Goal: Task Accomplishment & Management: Manage account settings

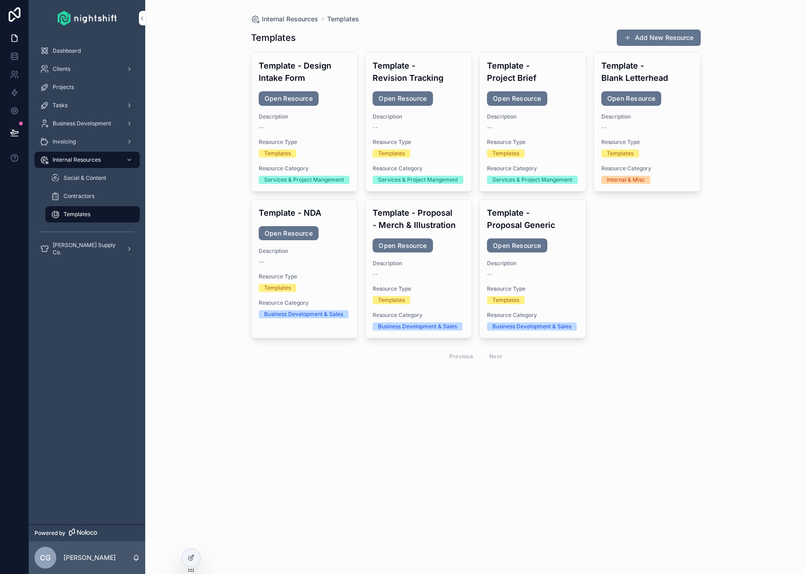
drag, startPoint x: 413, startPoint y: 496, endPoint x: 407, endPoint y: 503, distance: 9.4
click at [413, 495] on div "Internal Resources Templates Templates Add New Resource Template - Design Intak…" at bounding box center [475, 287] width 661 height 574
click at [77, 89] on div "Projects" at bounding box center [87, 87] width 94 height 15
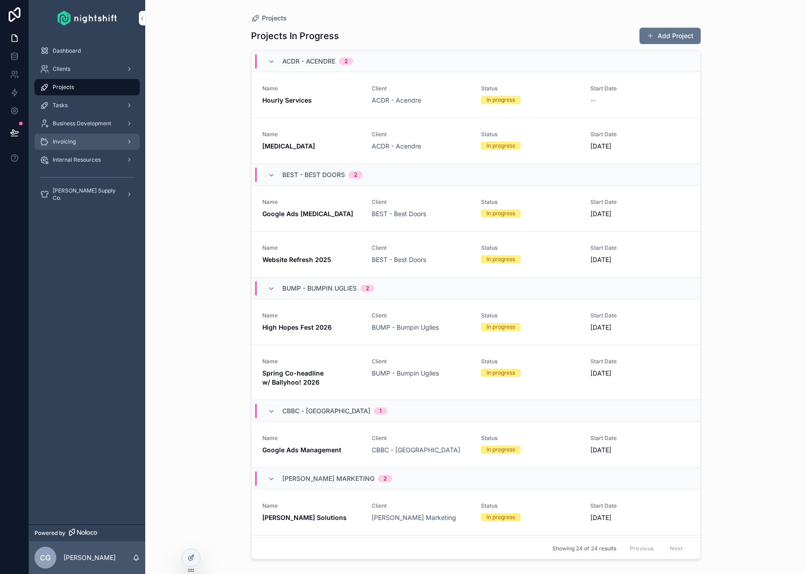
click at [91, 143] on div "Invoicing" at bounding box center [87, 141] width 94 height 15
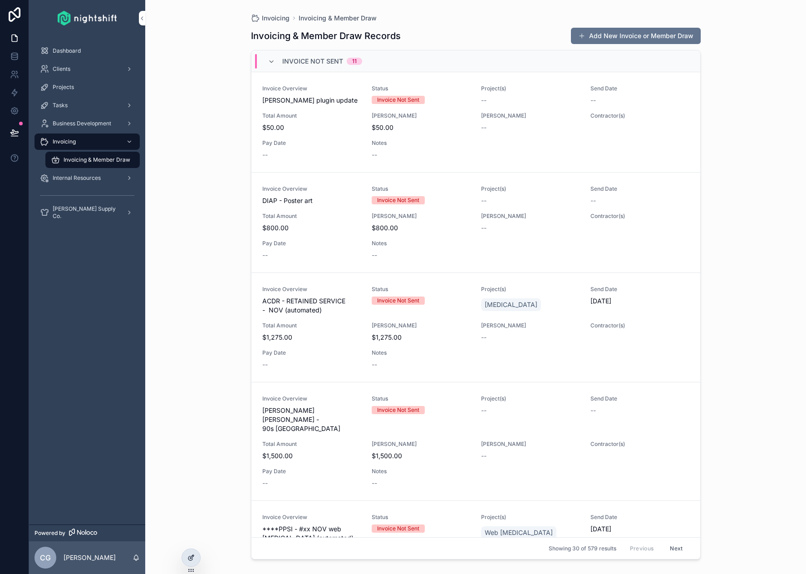
click at [190, 559] on icon at bounding box center [191, 557] width 7 height 7
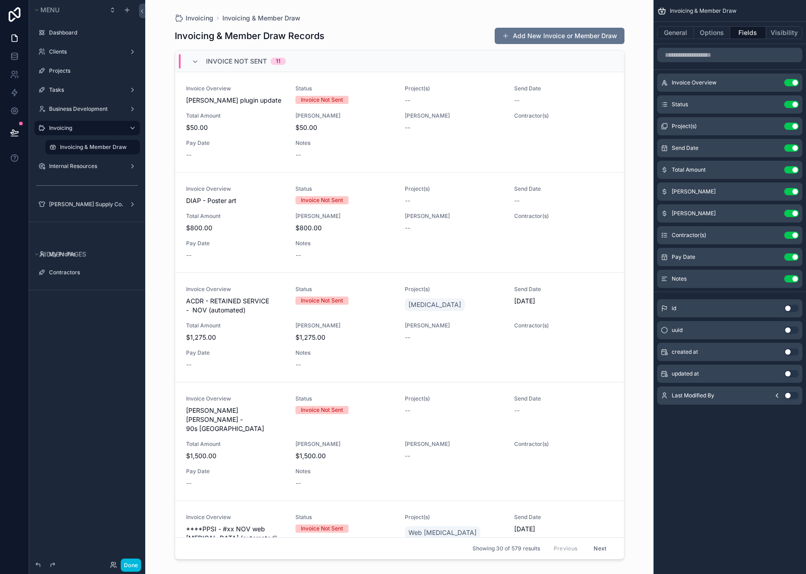
click at [0, 0] on button "scrollable content" at bounding box center [0, 0] width 0 height 0
click at [97, 148] on input "**********" at bounding box center [85, 147] width 51 height 11
type input "*"
type input "**********"
click at [119, 148] on icon "scrollable content" at bounding box center [120, 147] width 5 height 3
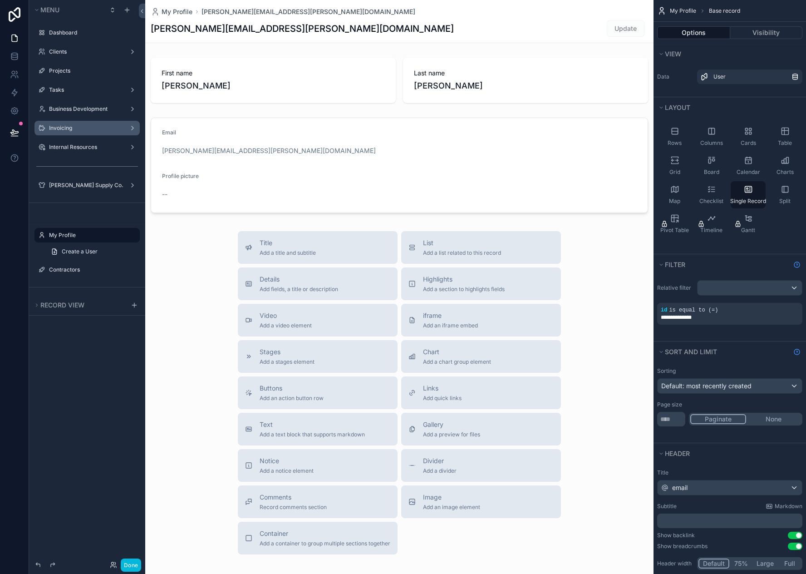
click at [83, 131] on label "Invoicing" at bounding box center [85, 127] width 73 height 7
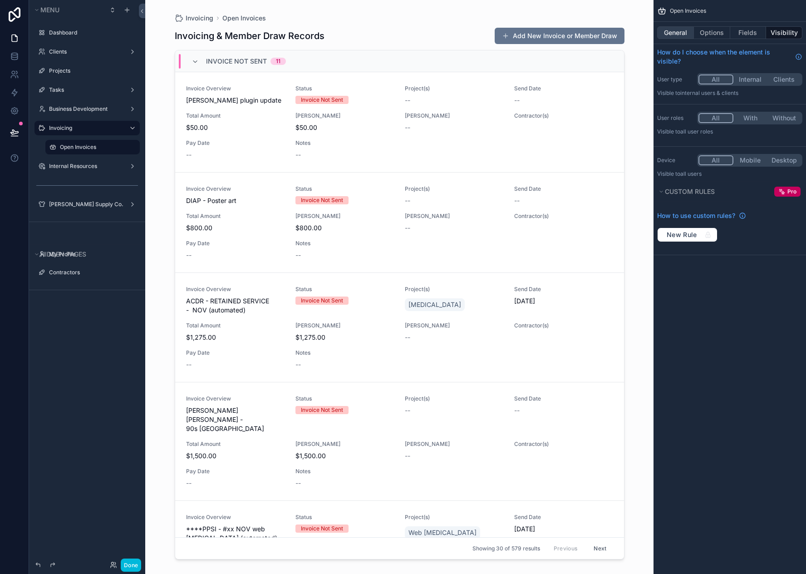
click at [677, 31] on button "General" at bounding box center [675, 32] width 37 height 13
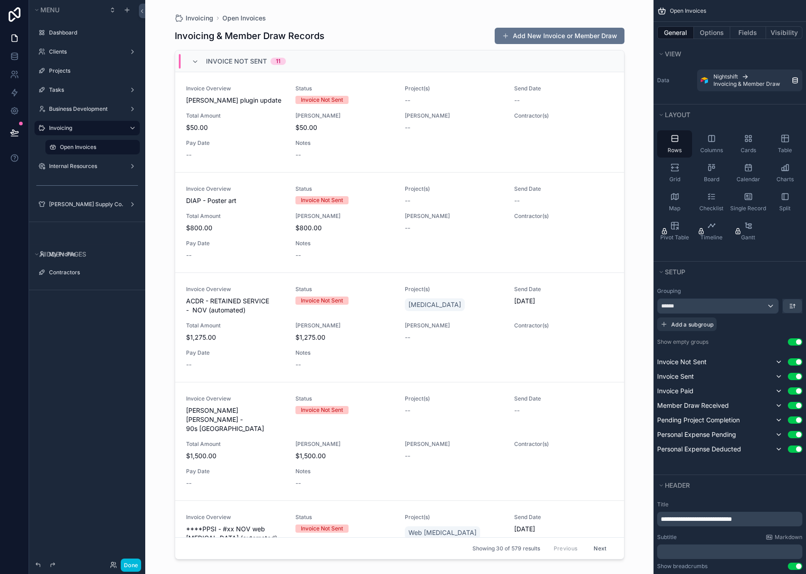
click at [723, 518] on span "**********" at bounding box center [696, 519] width 71 height 6
drag, startPoint x: 765, startPoint y: 518, endPoint x: 659, endPoint y: 518, distance: 105.8
click at [659, 518] on div "**********" at bounding box center [729, 519] width 145 height 15
click at [700, 502] on label "Title" at bounding box center [729, 504] width 145 height 7
click at [782, 143] on div "Table" at bounding box center [785, 143] width 35 height 27
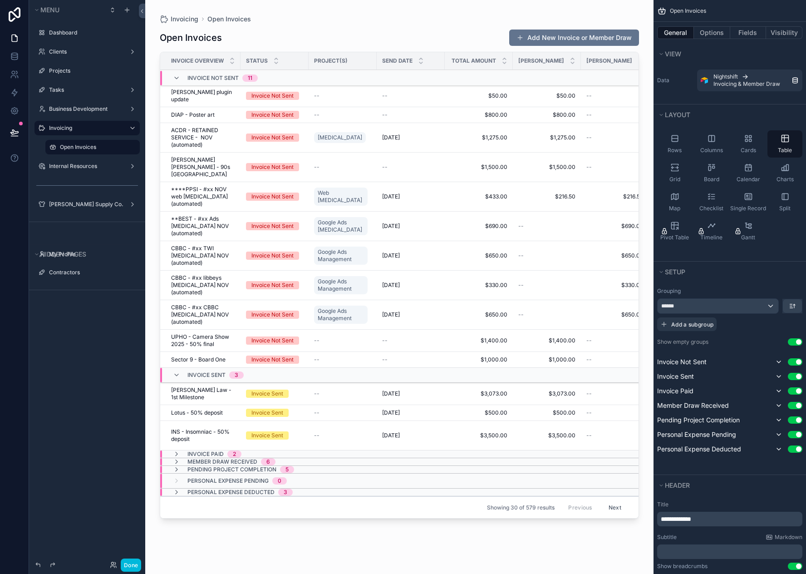
drag, startPoint x: 636, startPoint y: 256, endPoint x: 635, endPoint y: 273, distance: 16.9
click at [635, 273] on div "scrollable content" at bounding box center [399, 281] width 508 height 563
click at [793, 392] on button "Use setting" at bounding box center [795, 390] width 15 height 7
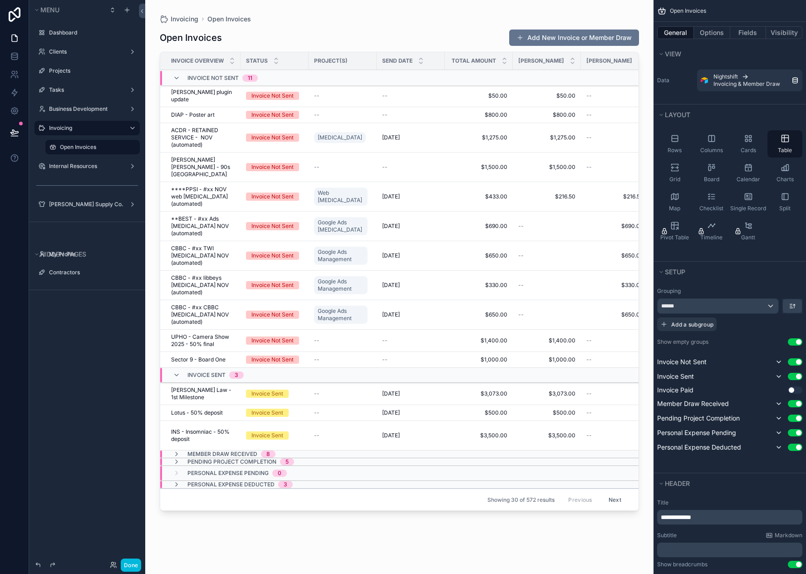
click at [794, 405] on button "Use setting" at bounding box center [795, 403] width 15 height 7
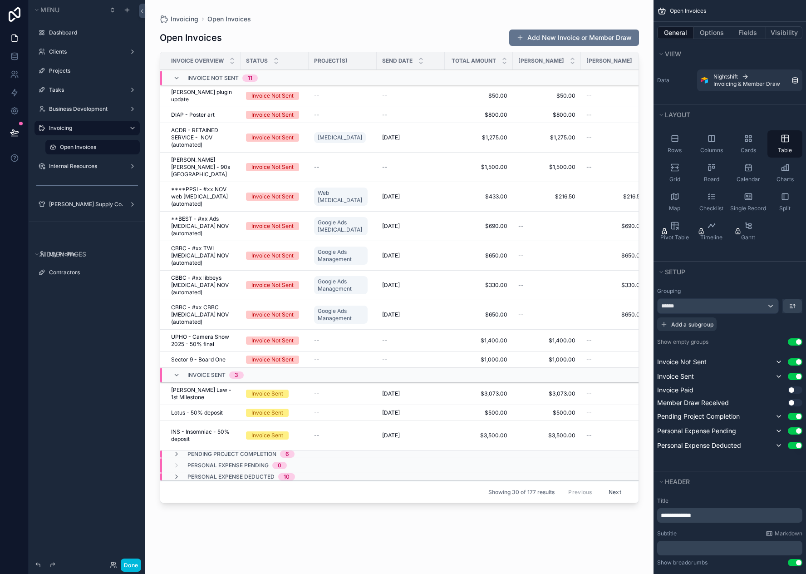
click at [795, 430] on button "Use setting" at bounding box center [795, 430] width 15 height 7
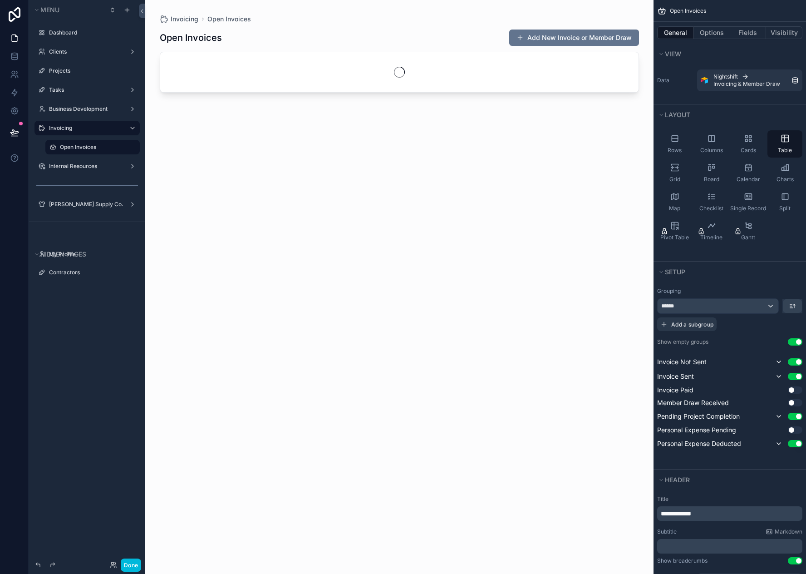
click at [795, 445] on button "Use setting" at bounding box center [795, 443] width 15 height 7
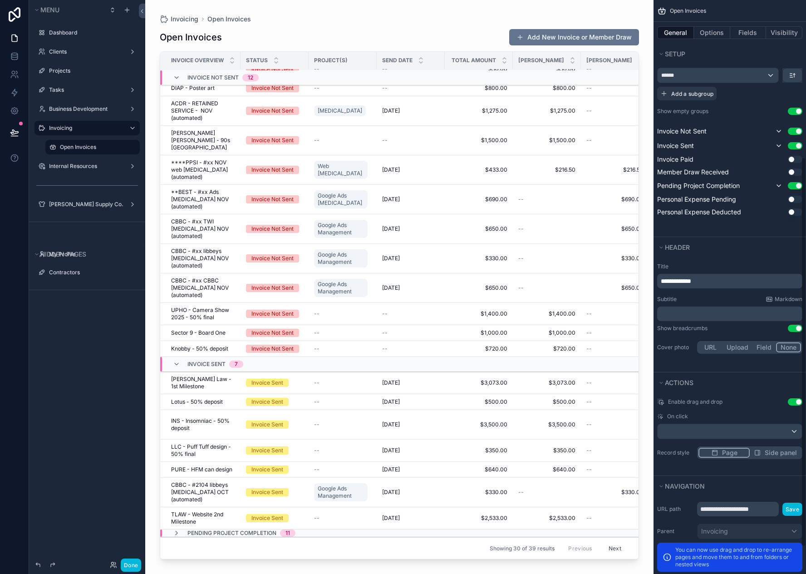
scroll to position [180, 0]
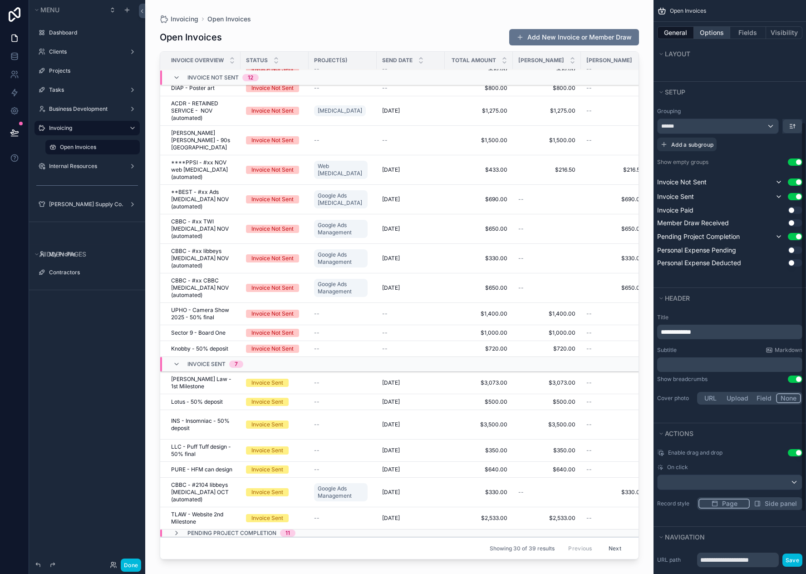
click at [707, 32] on button "Options" at bounding box center [712, 32] width 36 height 13
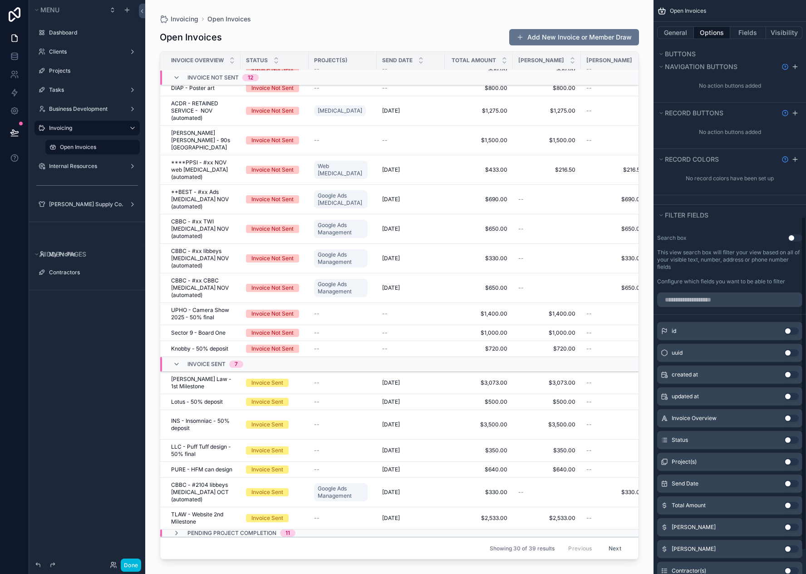
scroll to position [185, 0]
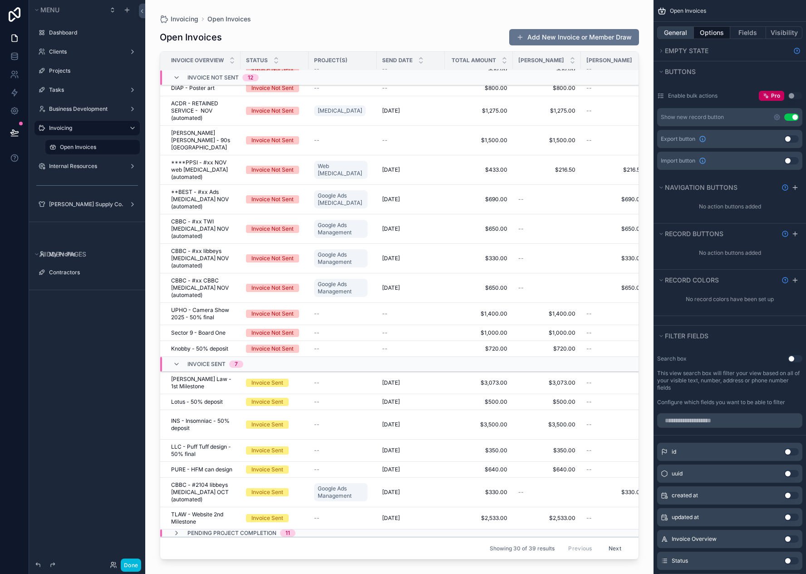
click at [673, 33] on button "General" at bounding box center [675, 32] width 37 height 13
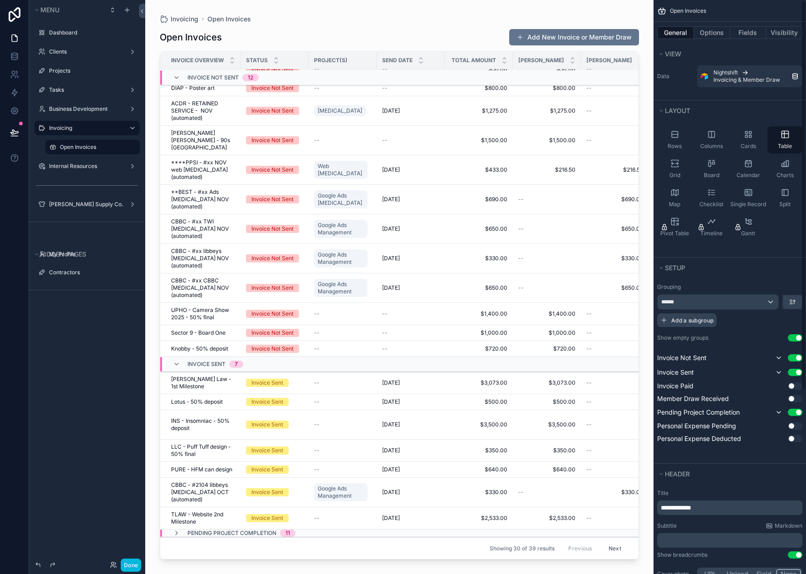
scroll to position [0, 0]
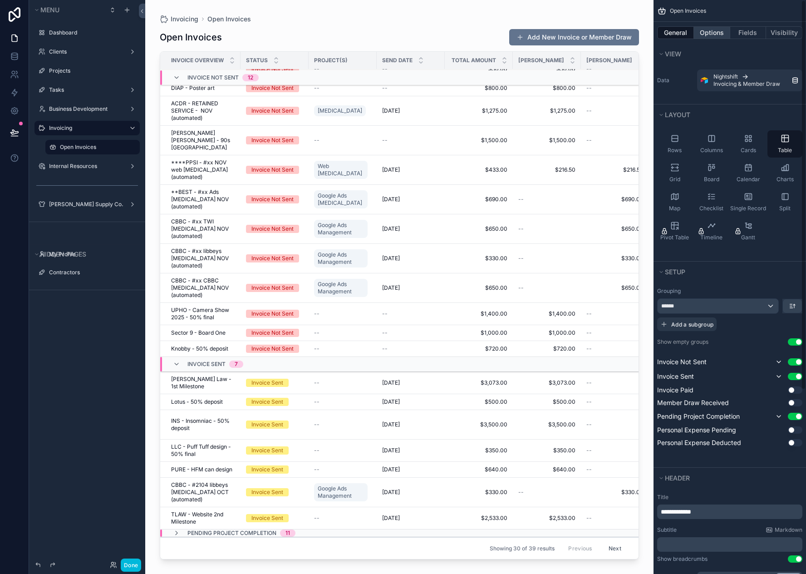
click at [708, 35] on button "Options" at bounding box center [712, 32] width 36 height 13
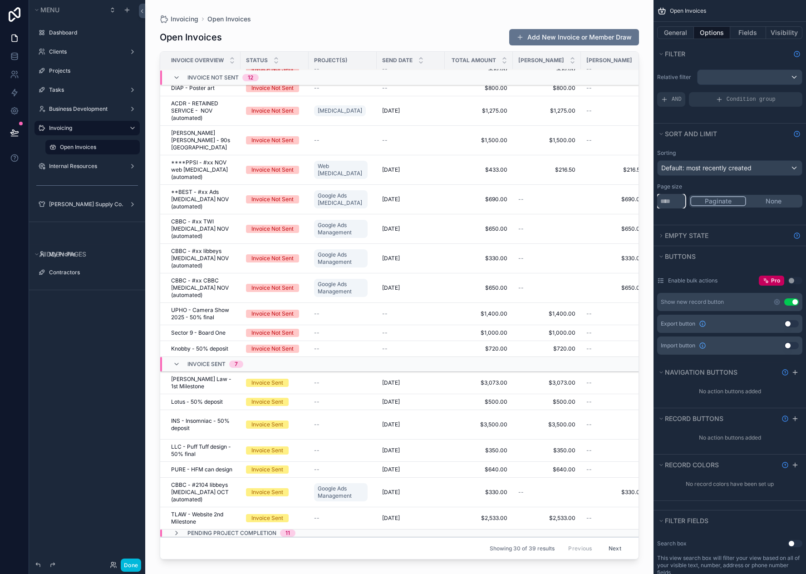
click at [661, 202] on input "**" at bounding box center [671, 201] width 28 height 15
click at [777, 202] on button "None" at bounding box center [773, 201] width 55 height 10
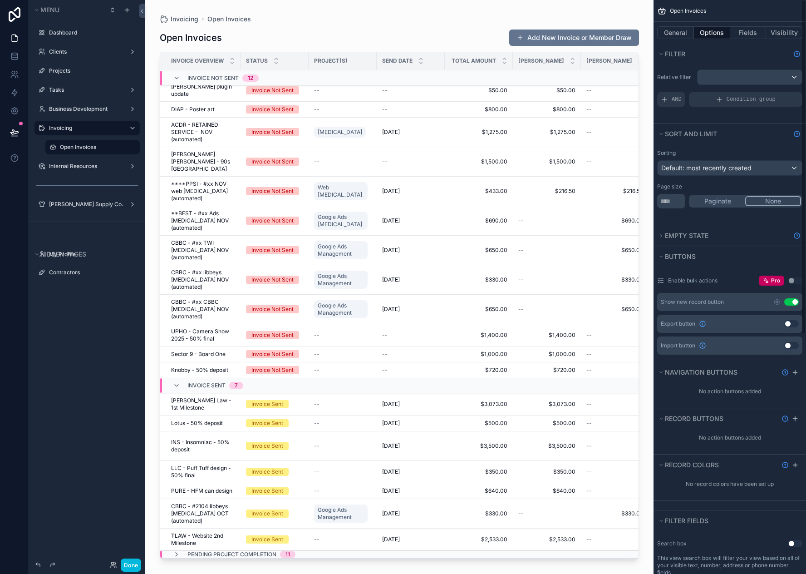
scroll to position [91, 0]
drag, startPoint x: 672, startPoint y: 201, endPoint x: 648, endPoint y: 202, distance: 23.6
click at [648, 202] on div "Dashboard Clients Projects Tasks Business Development Invoicing Open Invoices I…" at bounding box center [475, 287] width 661 height 574
click at [708, 218] on div "Sorting Default: most recently created Page size Paginate None" at bounding box center [730, 184] width 153 height 81
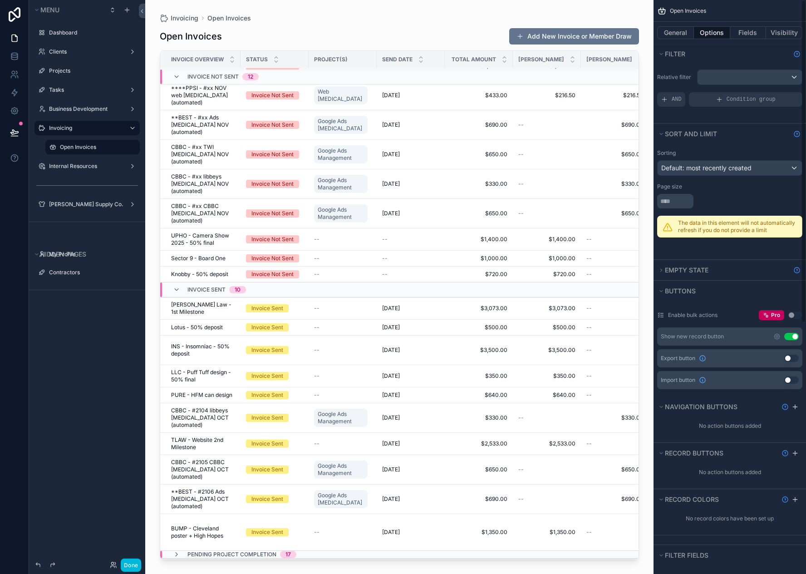
scroll to position [215, 0]
click at [130, 563] on button "Done" at bounding box center [131, 564] width 20 height 13
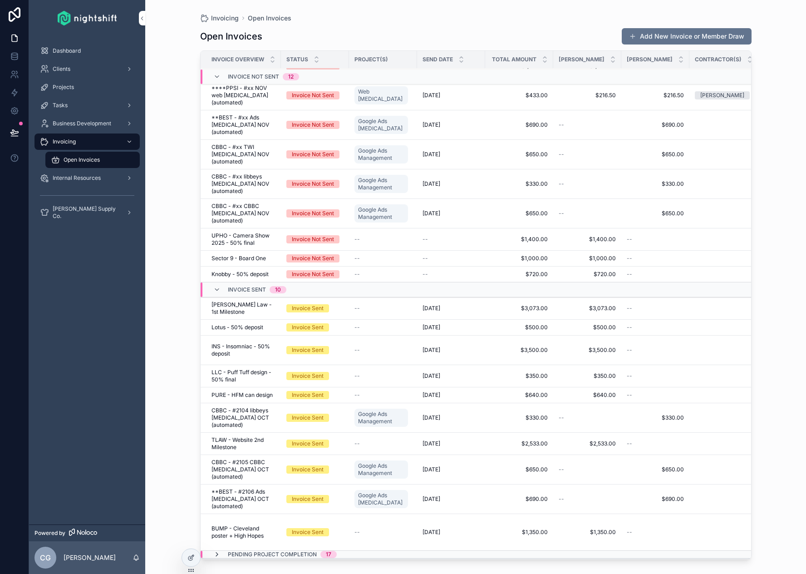
click at [217, 551] on icon "scrollable content" at bounding box center [216, 554] width 7 height 7
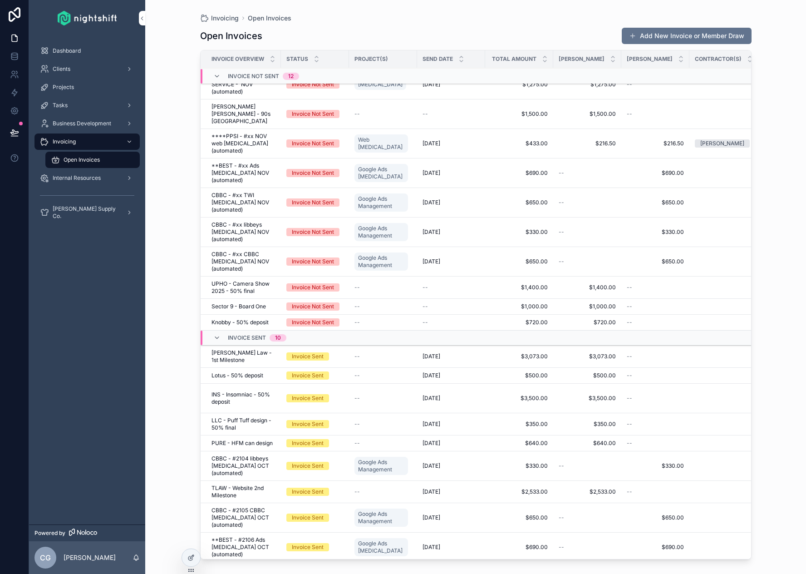
scroll to position [0, 0]
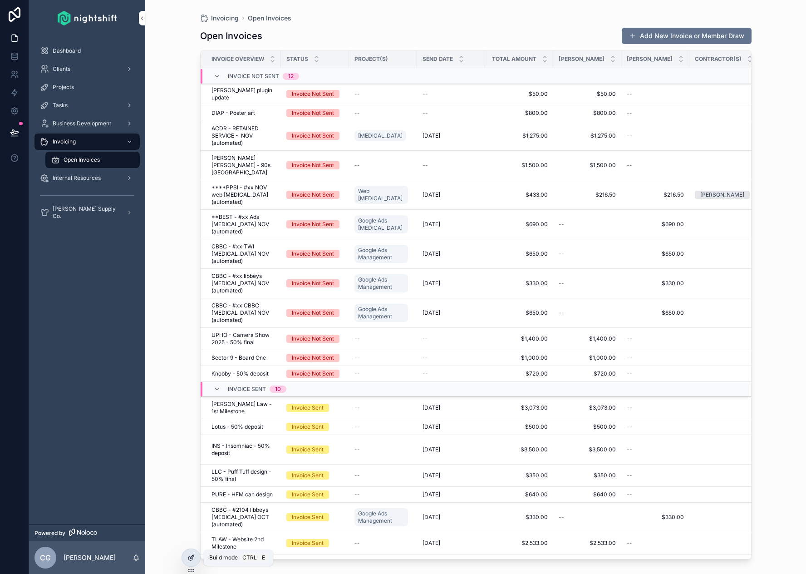
click at [194, 555] on icon at bounding box center [191, 557] width 7 height 7
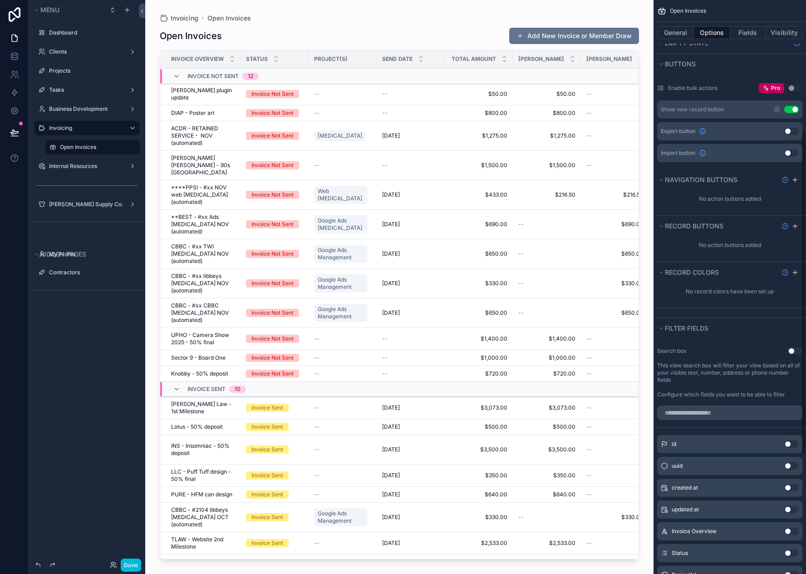
scroll to position [446, 0]
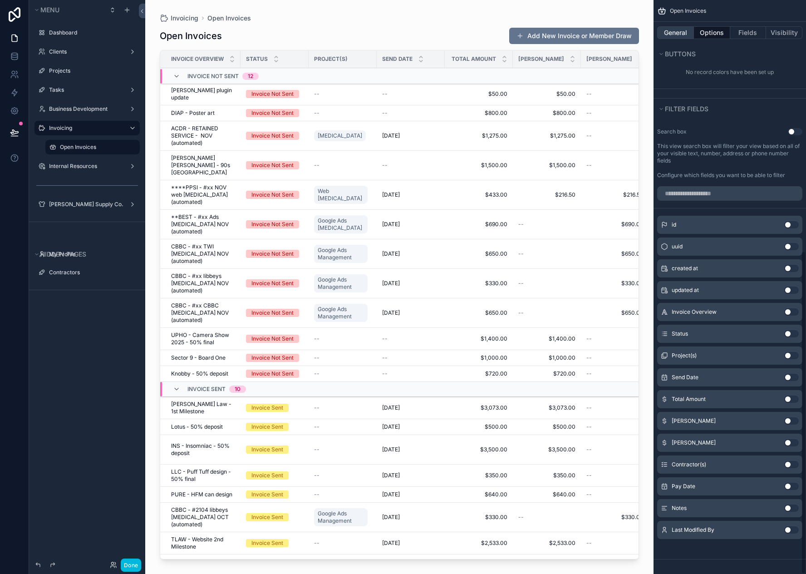
click at [679, 35] on button "General" at bounding box center [675, 32] width 37 height 13
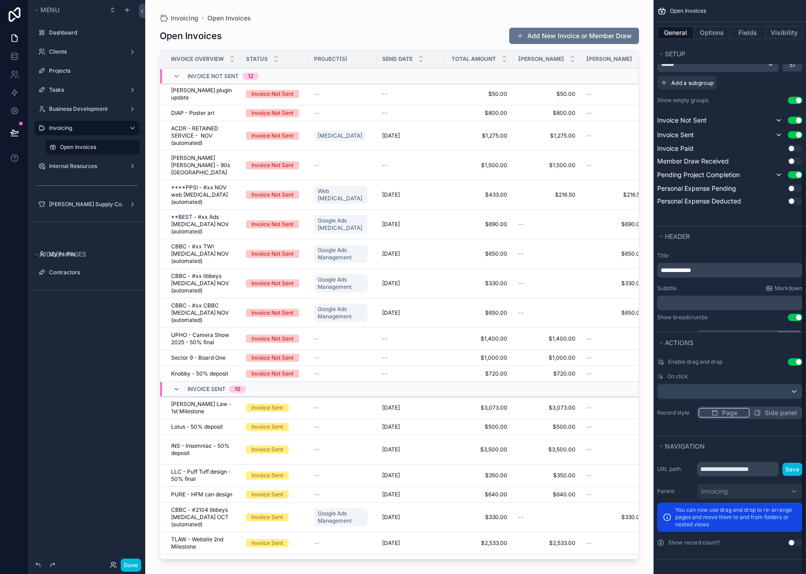
scroll to position [271, 0]
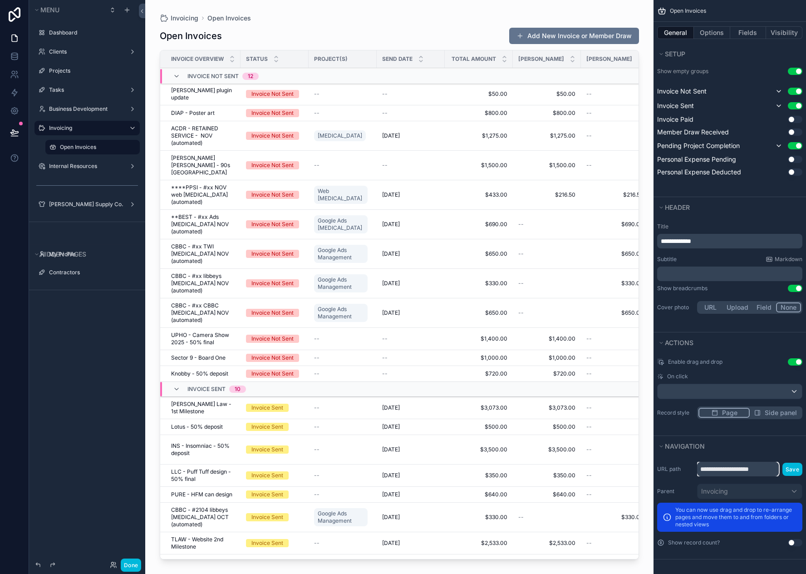
click at [747, 471] on input "**********" at bounding box center [738, 469] width 82 height 15
drag, startPoint x: 771, startPoint y: 469, endPoint x: 731, endPoint y: 468, distance: 40.0
click at [731, 468] on input "**********" at bounding box center [738, 469] width 82 height 15
type input "*********"
click at [790, 470] on button "Save" at bounding box center [793, 469] width 20 height 13
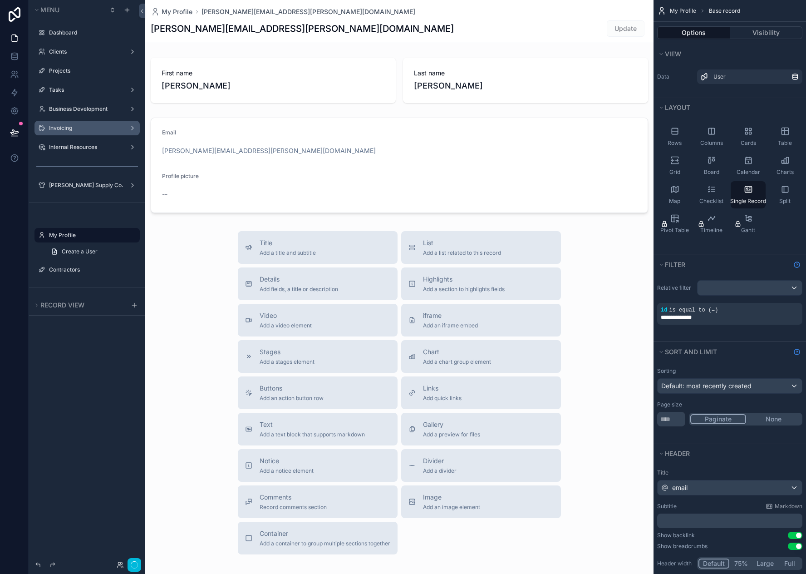
click at [67, 131] on label "Invoicing" at bounding box center [85, 127] width 73 height 7
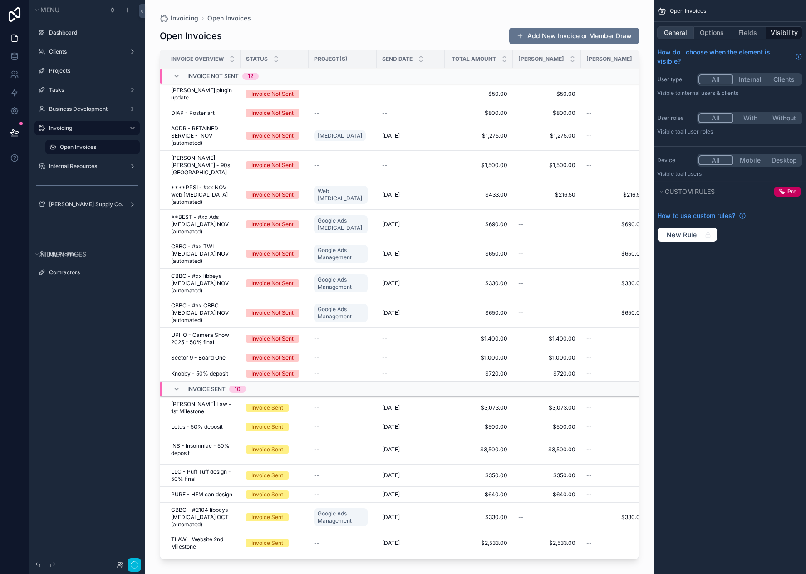
click at [681, 32] on button "General" at bounding box center [675, 32] width 37 height 13
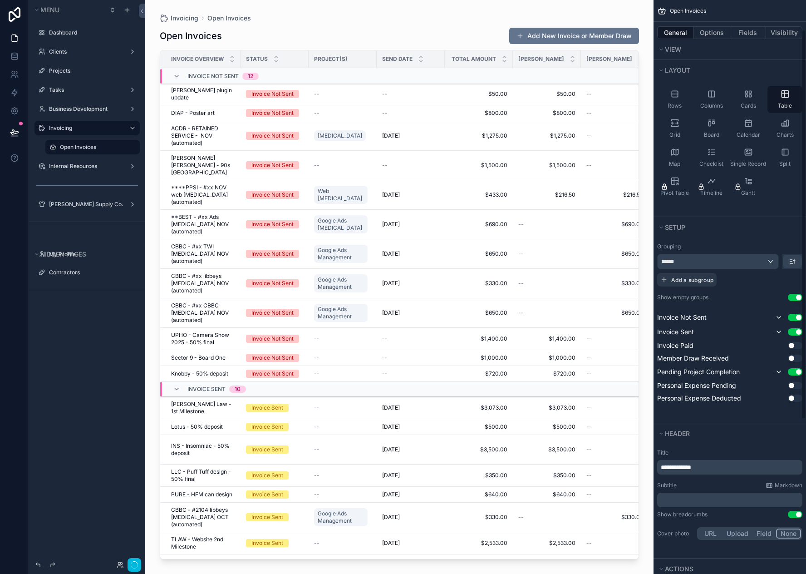
scroll to position [44, 0]
click at [749, 38] on button "Fields" at bounding box center [748, 32] width 36 height 13
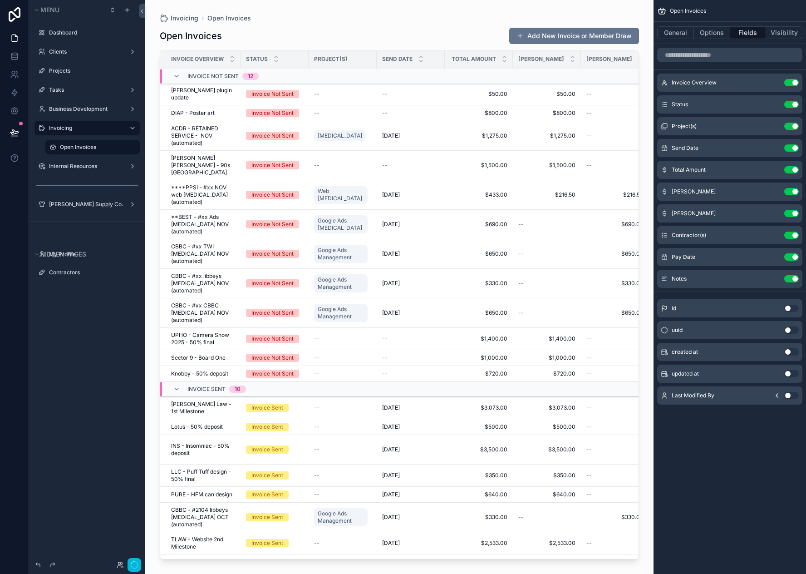
click at [0, 0] on icon "scrollable content" at bounding box center [0, 0] width 0 height 0
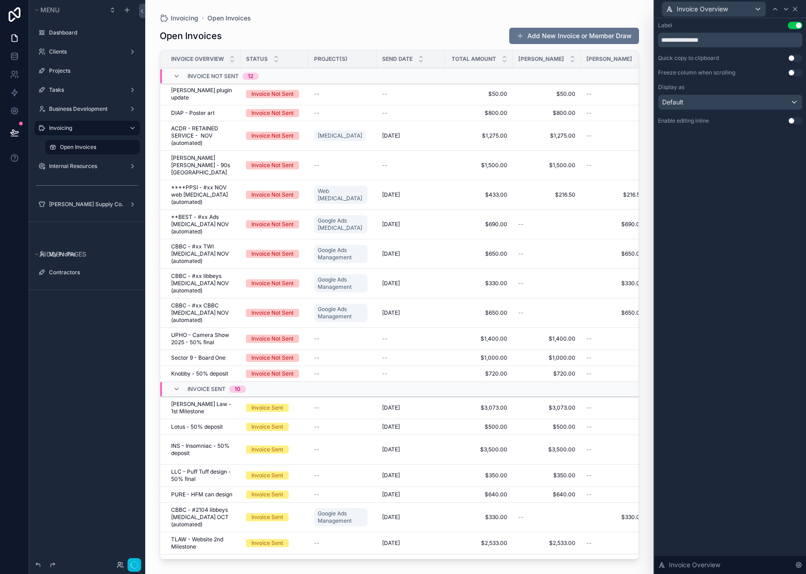
click at [795, 9] on icon at bounding box center [796, 9] width 4 height 4
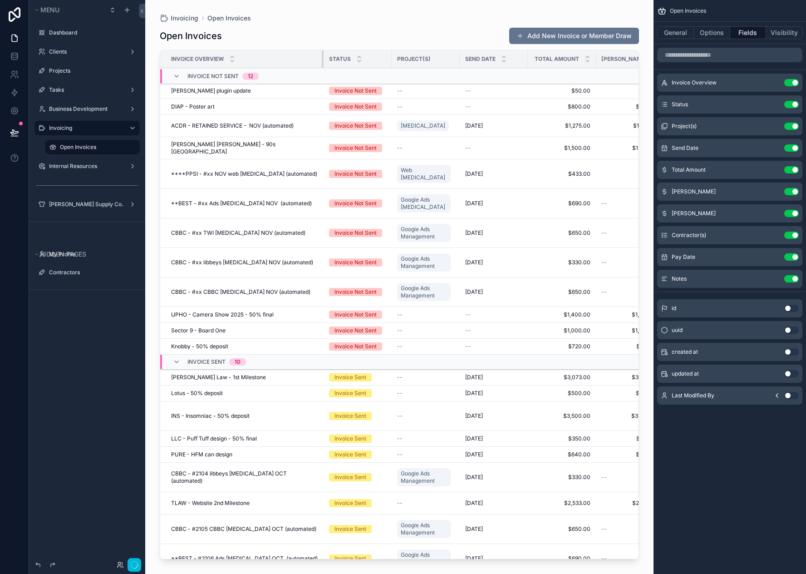
drag, startPoint x: 240, startPoint y: 58, endPoint x: 328, endPoint y: 63, distance: 88.2
click at [328, 63] on tr "Invoice Overview Status Project(s) Send Date Total Amount Chris Owed Miles Owed…" at bounding box center [552, 59] width 785 height 18
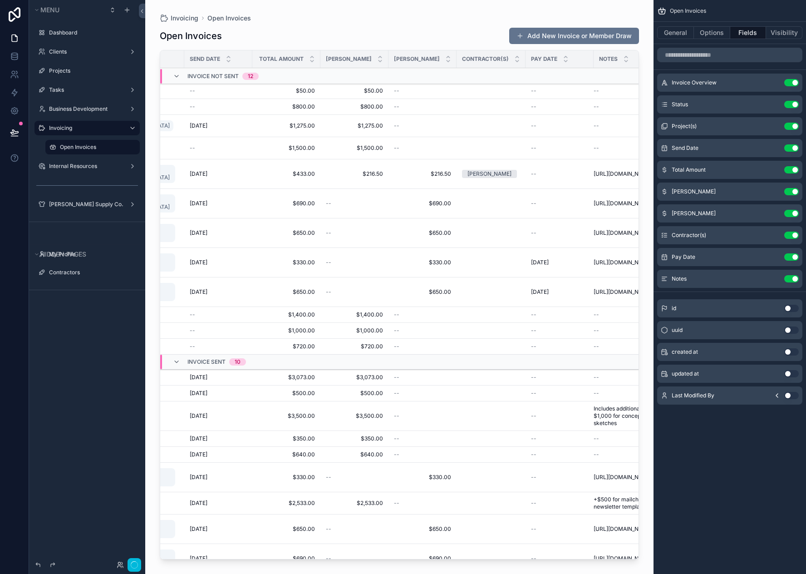
scroll to position [0, 305]
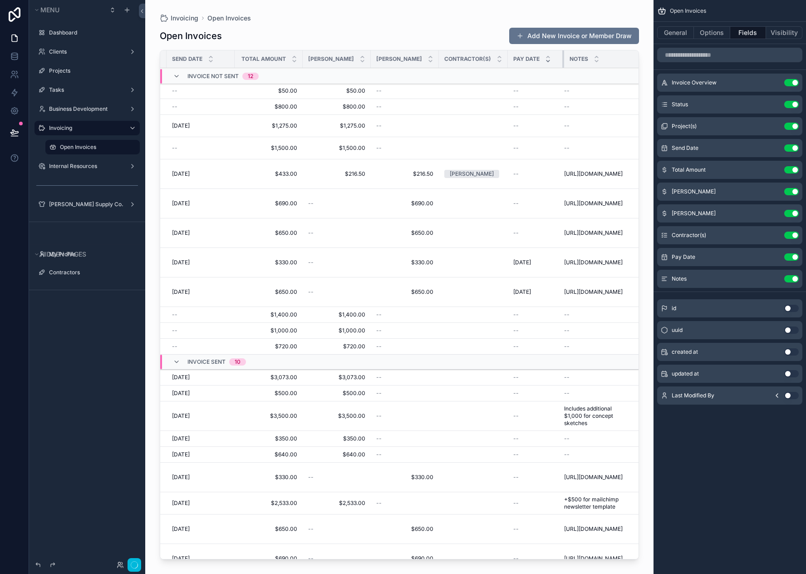
drag, startPoint x: 556, startPoint y: 59, endPoint x: 543, endPoint y: 59, distance: 13.2
click at [543, 59] on th "Pay Date" at bounding box center [536, 59] width 56 height 18
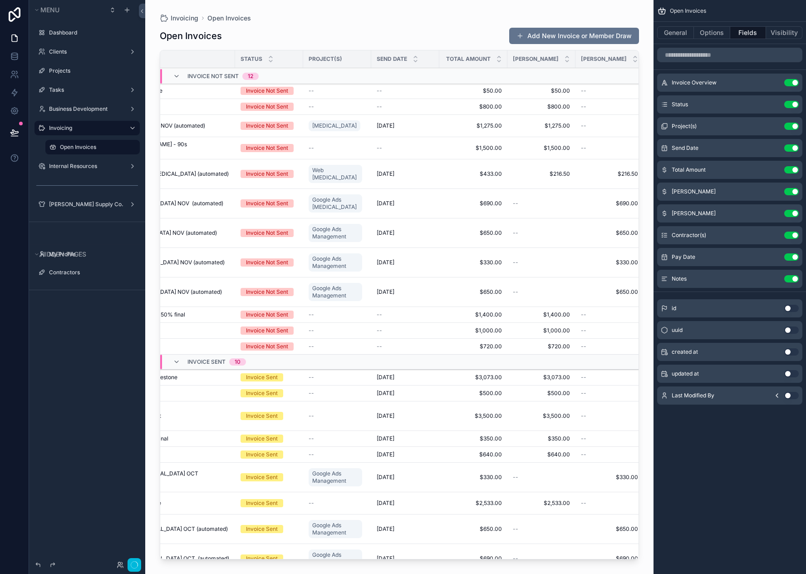
scroll to position [0, 92]
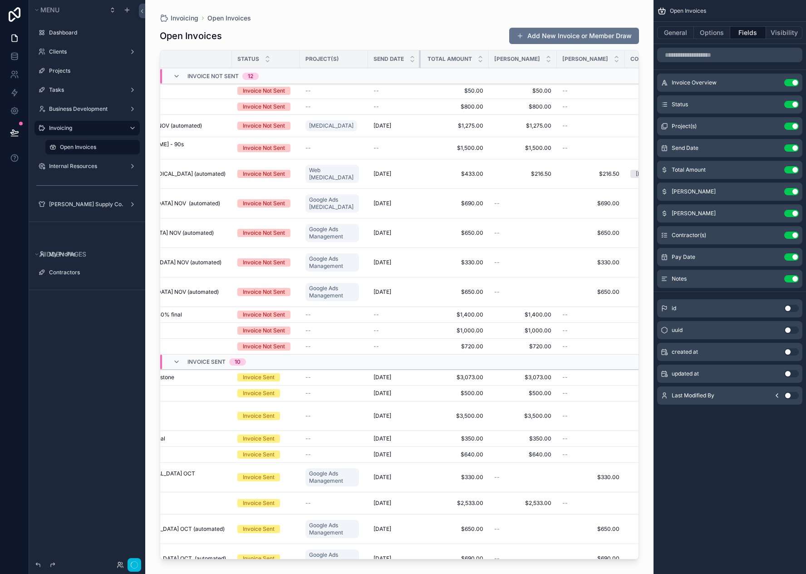
drag, startPoint x: 428, startPoint y: 61, endPoint x: 412, endPoint y: 64, distance: 16.1
click at [419, 64] on div "scrollable content" at bounding box center [421, 58] width 4 height 17
drag, startPoint x: 548, startPoint y: 63, endPoint x: 539, endPoint y: 62, distance: 9.6
click at [555, 62] on div "scrollable content" at bounding box center [557, 58] width 4 height 17
drag, startPoint x: 608, startPoint y: 62, endPoint x: 597, endPoint y: 62, distance: 10.4
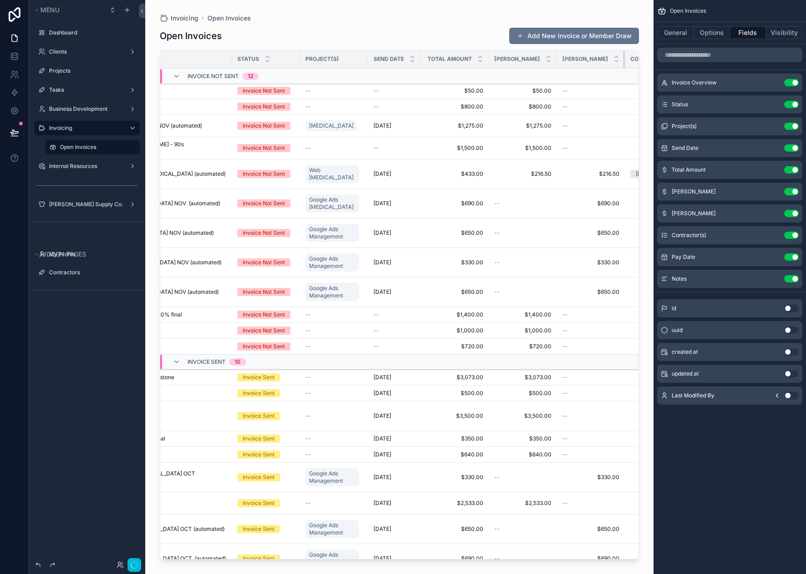
click at [623, 62] on div "scrollable content" at bounding box center [625, 58] width 4 height 17
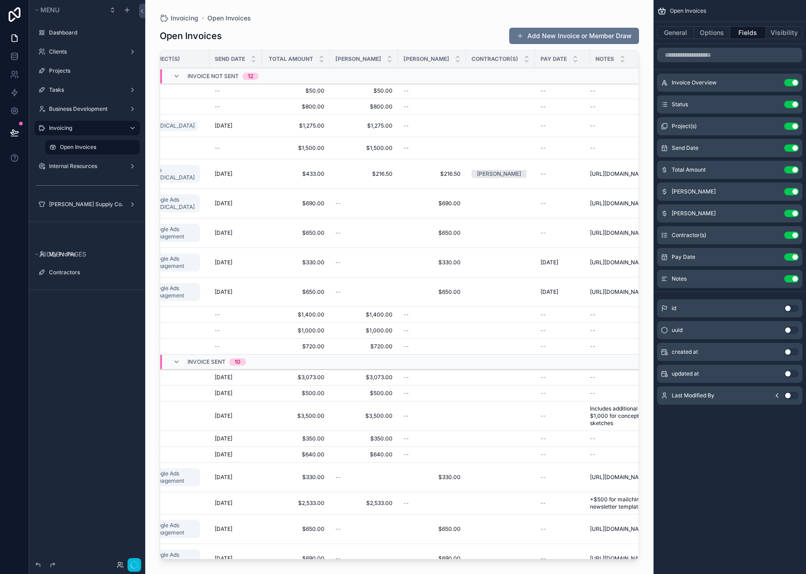
scroll to position [0, 257]
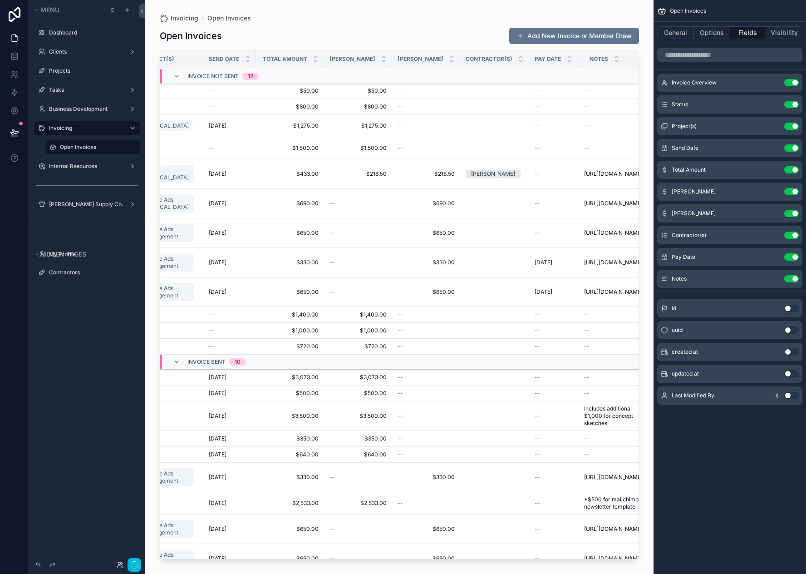
drag, startPoint x: 557, startPoint y: 60, endPoint x: 542, endPoint y: 64, distance: 15.4
click at [542, 64] on tr "Invoice Overview Status Project(s) Send Date Total Amount Chris Owed Miles Owed…" at bounding box center [282, 59] width 756 height 18
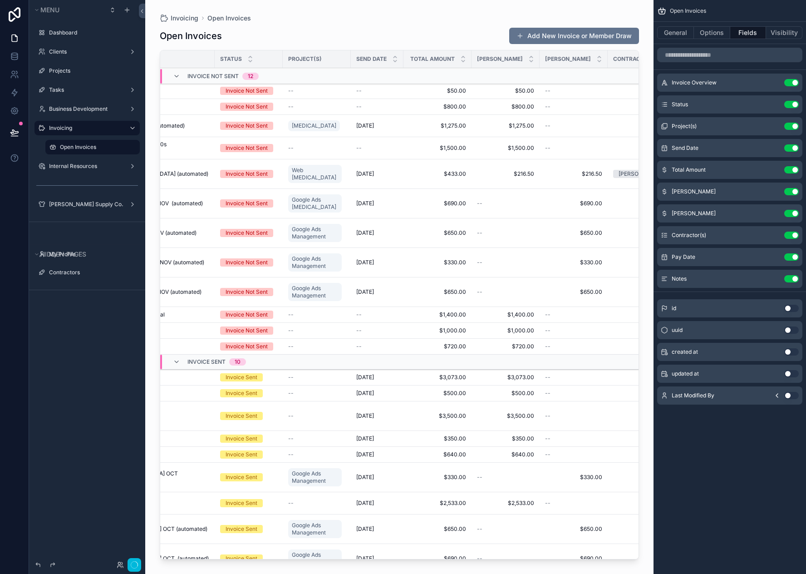
scroll to position [0, 0]
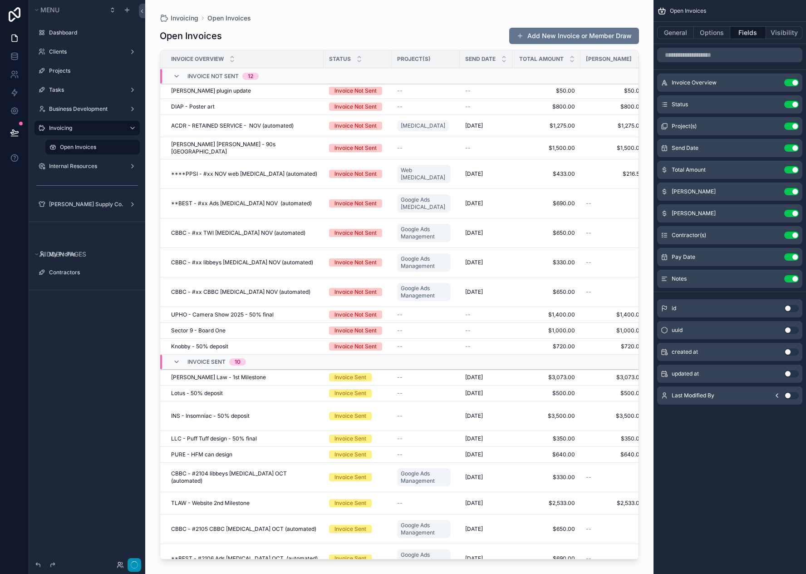
click at [138, 566] on button "button" at bounding box center [135, 565] width 14 height 14
click at [134, 565] on icon "button" at bounding box center [134, 564] width 7 height 7
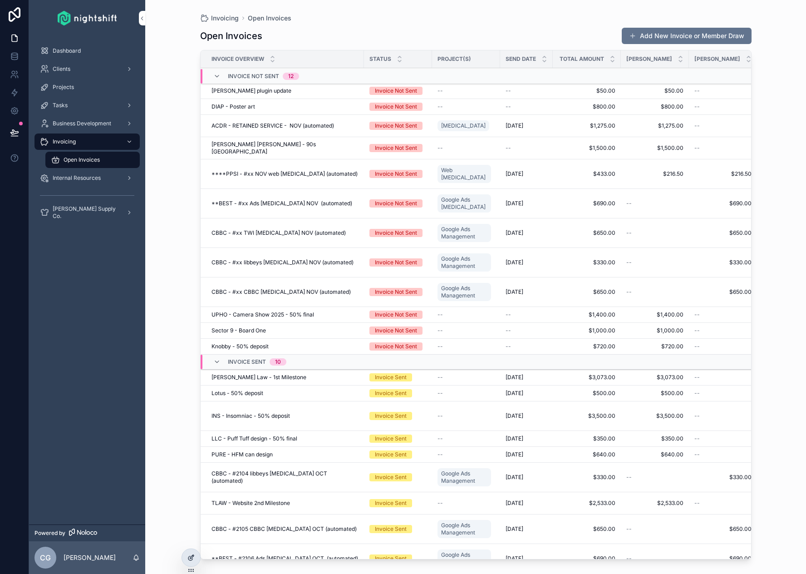
click at [188, 558] on icon at bounding box center [190, 558] width 4 height 4
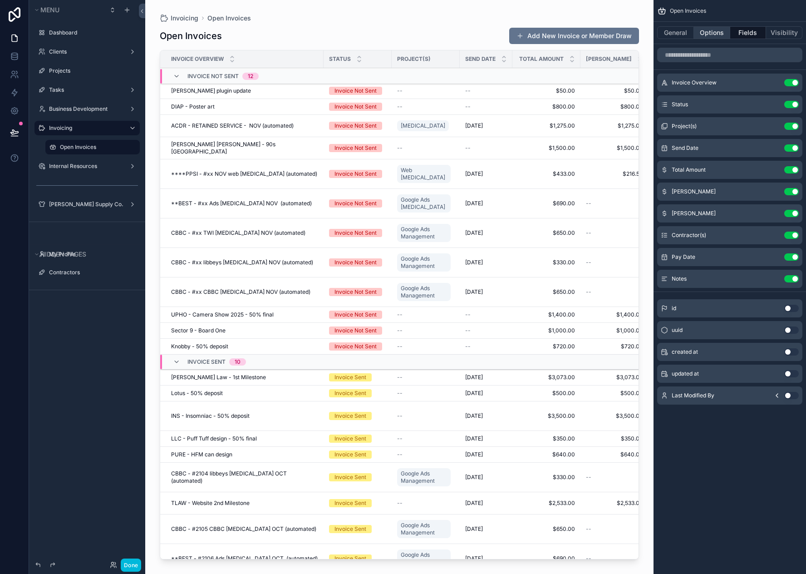
click at [710, 35] on button "Options" at bounding box center [712, 32] width 36 height 13
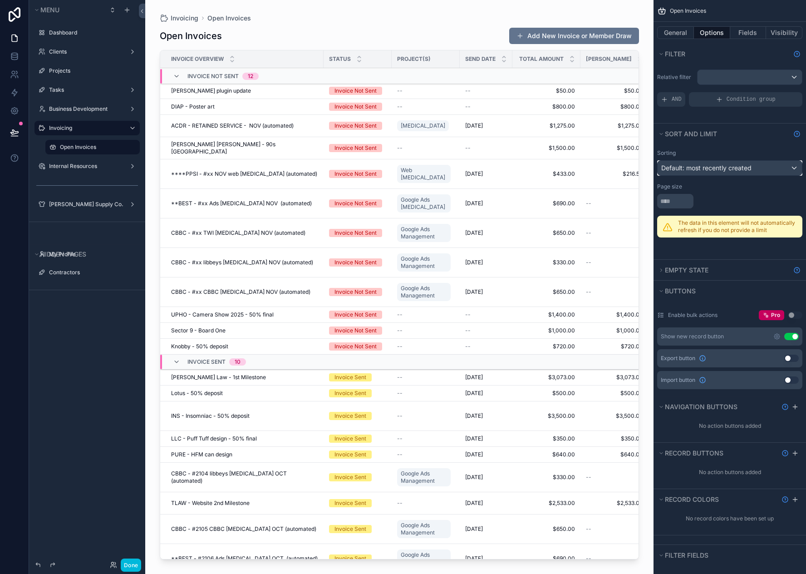
click at [750, 171] on span "Default: most recently created" at bounding box center [706, 168] width 90 height 8
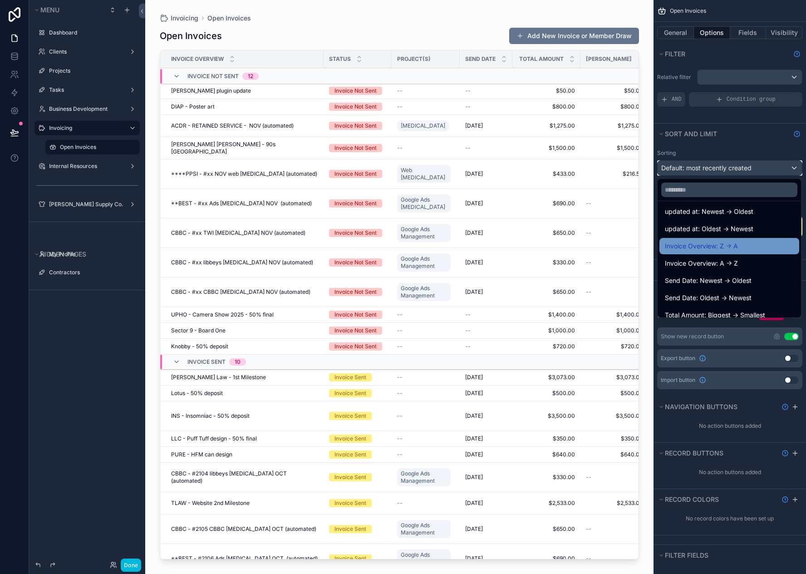
scroll to position [91, 0]
click at [736, 247] on span "Send Date: Newest -> Oldest" at bounding box center [708, 246] width 87 height 11
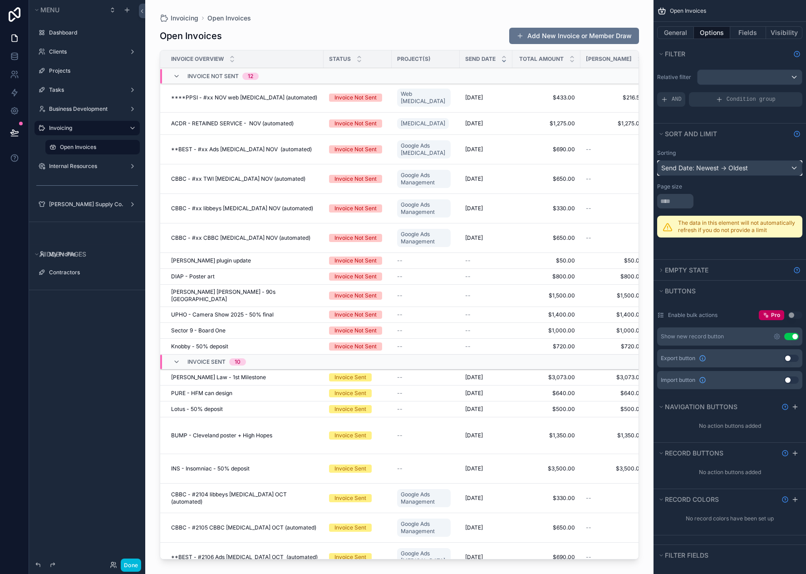
click at [752, 172] on div "Send Date: Newest -> Oldest" at bounding box center [730, 168] width 144 height 15
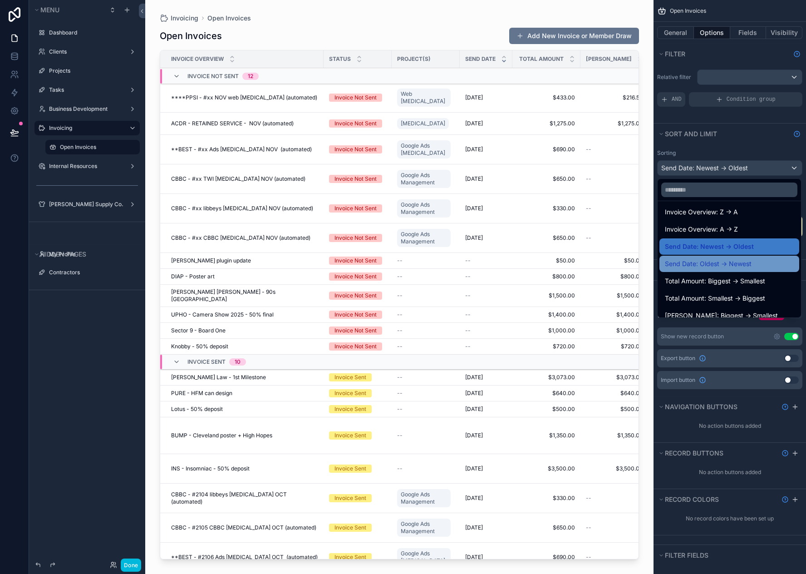
click at [740, 264] on span "Send Date: Oldest -> Newest" at bounding box center [708, 263] width 87 height 11
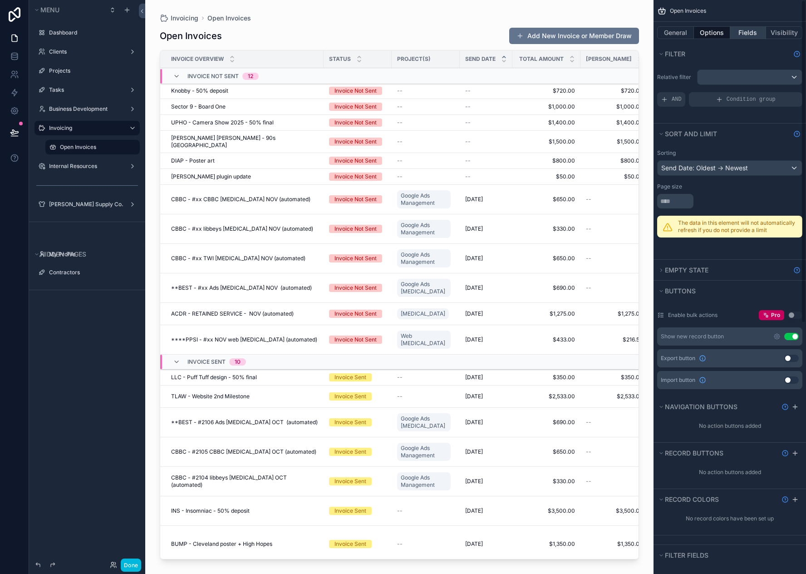
click at [746, 33] on button "Fields" at bounding box center [748, 32] width 36 height 13
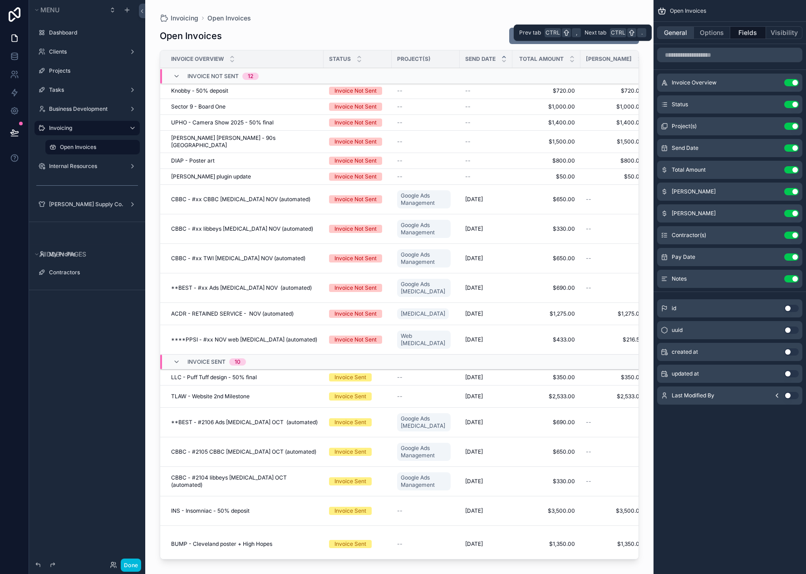
click at [671, 35] on button "General" at bounding box center [675, 32] width 37 height 13
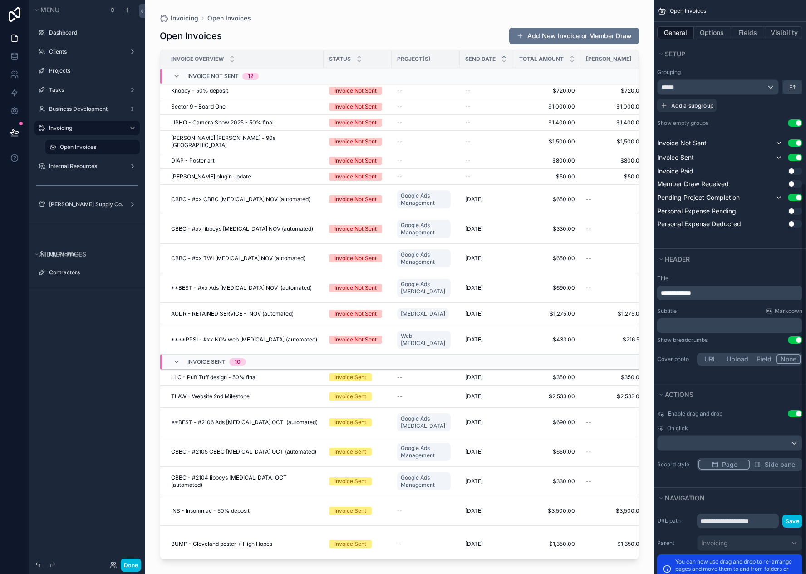
scroll to position [271, 0]
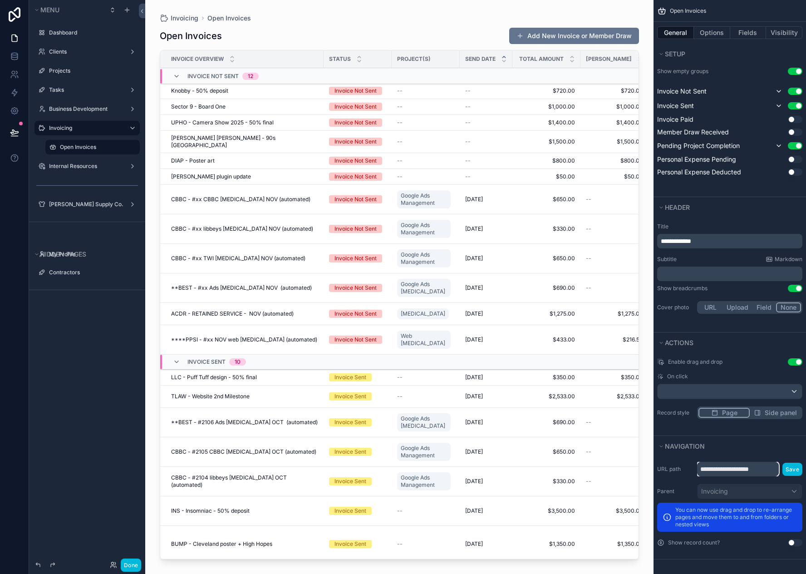
drag, startPoint x: 770, startPoint y: 468, endPoint x: 731, endPoint y: 469, distance: 39.1
click at [731, 469] on input "**********" at bounding box center [738, 469] width 82 height 15
type input "*********"
click at [800, 466] on button "Save" at bounding box center [793, 469] width 20 height 13
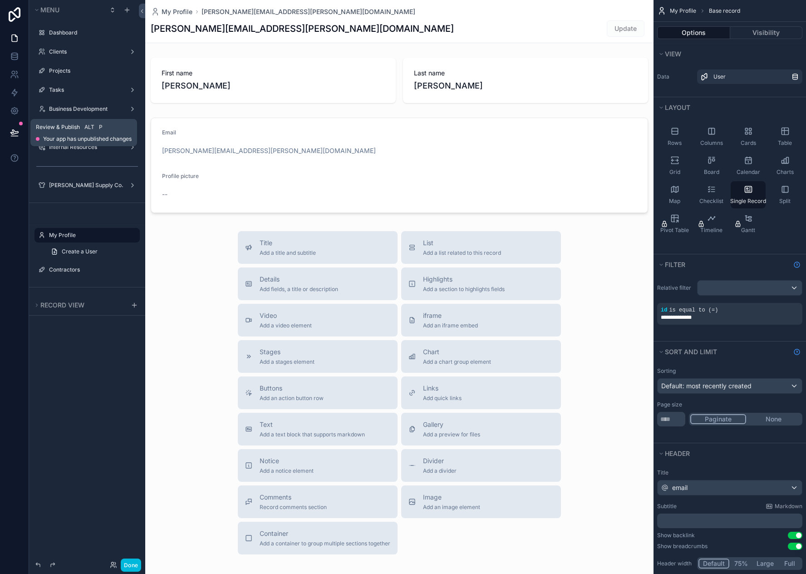
click at [13, 132] on icon at bounding box center [14, 132] width 8 height 5
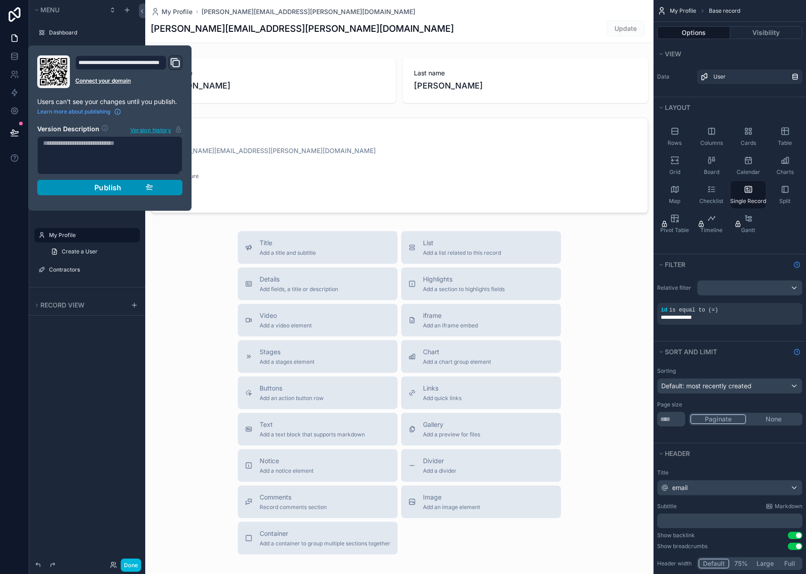
click at [88, 185] on div "Publish" at bounding box center [110, 187] width 86 height 9
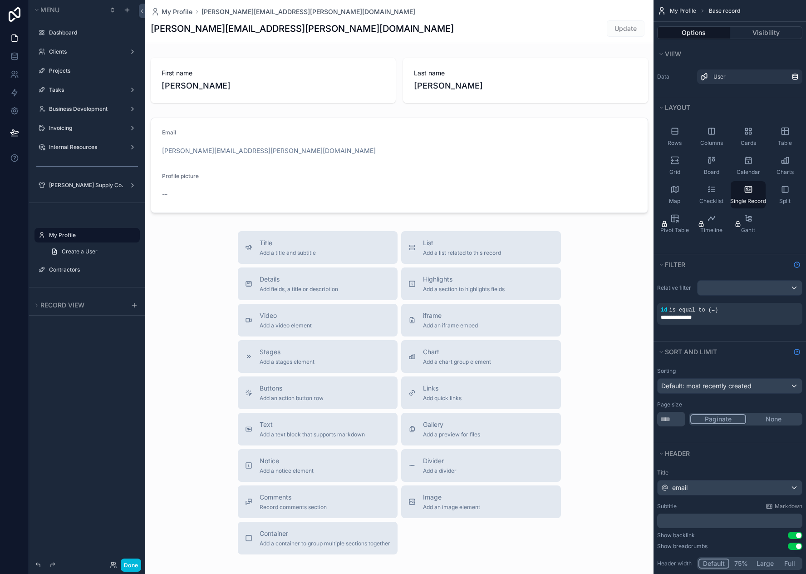
drag, startPoint x: 95, startPoint y: 381, endPoint x: 84, endPoint y: 329, distance: 53.3
click at [95, 381] on div "Menu Dashboard Clients Projects Tasks Business Development Invoicing Internal R…" at bounding box center [87, 281] width 116 height 563
click at [71, 132] on div "Invoicing" at bounding box center [87, 127] width 76 height 7
click at [77, 132] on div "Invoicing" at bounding box center [87, 127] width 76 height 7
click at [79, 126] on label "Invoicing" at bounding box center [85, 127] width 73 height 7
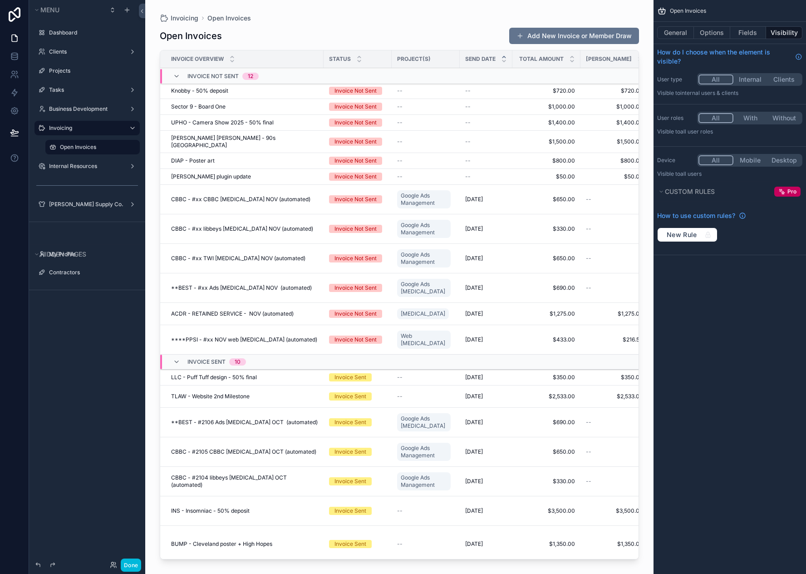
click at [0, 0] on icon "scrollable content" at bounding box center [0, 0] width 0 height 0
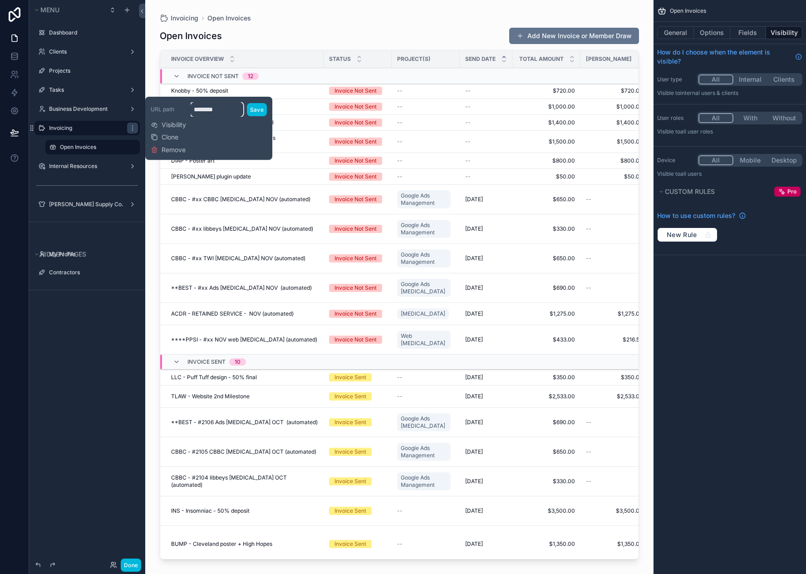
click at [200, 110] on input "********" at bounding box center [217, 109] width 53 height 15
drag, startPoint x: 217, startPoint y: 109, endPoint x: 192, endPoint y: 110, distance: 25.9
click at [192, 110] on input "********" at bounding box center [217, 109] width 53 height 15
type input "*********"
click at [256, 111] on button "Save" at bounding box center [257, 109] width 20 height 13
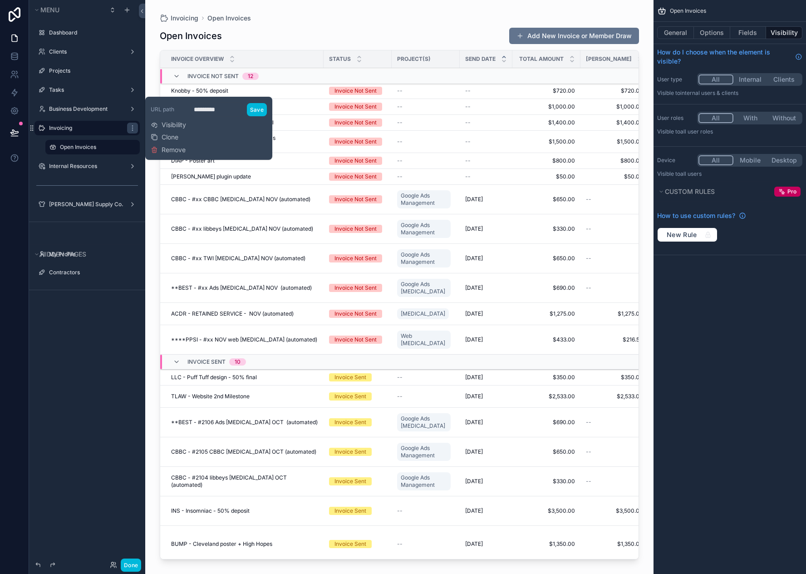
click at [74, 145] on label "Open Invoices" at bounding box center [97, 146] width 74 height 7
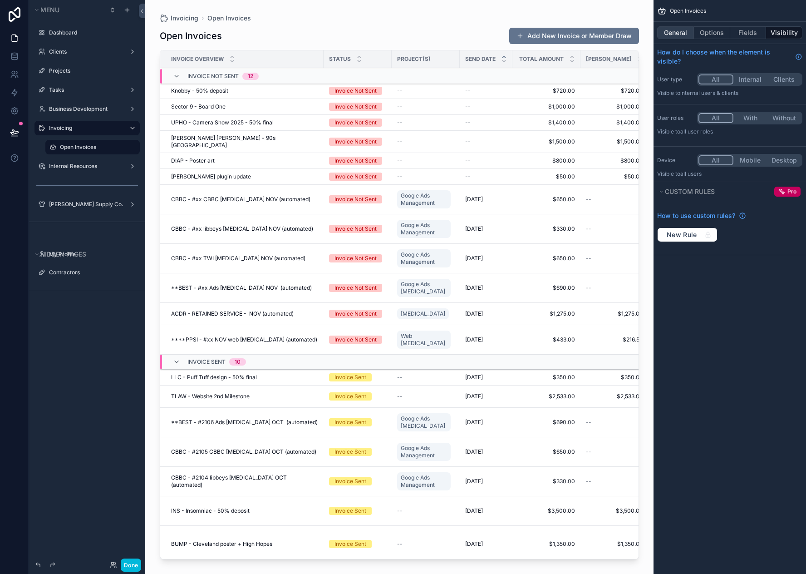
click at [671, 36] on button "General" at bounding box center [675, 32] width 37 height 13
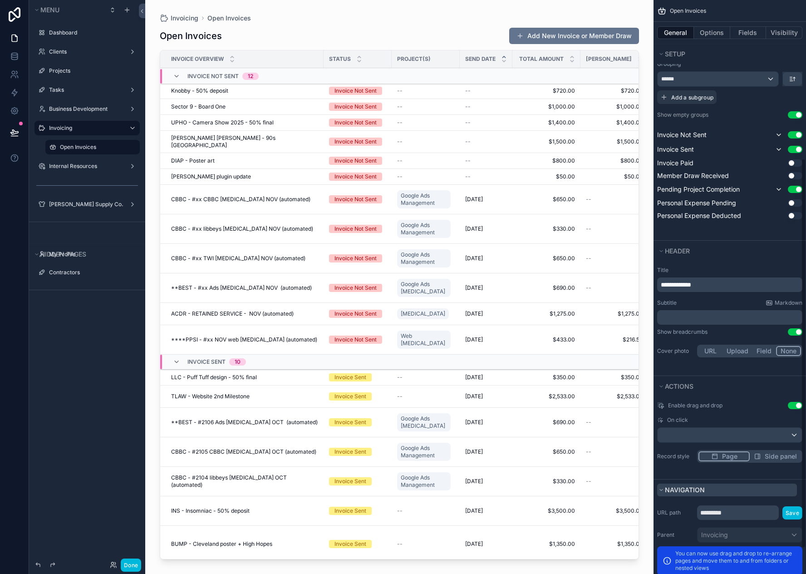
scroll to position [271, 0]
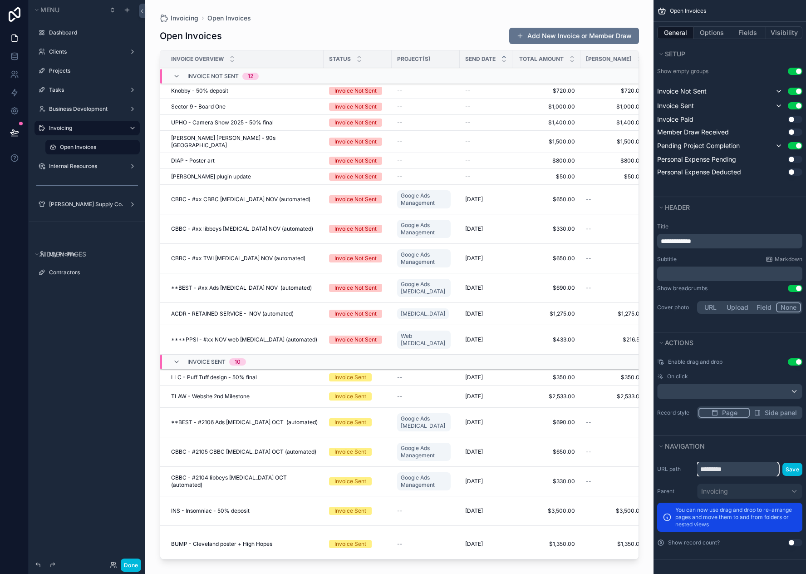
click at [697, 472] on input "*********" at bounding box center [738, 469] width 82 height 15
type input "**********"
drag, startPoint x: 795, startPoint y: 472, endPoint x: 785, endPoint y: 488, distance: 18.4
click at [793, 472] on button "Save" at bounding box center [793, 469] width 20 height 13
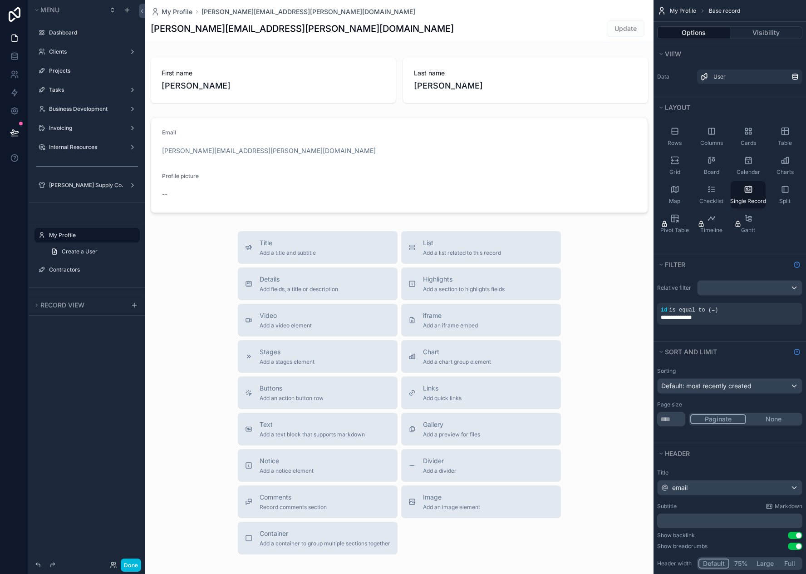
click at [75, 132] on div "Invoicing" at bounding box center [87, 127] width 76 height 7
click at [101, 132] on div "Invoicing" at bounding box center [87, 127] width 76 height 7
click at [81, 128] on label "Invoicing" at bounding box center [85, 127] width 73 height 7
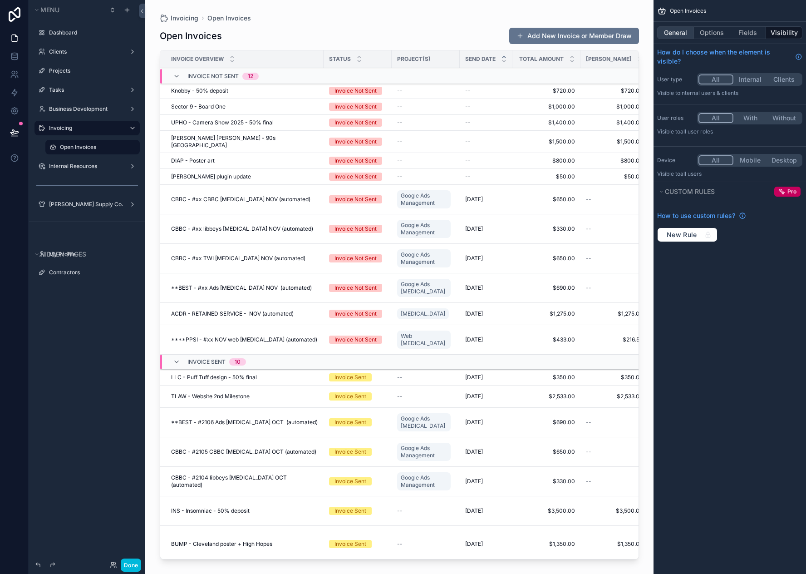
click at [675, 35] on button "General" at bounding box center [675, 32] width 37 height 13
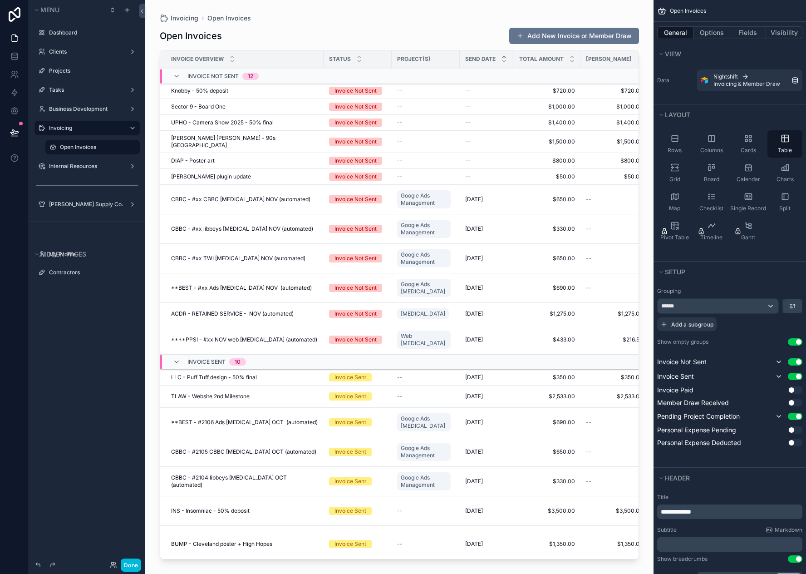
drag, startPoint x: 636, startPoint y: 284, endPoint x: 637, endPoint y: 291, distance: 6.9
click at [637, 291] on div "scrollable content" at bounding box center [399, 281] width 508 height 563
click at [81, 38] on div "Dashboard" at bounding box center [87, 32] width 102 height 15
click at [77, 30] on label "Dashboard" at bounding box center [91, 32] width 85 height 7
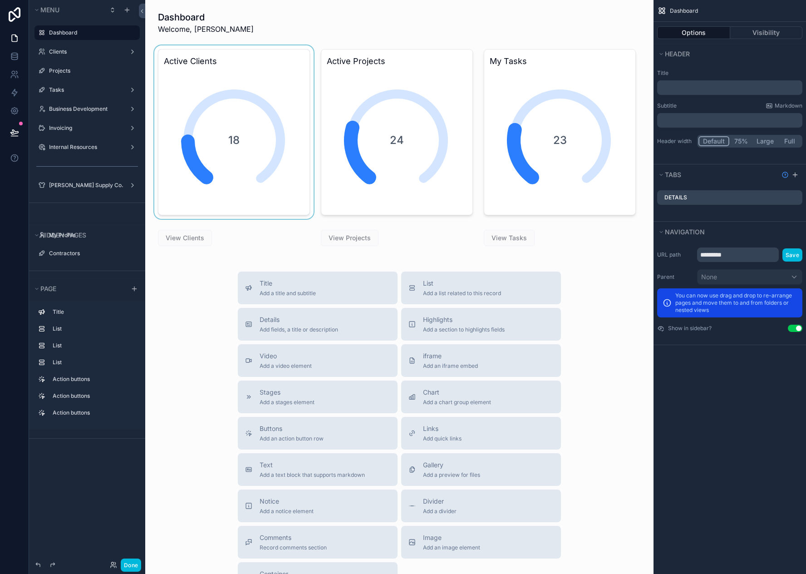
click at [246, 98] on div "scrollable content" at bounding box center [234, 131] width 163 height 173
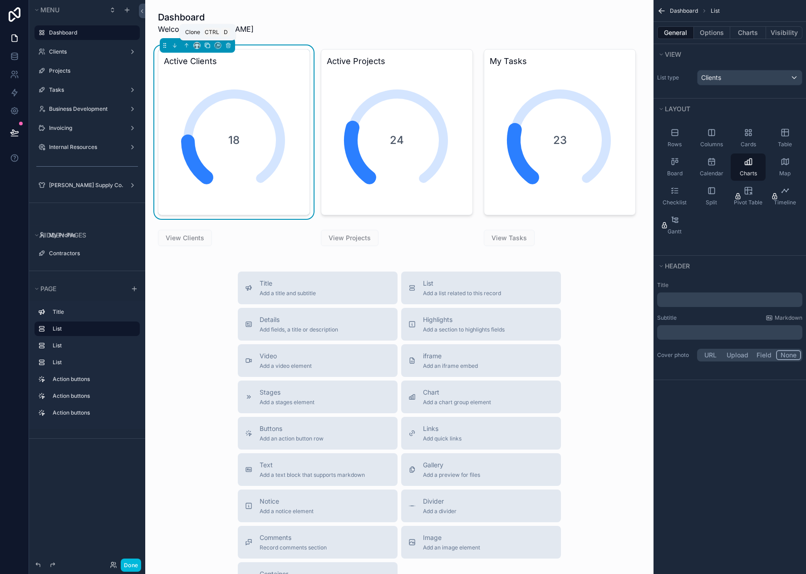
click at [207, 45] on icon "scrollable content" at bounding box center [207, 45] width 6 height 6
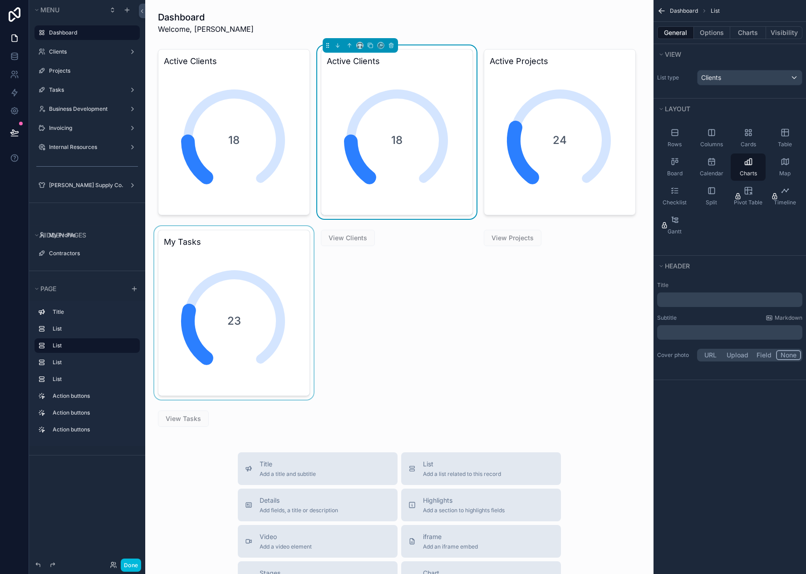
click at [256, 286] on div "scrollable content" at bounding box center [234, 312] width 163 height 173
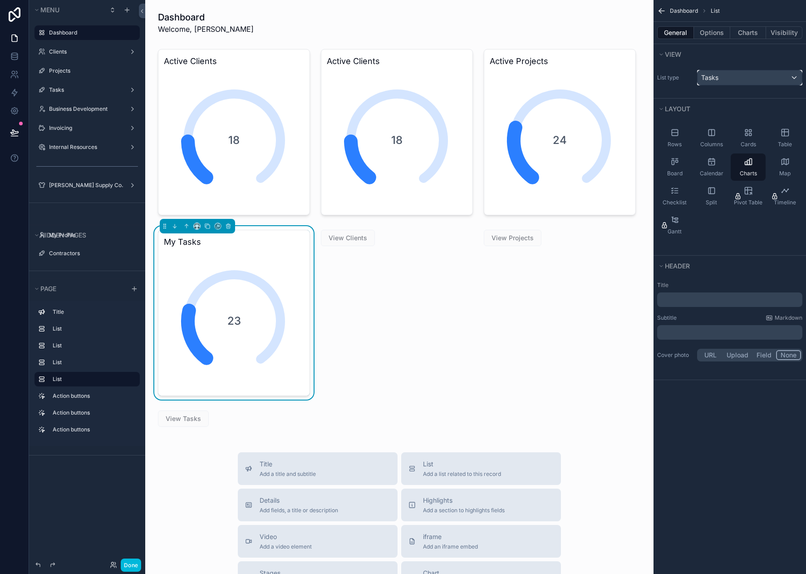
click at [773, 78] on div "Tasks" at bounding box center [750, 77] width 104 height 15
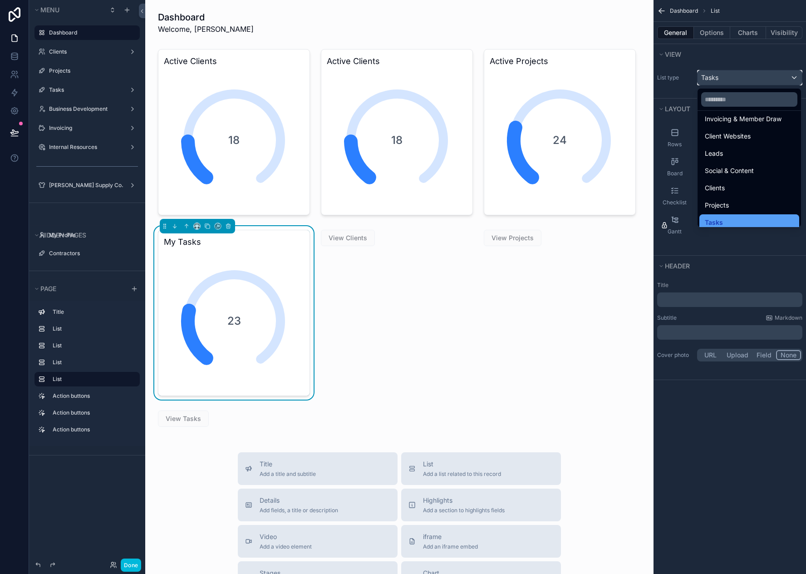
scroll to position [38, 0]
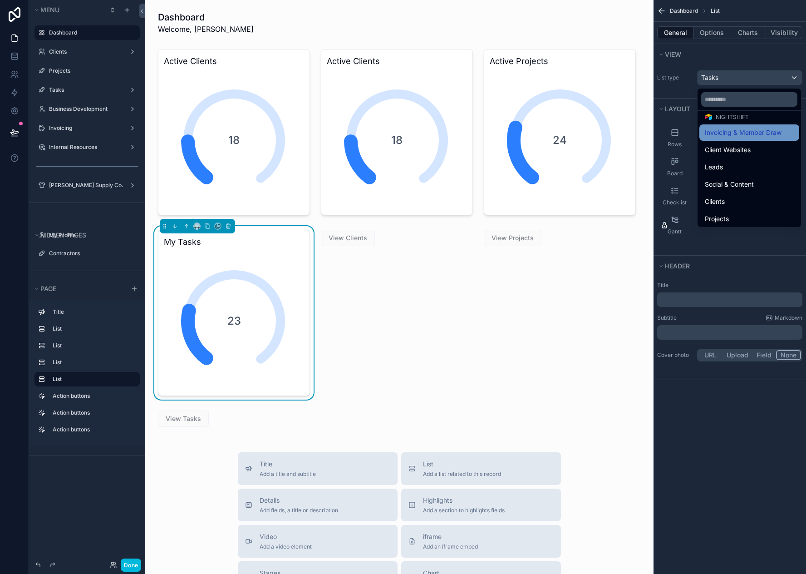
click at [756, 131] on span "Invoicing & Member Draw" at bounding box center [743, 132] width 77 height 11
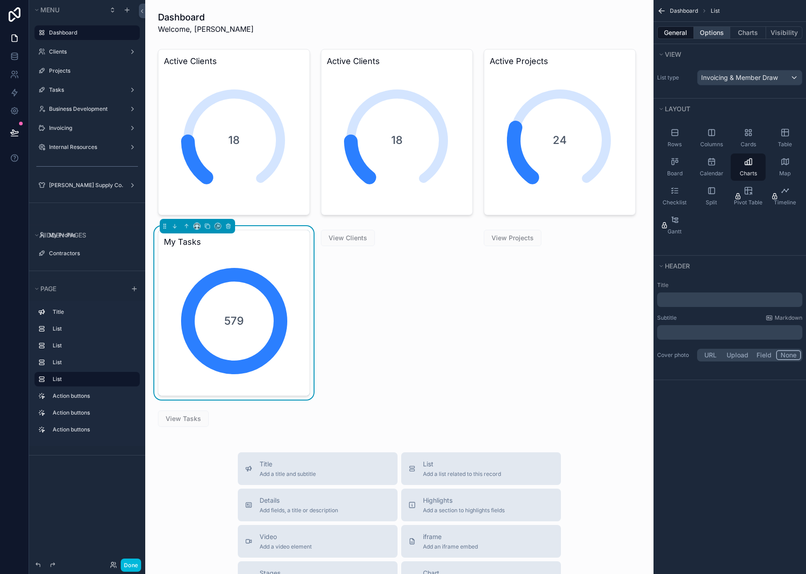
click at [717, 30] on button "Options" at bounding box center [712, 32] width 36 height 13
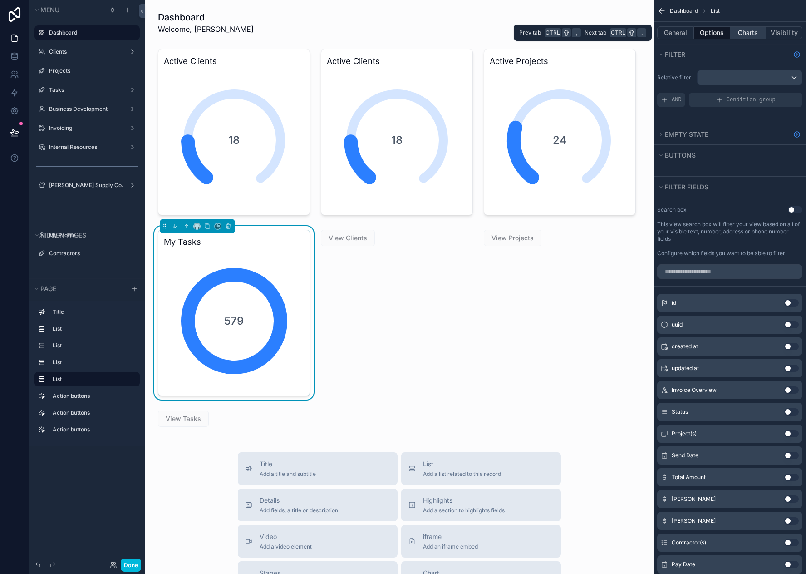
click at [747, 30] on button "Charts" at bounding box center [748, 32] width 36 height 13
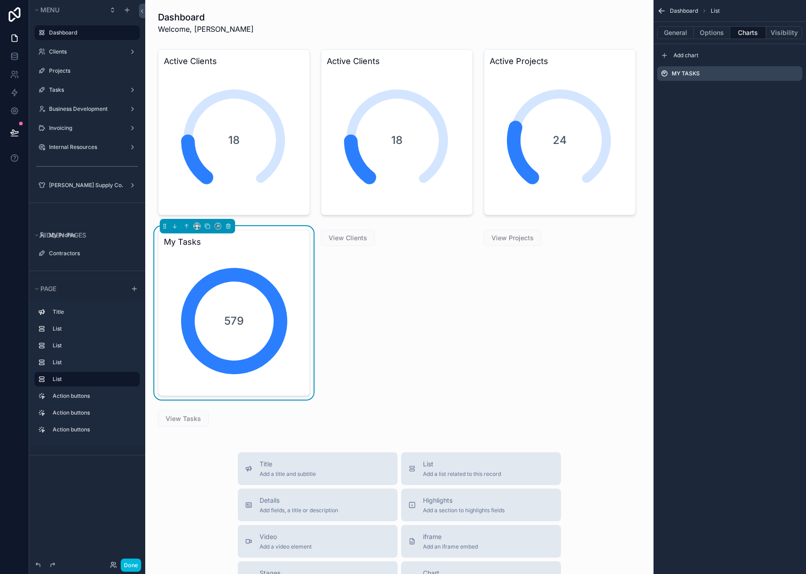
click at [0, 0] on icon "scrollable content" at bounding box center [0, 0] width 0 height 0
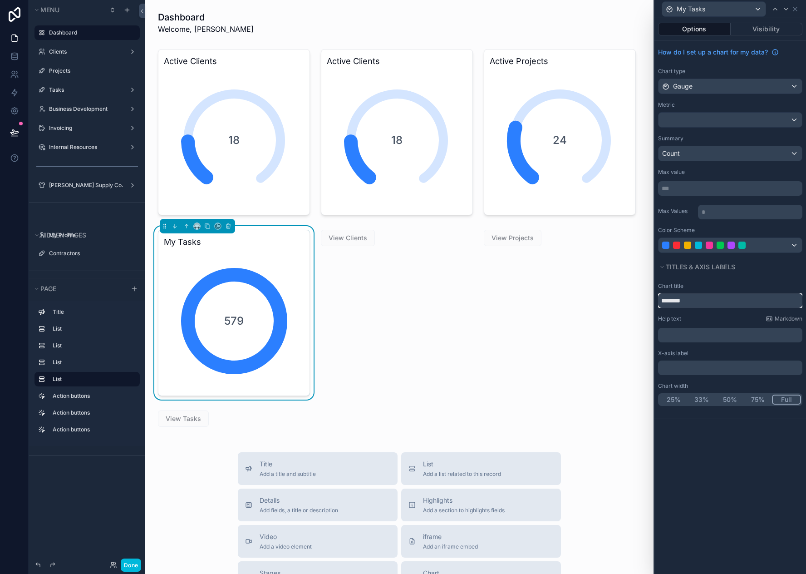
click at [682, 302] on input "********" at bounding box center [730, 300] width 144 height 15
drag, startPoint x: 694, startPoint y: 301, endPoint x: 660, endPoint y: 304, distance: 34.6
click at [660, 304] on input "********" at bounding box center [730, 300] width 144 height 15
type input "**********"
click at [757, 281] on div "**********" at bounding box center [731, 344] width 152 height 131
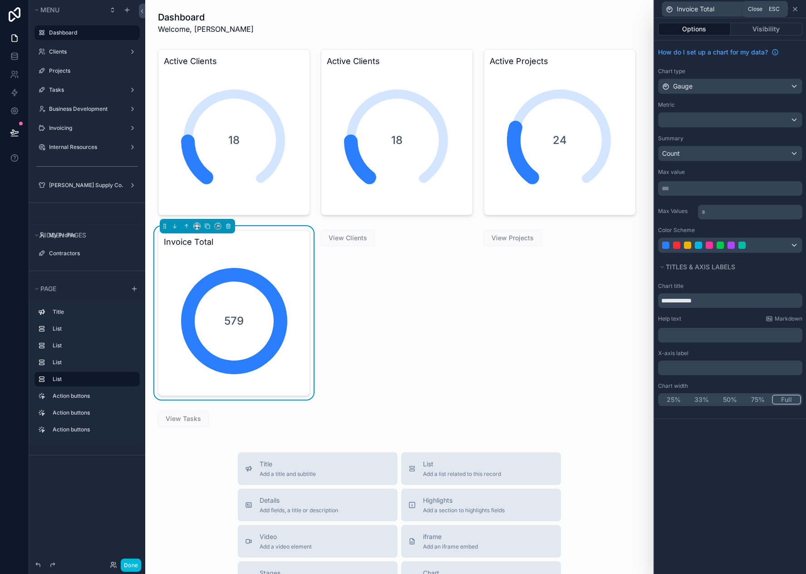
click at [794, 12] on icon at bounding box center [795, 8] width 7 height 7
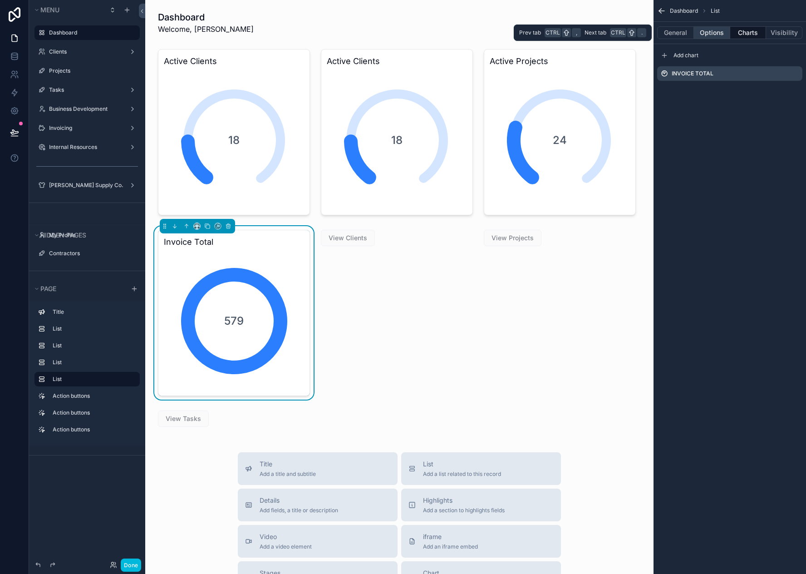
click at [706, 33] on button "Options" at bounding box center [712, 32] width 36 height 13
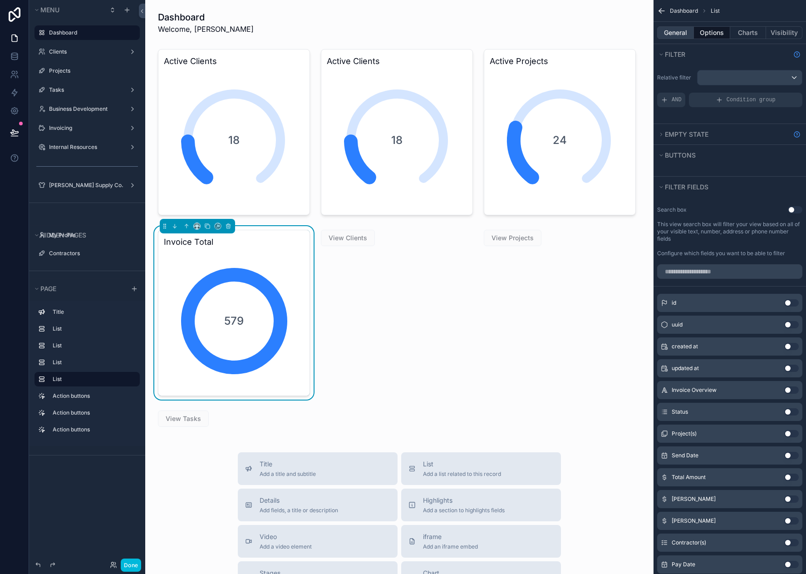
click at [679, 34] on button "General" at bounding box center [675, 32] width 37 height 13
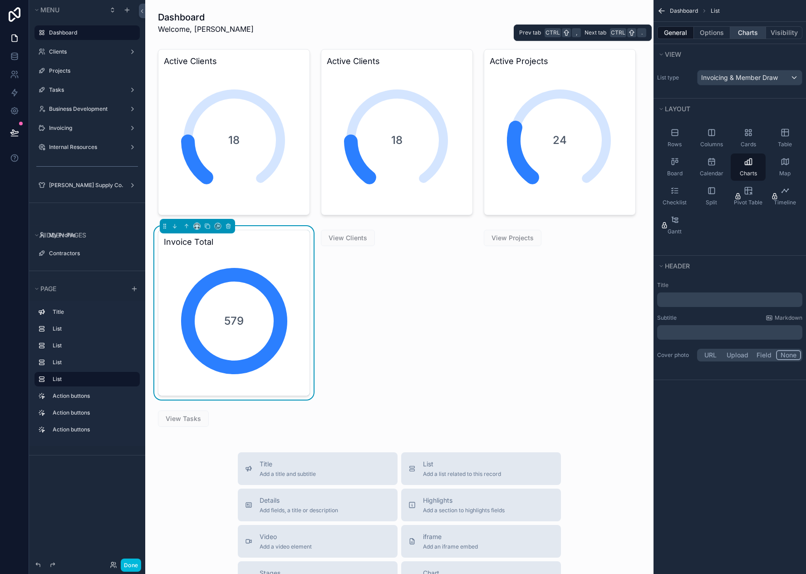
click at [744, 35] on button "Charts" at bounding box center [748, 32] width 36 height 13
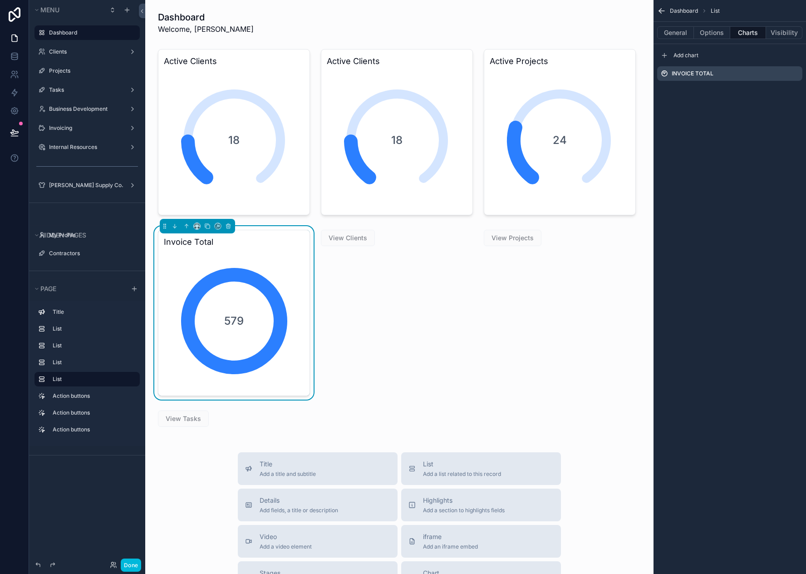
click at [0, 0] on icon "scrollable content" at bounding box center [0, 0] width 0 height 0
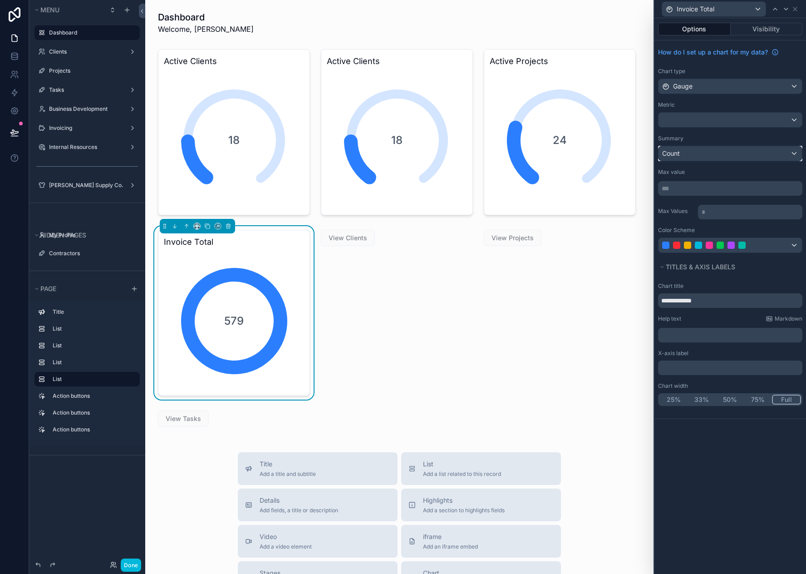
click at [797, 151] on div "Count" at bounding box center [730, 153] width 143 height 15
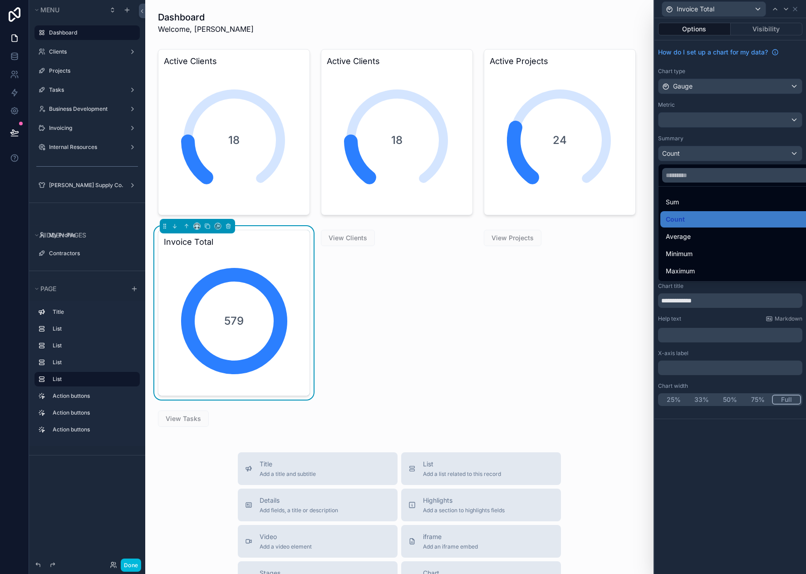
click at [793, 153] on div at bounding box center [731, 287] width 152 height 574
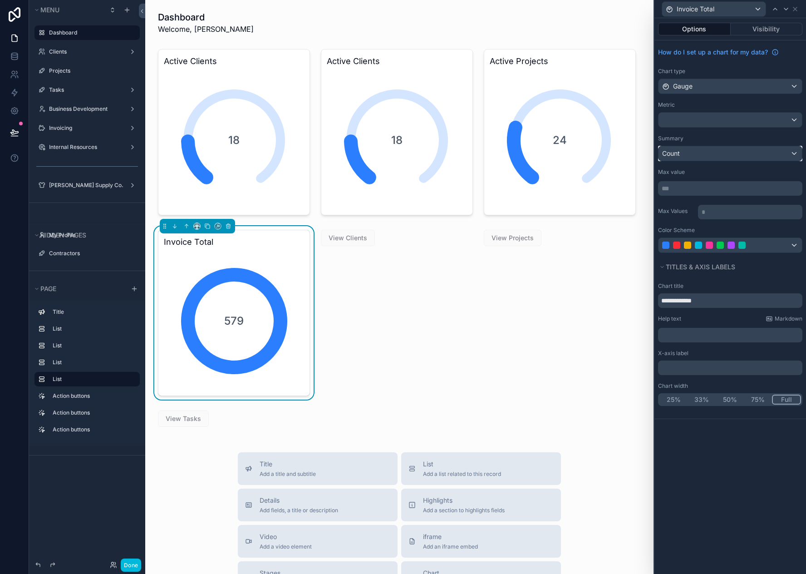
click at [793, 153] on div "Count" at bounding box center [730, 153] width 143 height 15
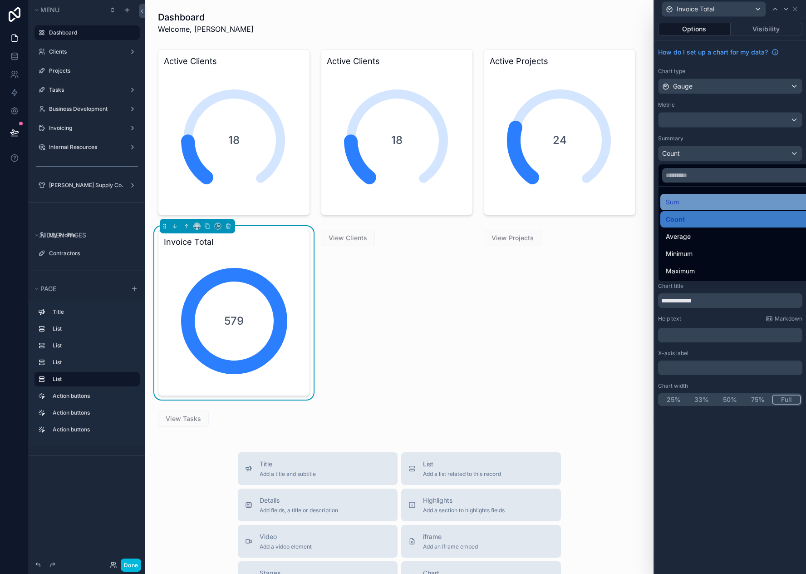
click at [714, 201] on div "Sum" at bounding box center [741, 202] width 150 height 11
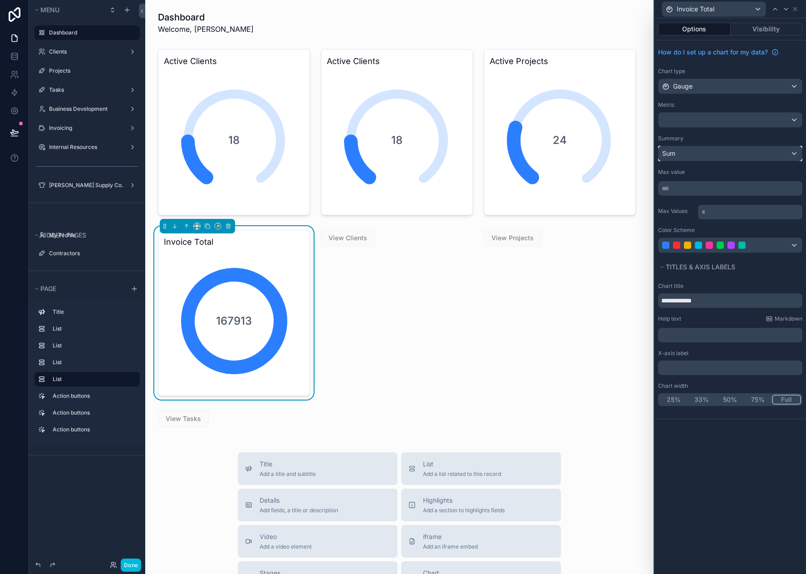
click at [794, 155] on div "Sum" at bounding box center [730, 153] width 143 height 15
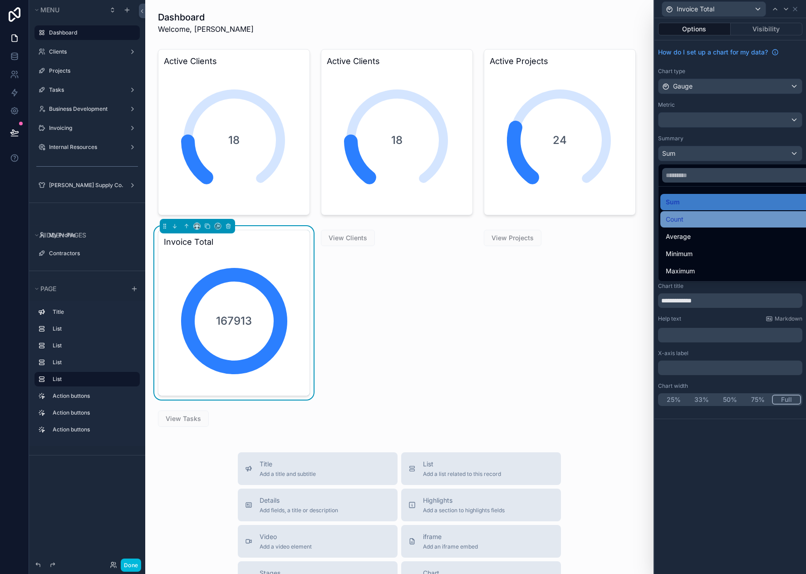
click at [725, 223] on div "Count" at bounding box center [741, 219] width 150 height 11
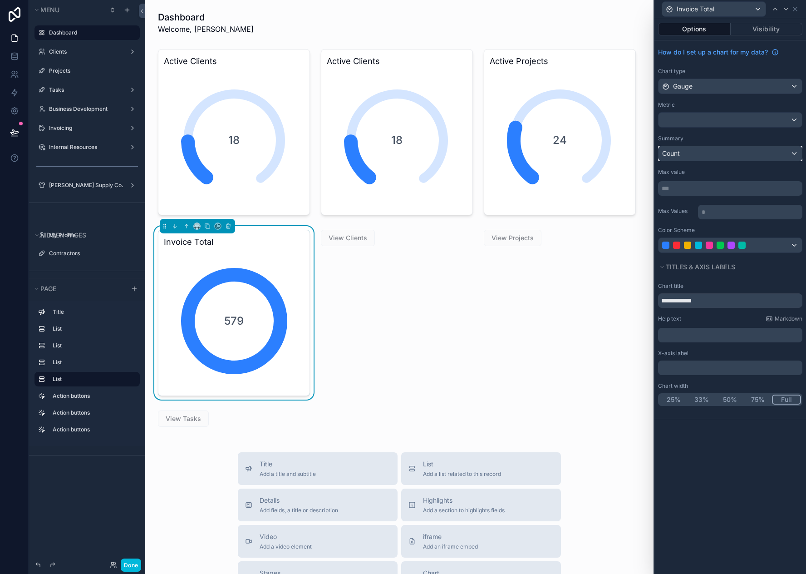
click at [791, 156] on div "Count" at bounding box center [730, 153] width 143 height 15
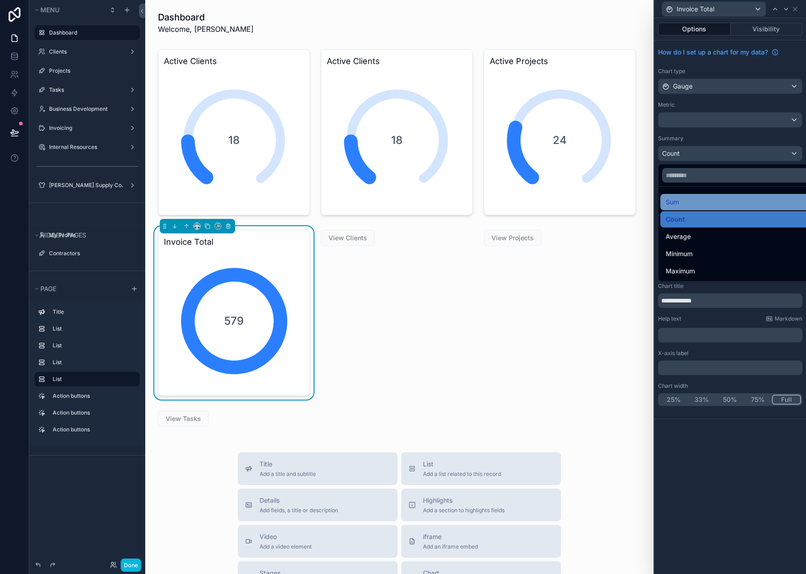
click at [726, 207] on div "Sum" at bounding box center [741, 202] width 150 height 11
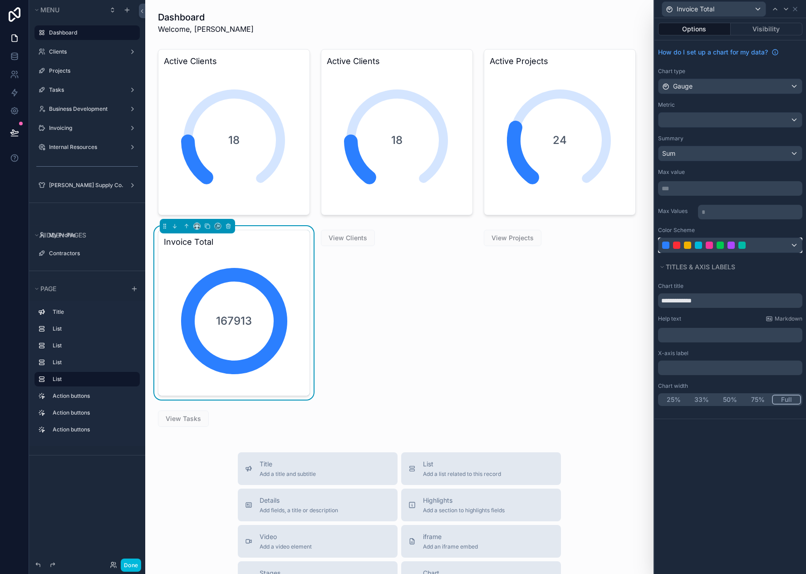
click at [690, 244] on div at bounding box center [687, 245] width 7 height 7
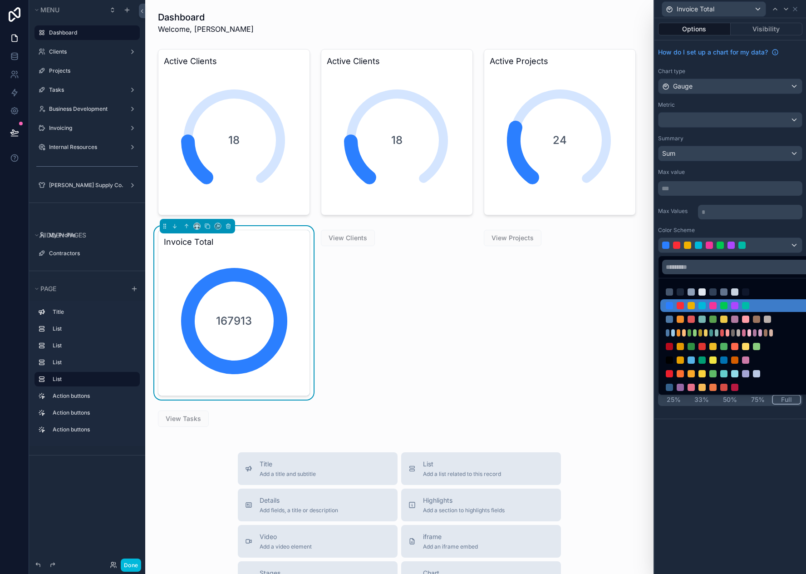
click at [690, 244] on div at bounding box center [731, 287] width 152 height 574
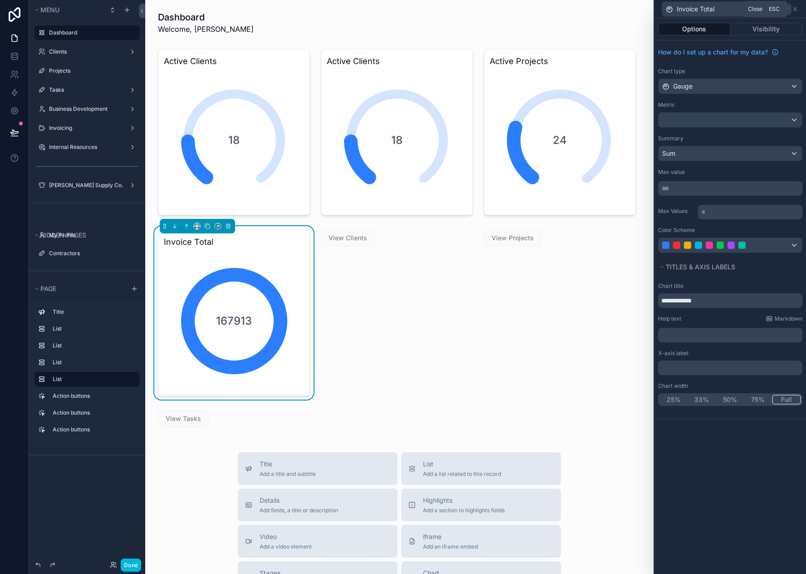
click at [795, 12] on icon at bounding box center [795, 8] width 7 height 7
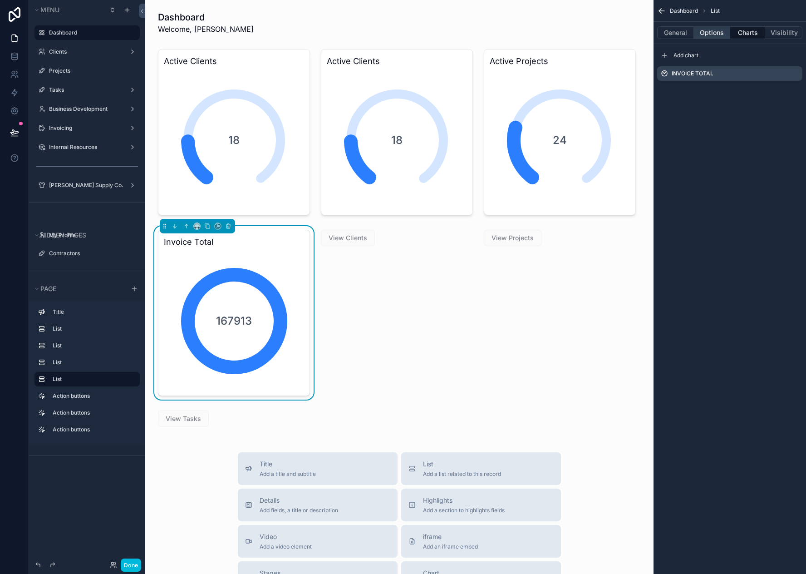
click at [716, 37] on button "Options" at bounding box center [712, 32] width 36 height 13
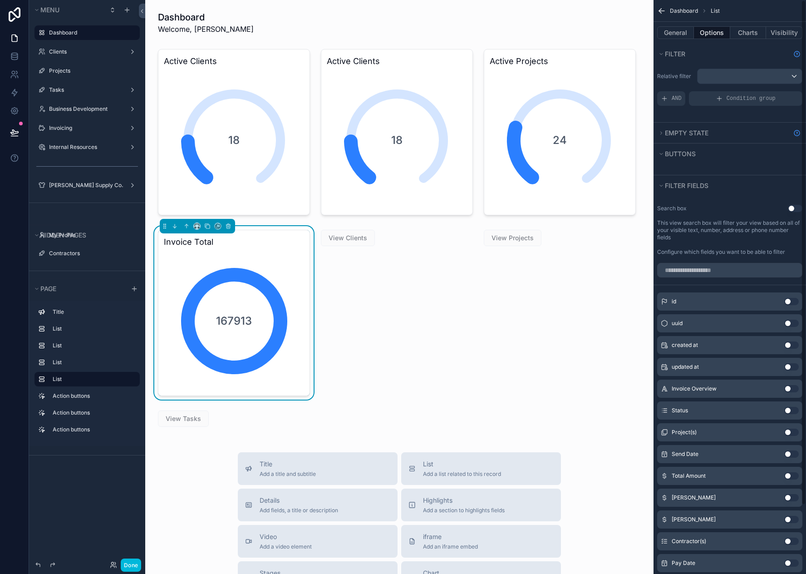
scroll to position [0, 0]
click at [750, 80] on div "scrollable content" at bounding box center [750, 77] width 104 height 15
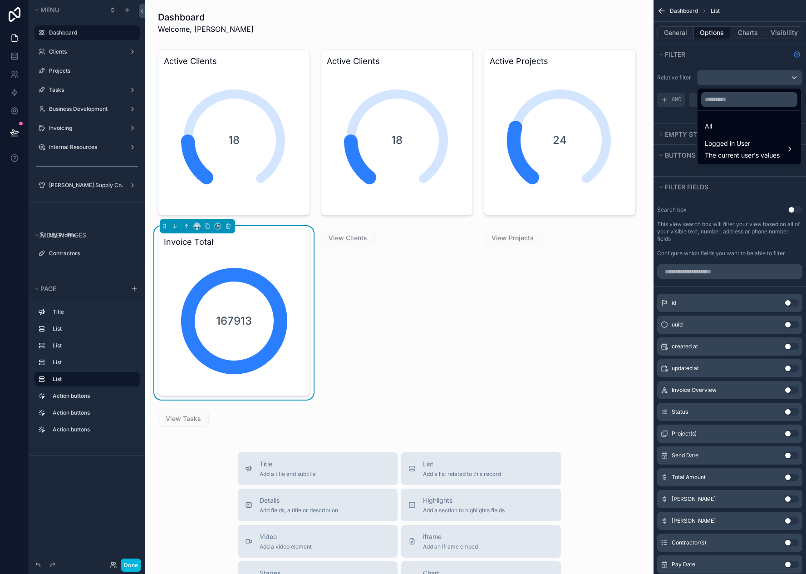
click at [751, 80] on div "scrollable content" at bounding box center [403, 287] width 806 height 574
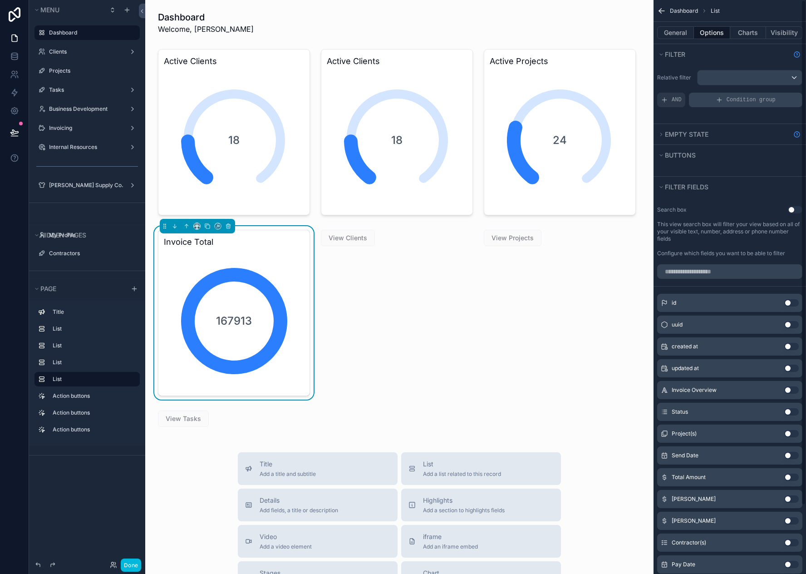
click at [751, 100] on span "Condition group" at bounding box center [751, 99] width 49 height 7
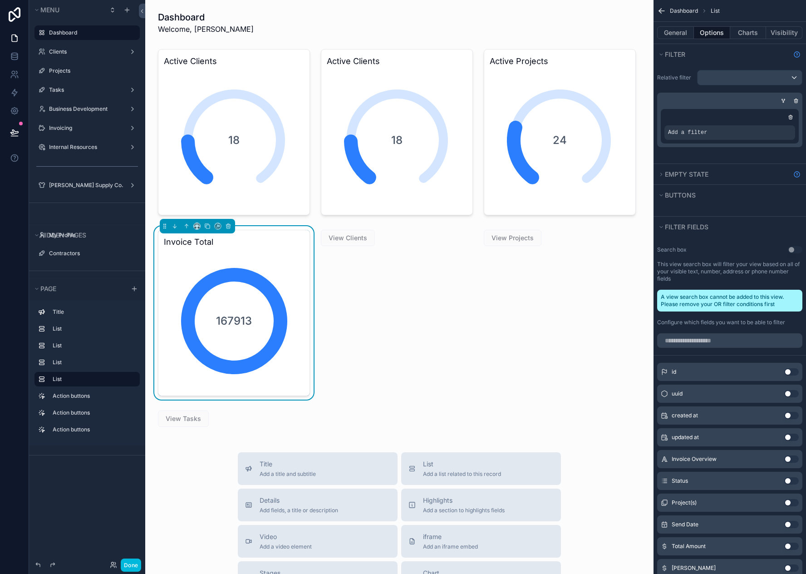
click at [0, 0] on div "scrollable content" at bounding box center [0, 0] width 0 height 0
click at [585, 121] on span "Select a field" at bounding box center [572, 119] width 39 height 8
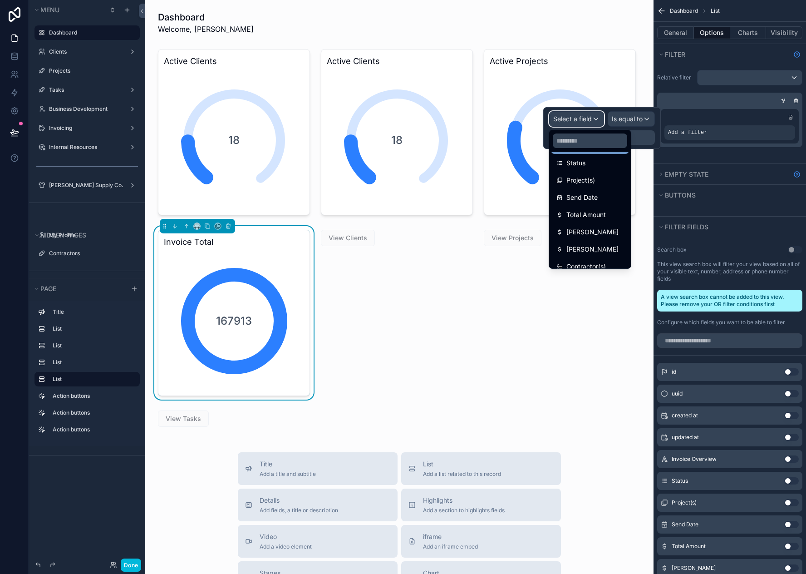
scroll to position [45, 0]
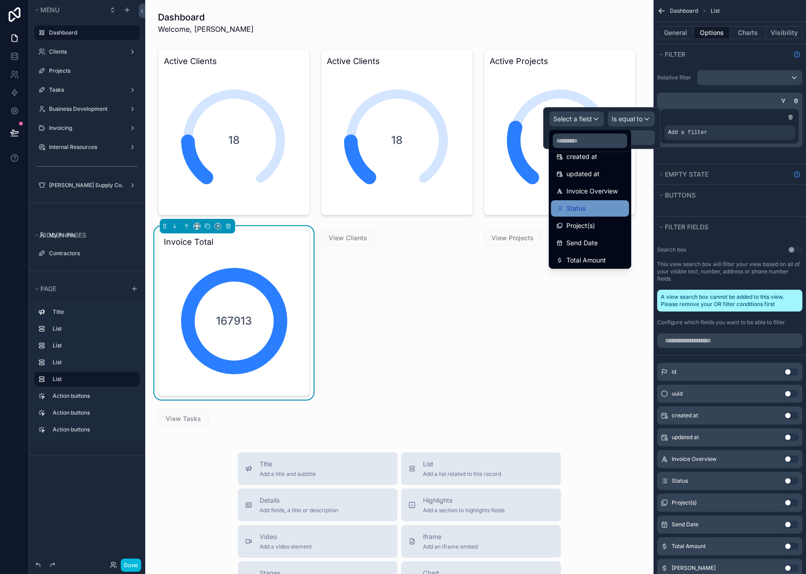
click at [595, 207] on div "Status" at bounding box center [590, 208] width 67 height 11
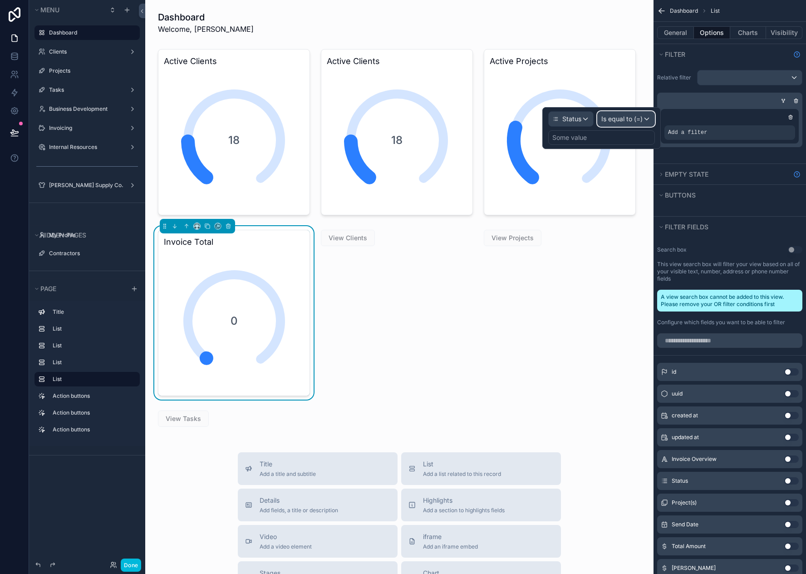
click at [632, 122] on span "Is equal to (=)" at bounding box center [622, 118] width 41 height 9
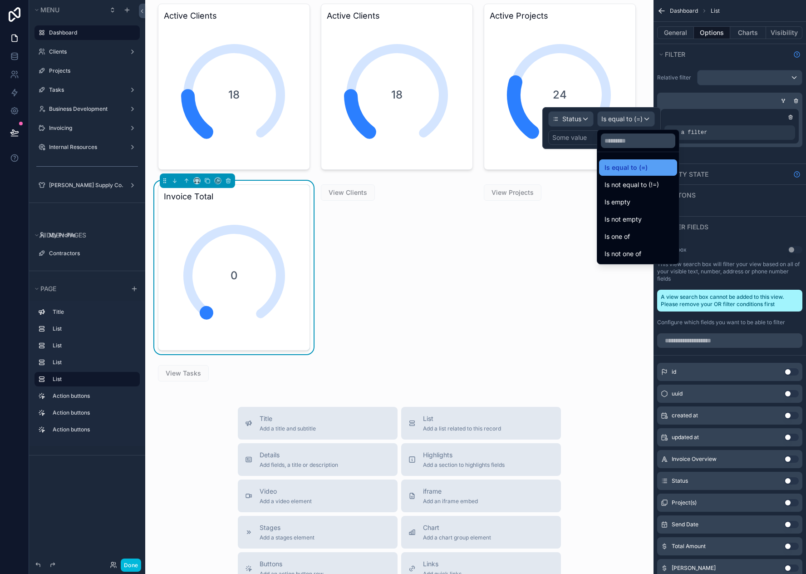
click at [647, 170] on div "Is equal to (=)" at bounding box center [638, 167] width 67 height 11
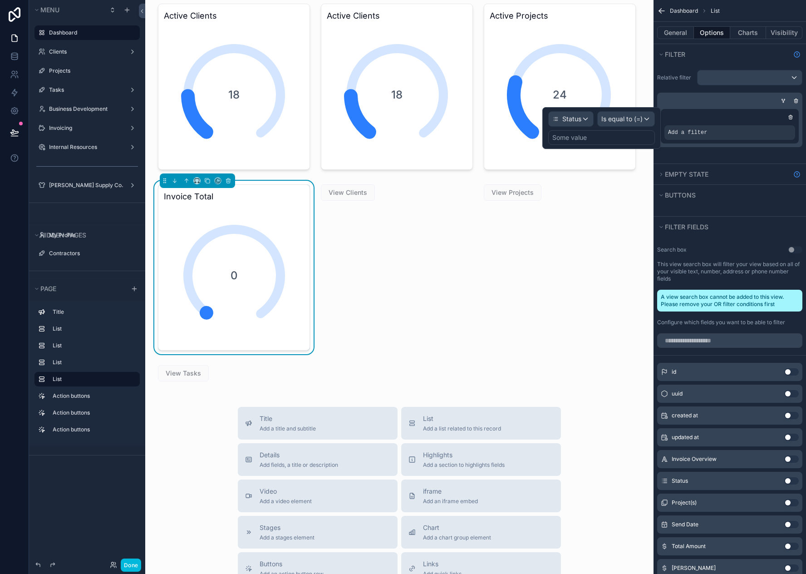
click at [619, 140] on div "Some value" at bounding box center [601, 137] width 107 height 15
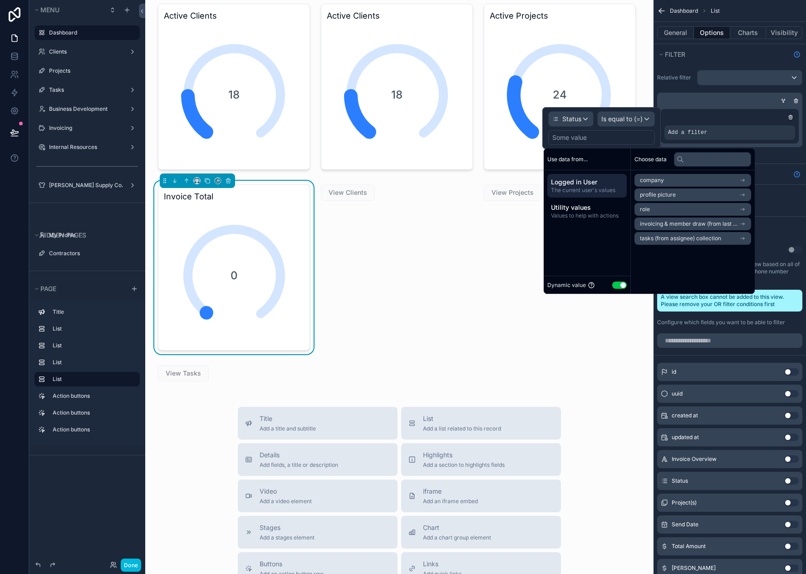
click at [619, 284] on button "Use setting" at bounding box center [619, 284] width 15 height 7
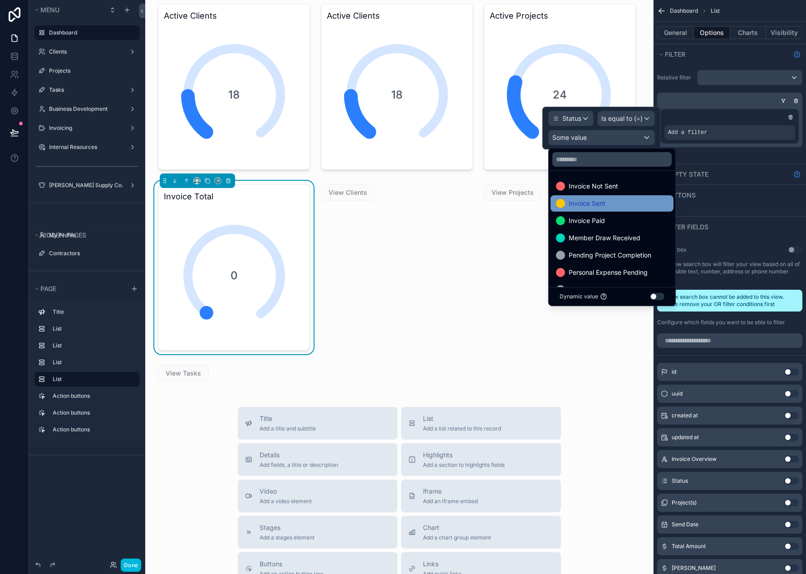
click at [588, 201] on span "Invoice Sent" at bounding box center [587, 203] width 37 height 11
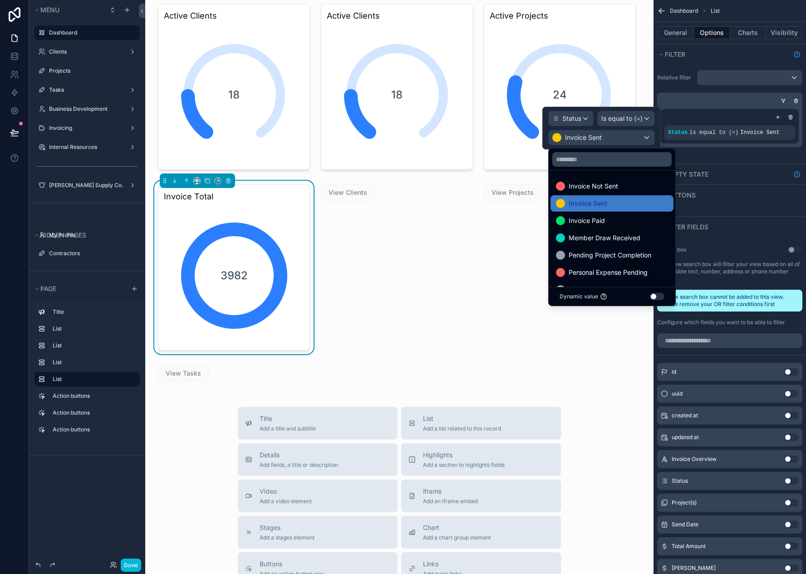
click at [787, 149] on div "Relative filter Status is equal to (=) Invoice Sent" at bounding box center [730, 108] width 153 height 84
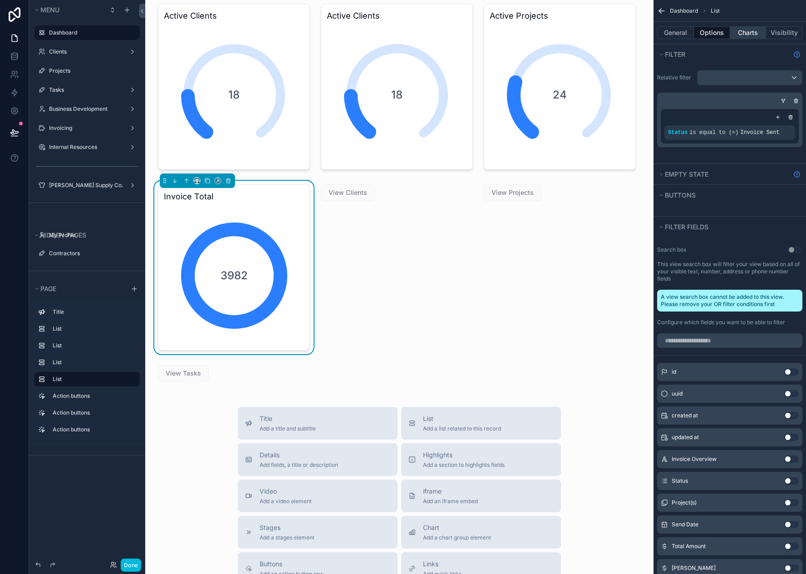
click at [740, 35] on button "Charts" at bounding box center [748, 32] width 36 height 13
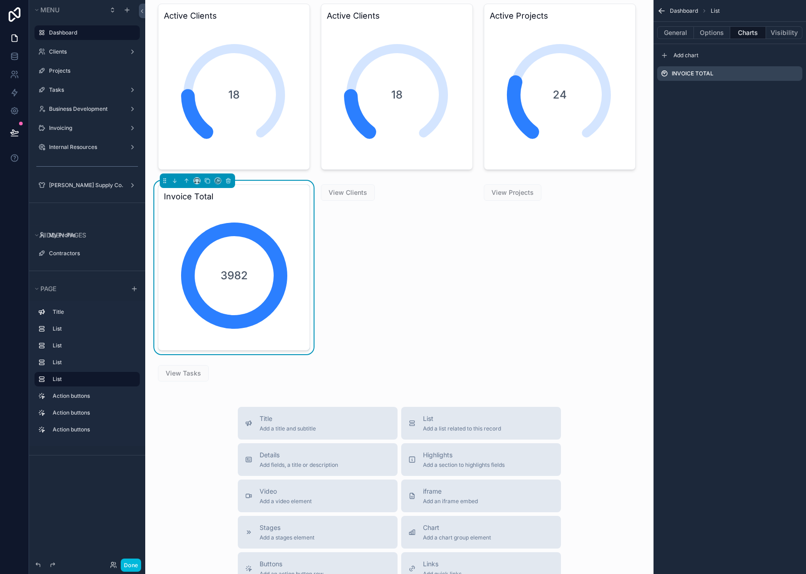
click at [0, 0] on icon "scrollable content" at bounding box center [0, 0] width 0 height 0
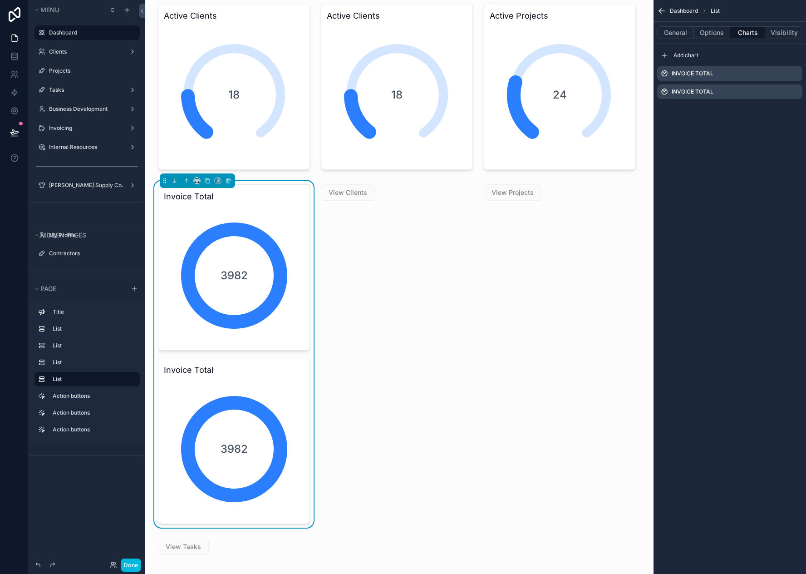
click at [0, 0] on icon "scrollable content" at bounding box center [0, 0] width 0 height 0
click at [777, 79] on icon at bounding box center [780, 77] width 7 height 7
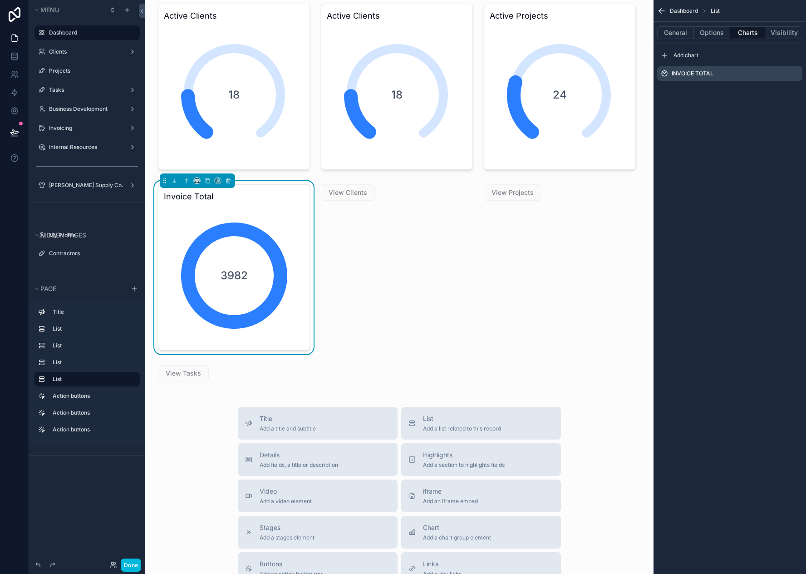
click at [0, 0] on icon "scrollable content" at bounding box center [0, 0] width 0 height 0
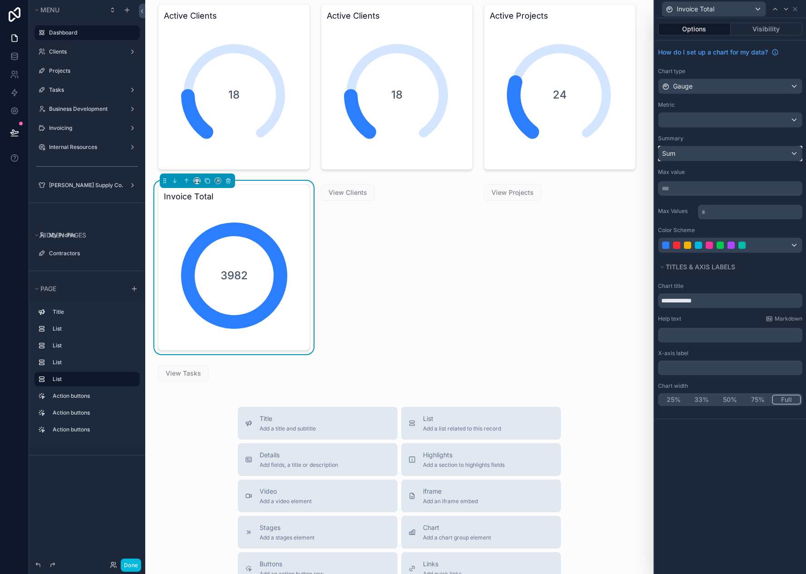
click at [737, 151] on div "Sum" at bounding box center [730, 153] width 143 height 15
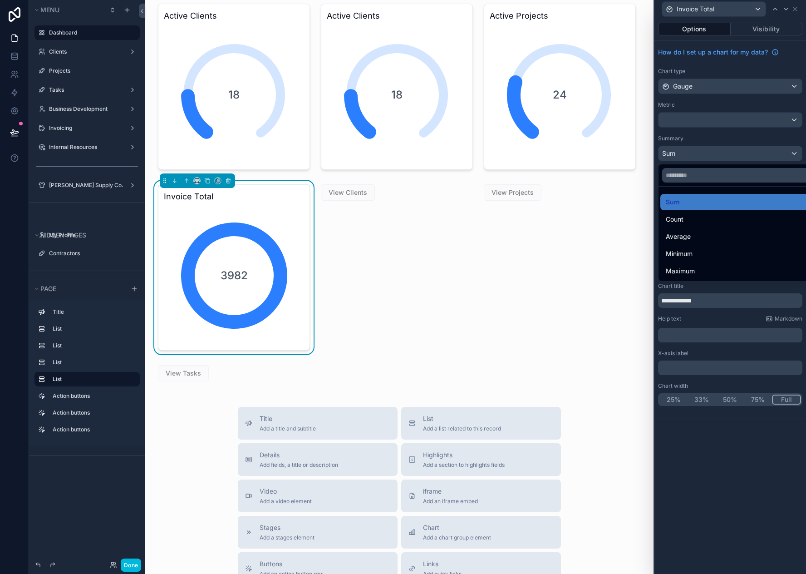
click at [681, 222] on span "Count" at bounding box center [675, 219] width 18 height 11
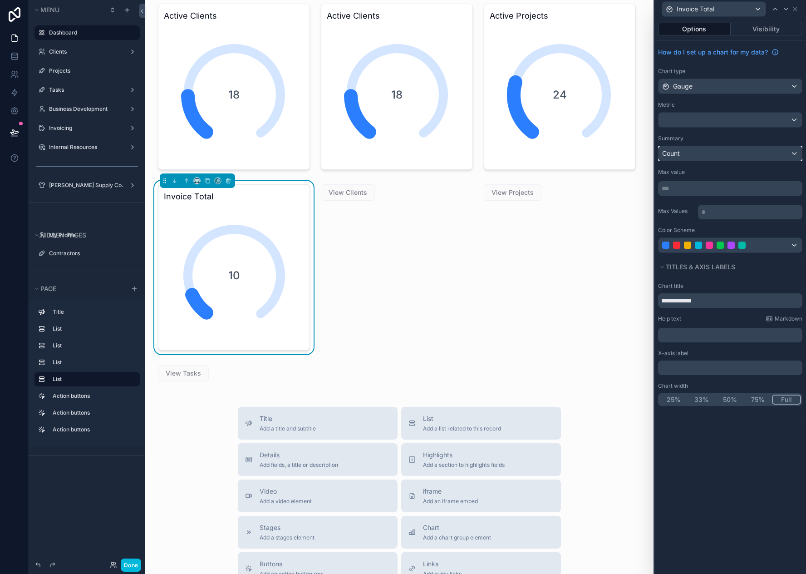
click at [693, 155] on div "Count" at bounding box center [730, 153] width 143 height 15
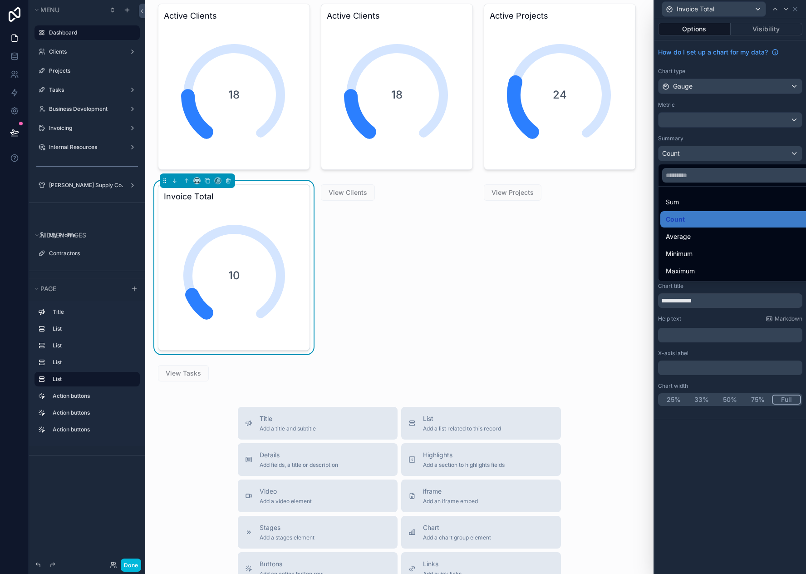
click at [693, 155] on div at bounding box center [731, 287] width 152 height 574
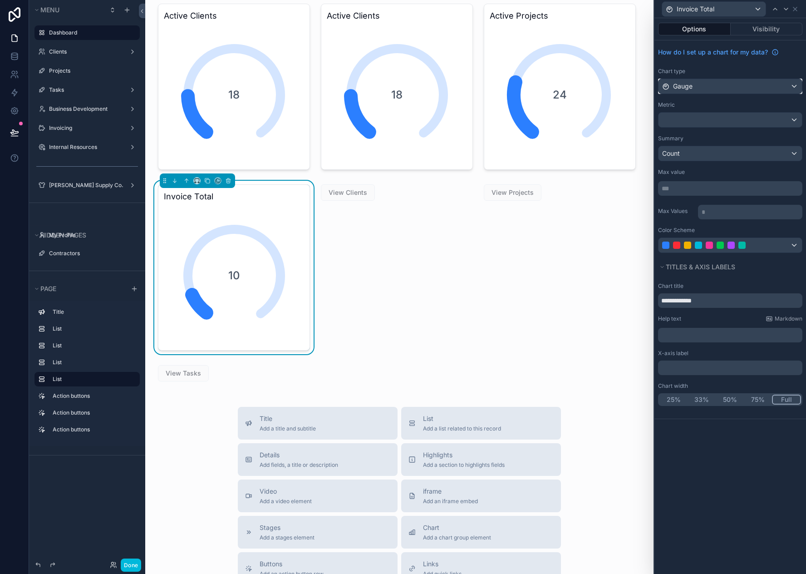
click at [726, 84] on div "Gauge" at bounding box center [730, 86] width 143 height 15
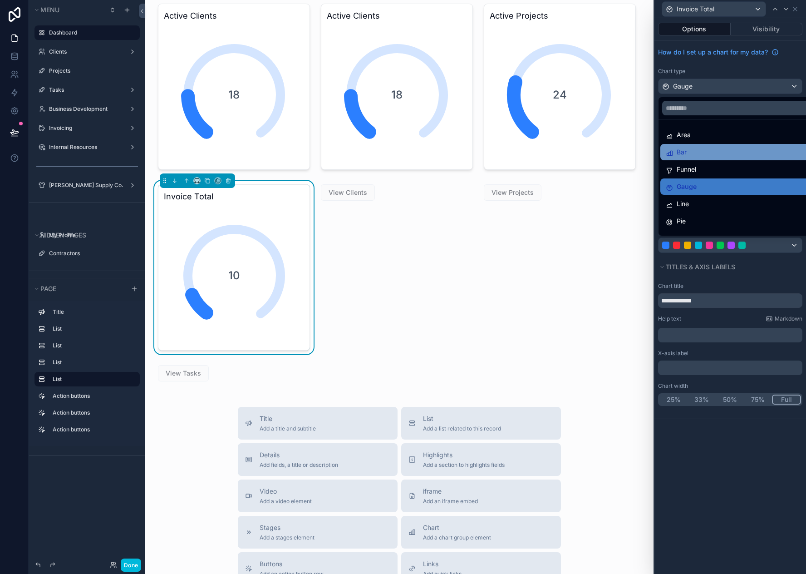
click at [701, 155] on div "Bar" at bounding box center [741, 152] width 150 height 11
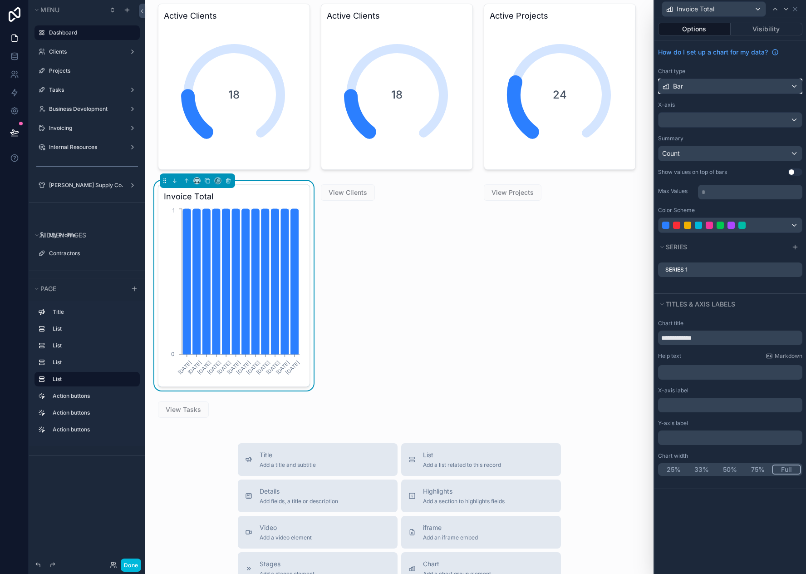
click at [703, 87] on div "Bar" at bounding box center [730, 86] width 143 height 15
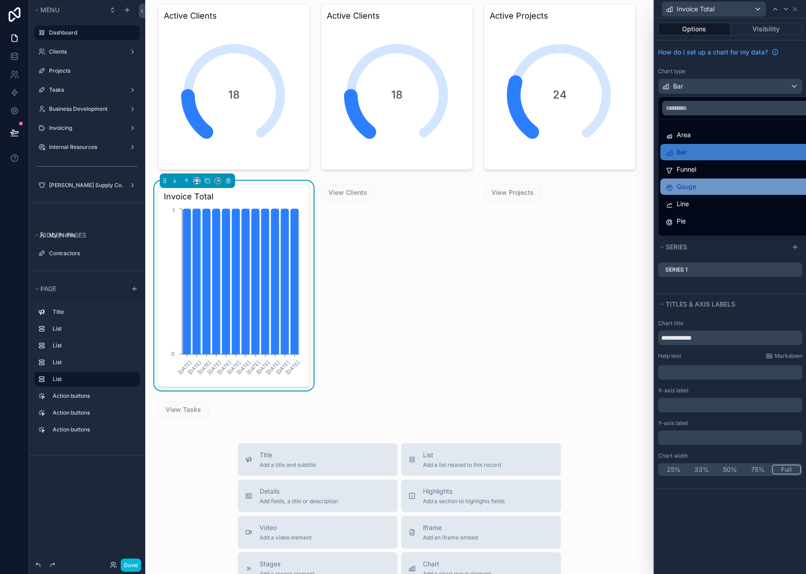
click at [701, 184] on div "Gauge" at bounding box center [741, 186] width 150 height 11
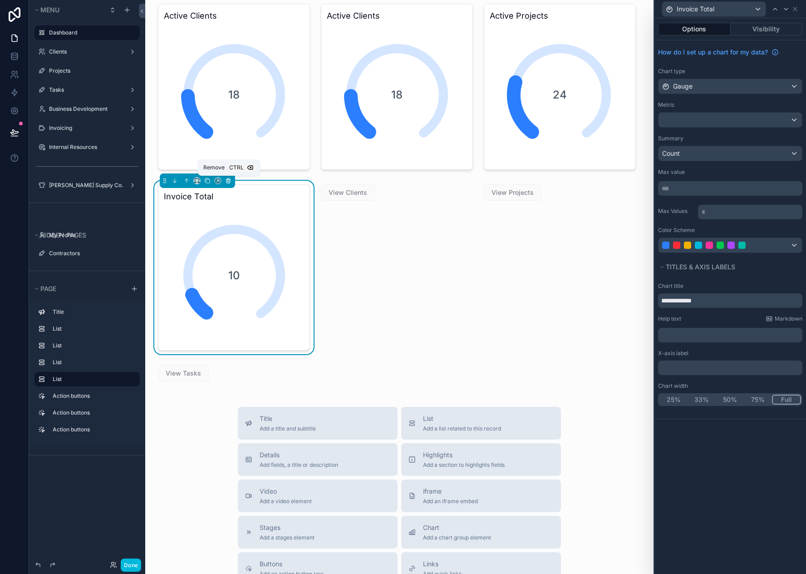
click at [229, 179] on icon "scrollable content" at bounding box center [228, 179] width 4 height 0
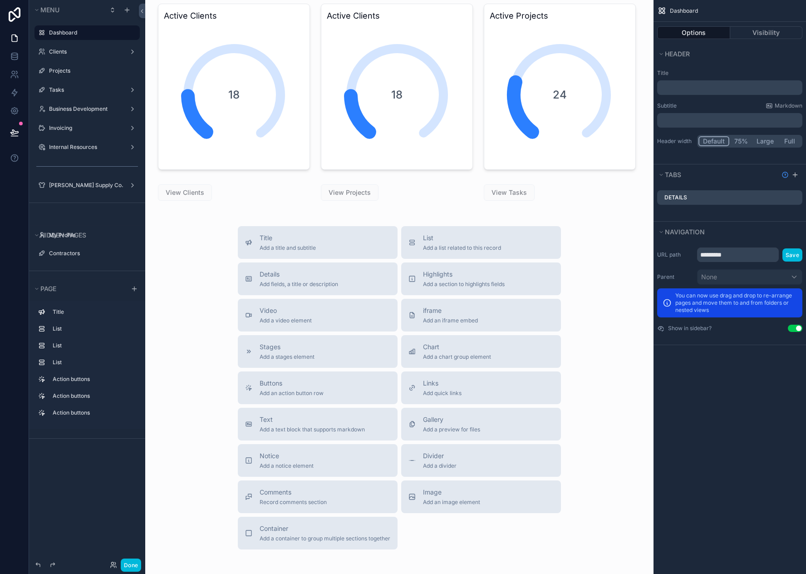
click at [59, 132] on div "Invoicing" at bounding box center [87, 127] width 76 height 7
click at [59, 128] on label "Invoicing" at bounding box center [85, 127] width 73 height 7
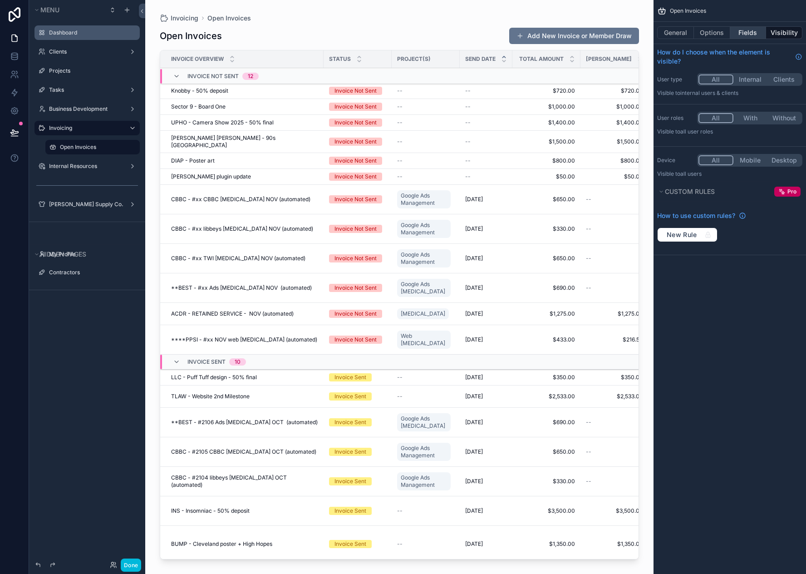
click at [743, 36] on button "Fields" at bounding box center [748, 32] width 36 height 13
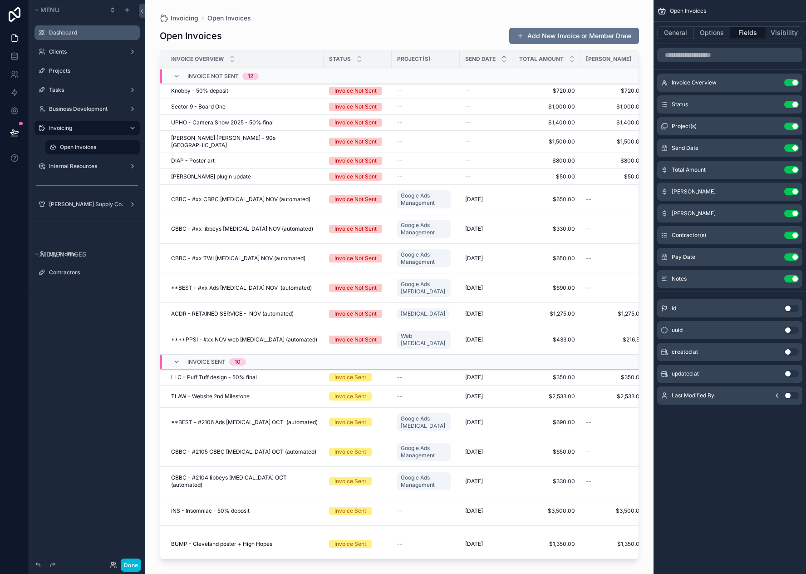
click at [0, 0] on icon "scrollable content" at bounding box center [0, 0] width 0 height 0
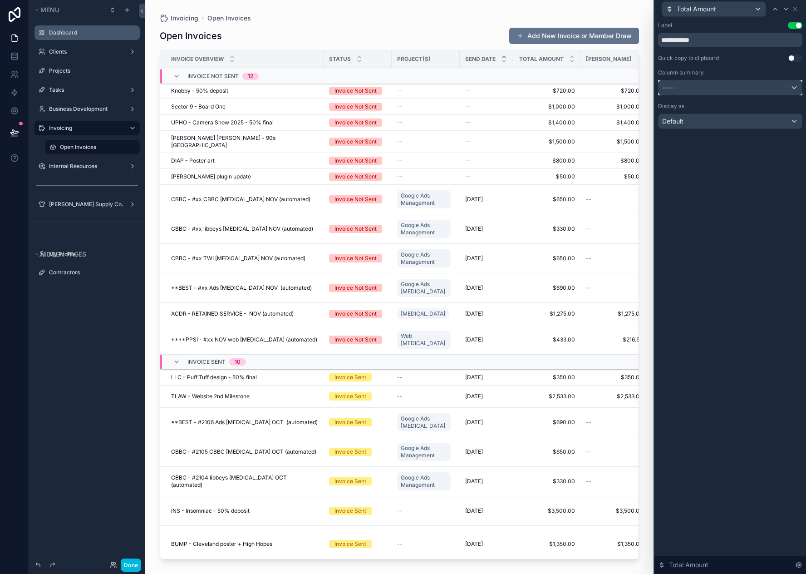
click at [785, 89] on div "----" at bounding box center [730, 87] width 143 height 15
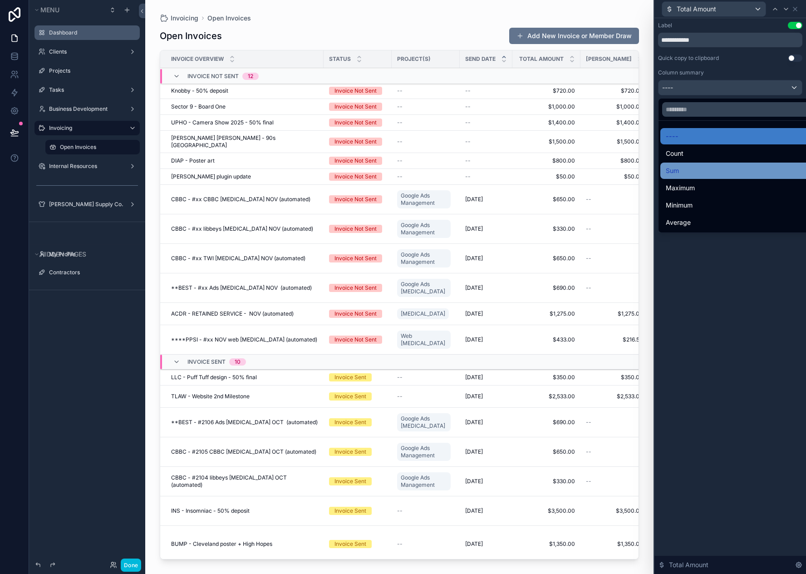
click at [740, 171] on div "Sum" at bounding box center [741, 170] width 150 height 11
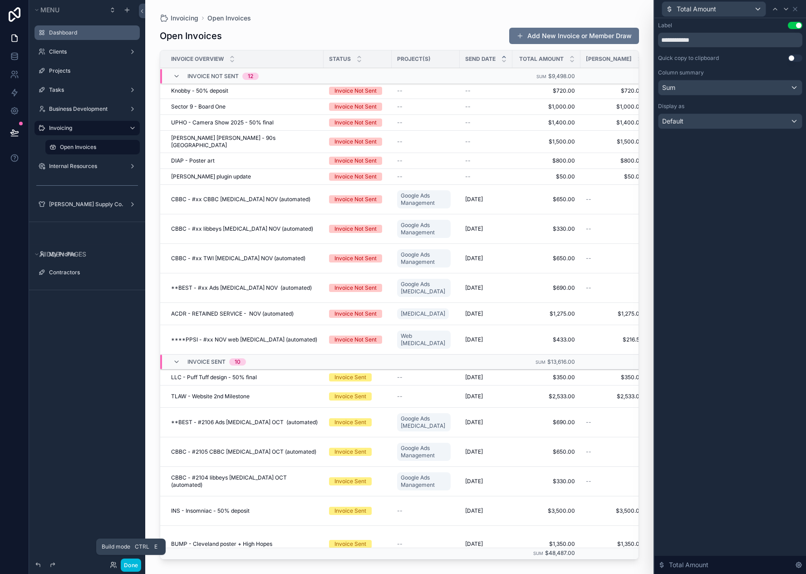
click at [130, 563] on button "Done" at bounding box center [131, 564] width 20 height 13
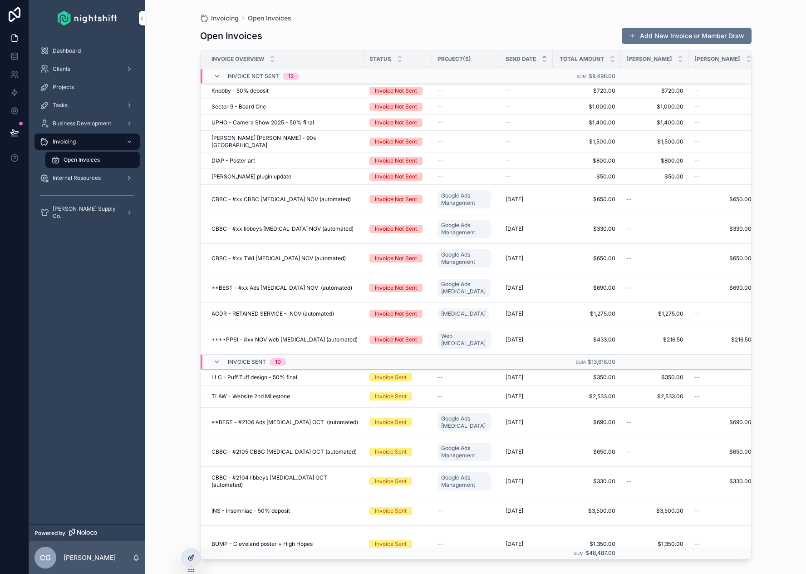
click at [190, 558] on icon at bounding box center [191, 557] width 7 height 7
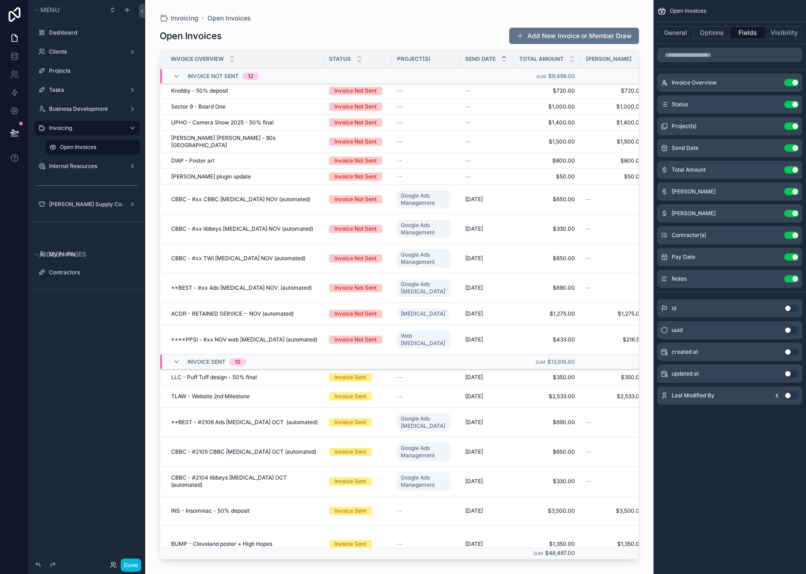
click at [0, 0] on icon "scrollable content" at bounding box center [0, 0] width 0 height 0
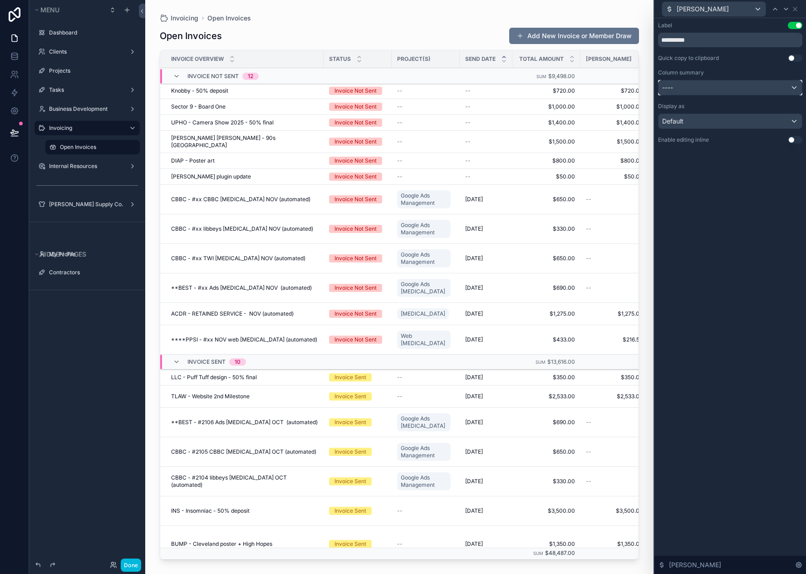
click at [699, 84] on div "----" at bounding box center [730, 87] width 143 height 15
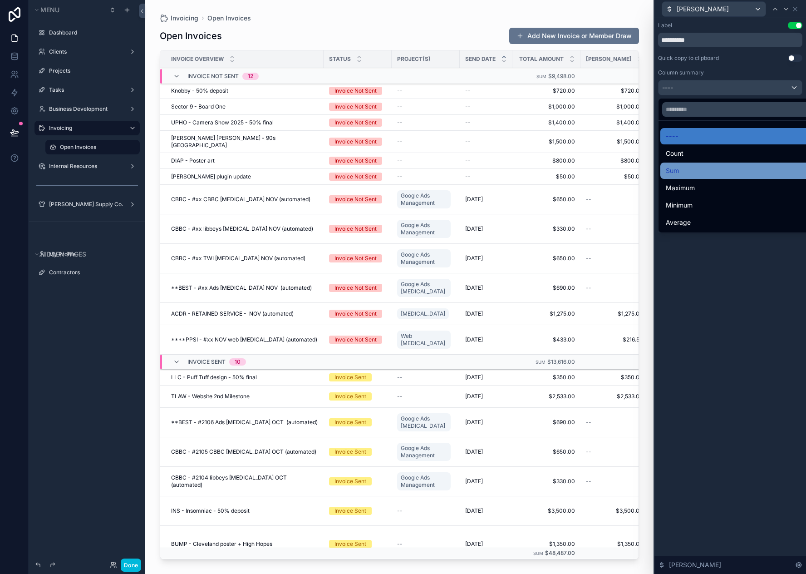
click at [704, 167] on div "Sum" at bounding box center [741, 170] width 150 height 11
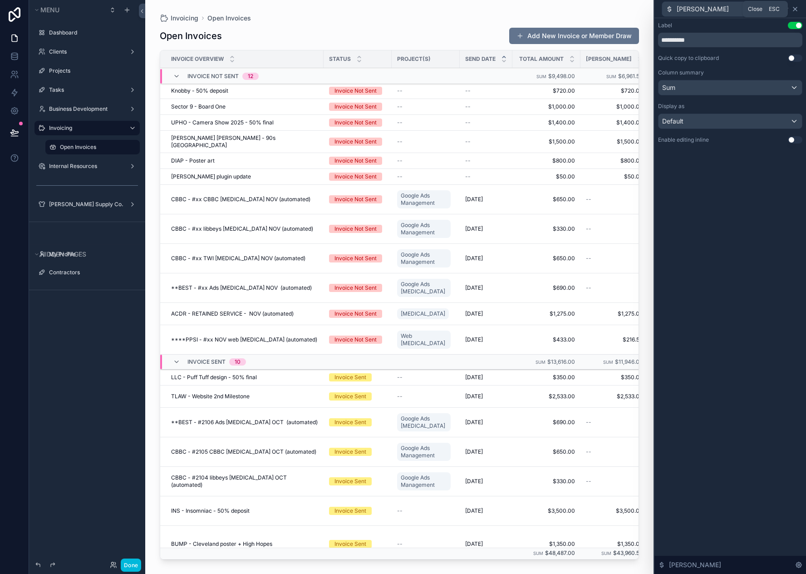
click at [796, 10] on icon at bounding box center [795, 8] width 7 height 7
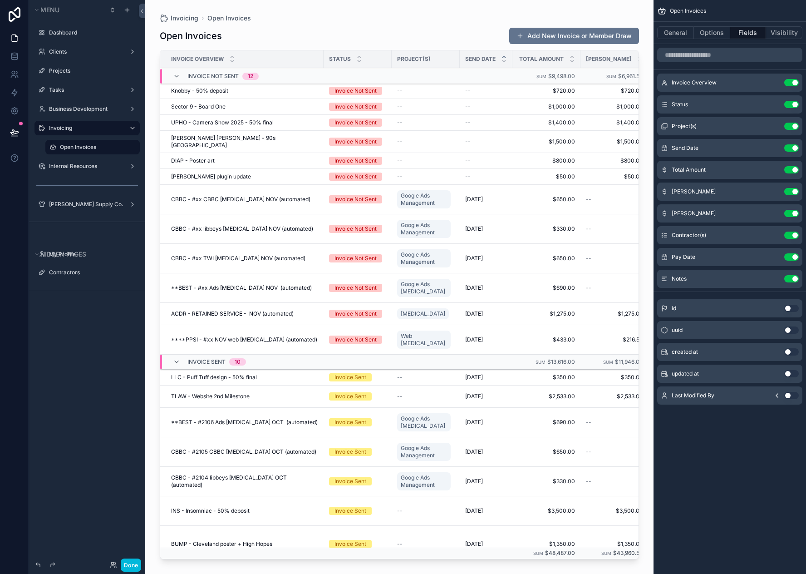
click at [0, 0] on icon "scrollable content" at bounding box center [0, 0] width 0 height 0
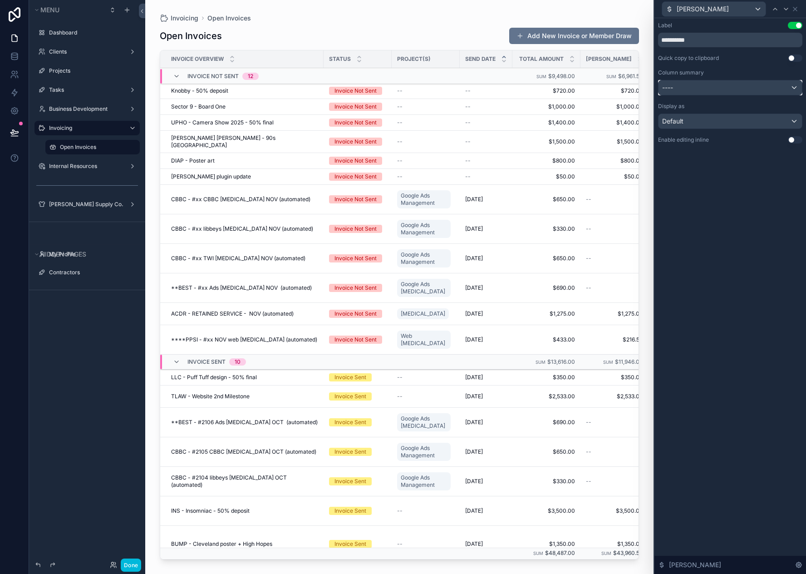
click at [701, 85] on div "----" at bounding box center [730, 87] width 143 height 15
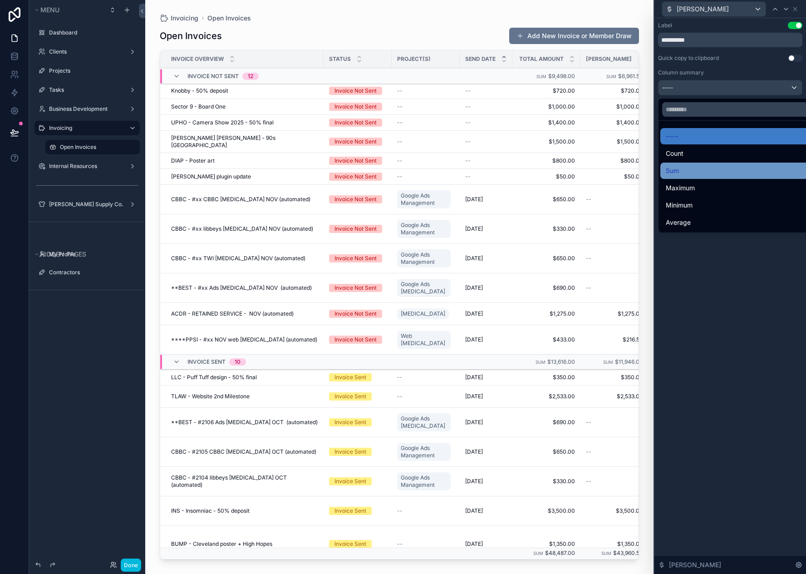
click at [692, 174] on div "Sum" at bounding box center [741, 170] width 150 height 11
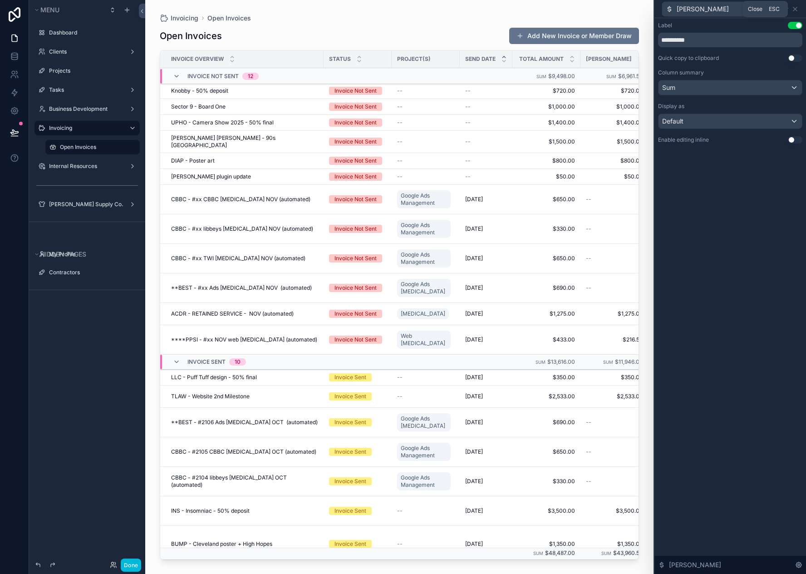
drag, startPoint x: 795, startPoint y: 10, endPoint x: 731, endPoint y: 66, distance: 85.3
click at [796, 10] on icon at bounding box center [795, 8] width 7 height 7
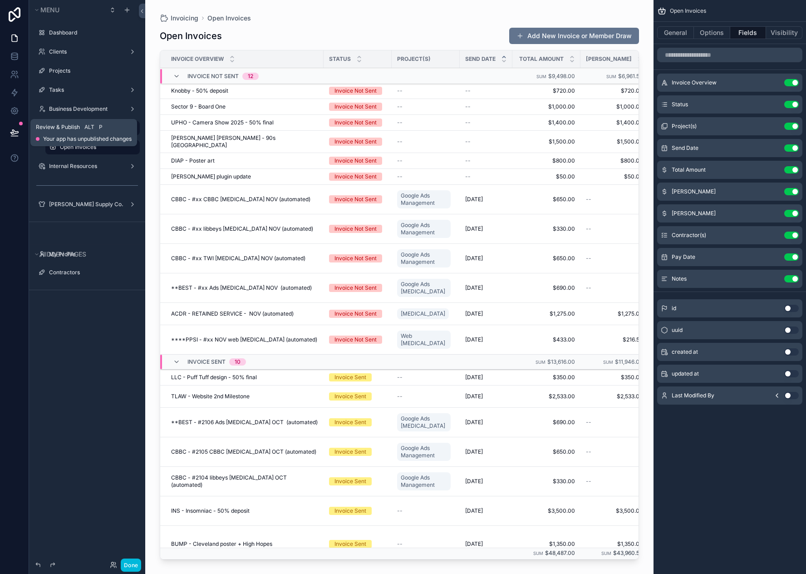
click at [18, 136] on icon at bounding box center [14, 132] width 9 height 9
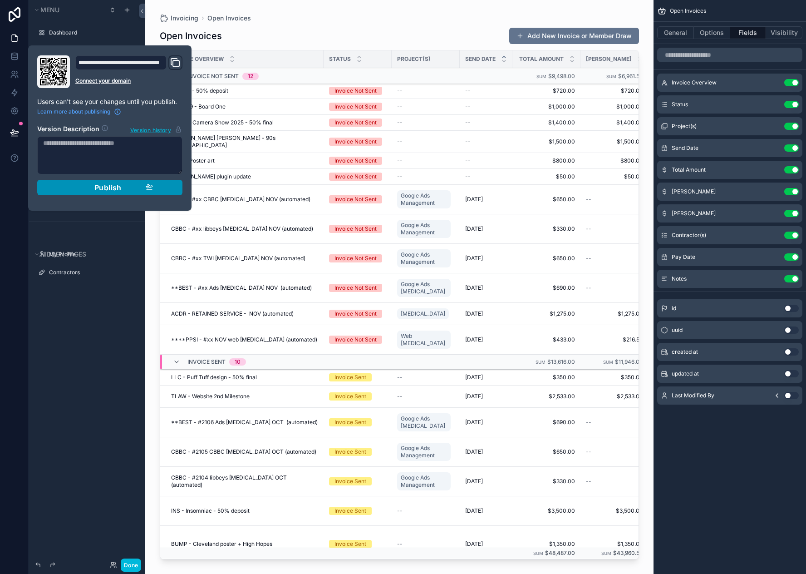
click at [93, 188] on div "Publish" at bounding box center [110, 187] width 86 height 9
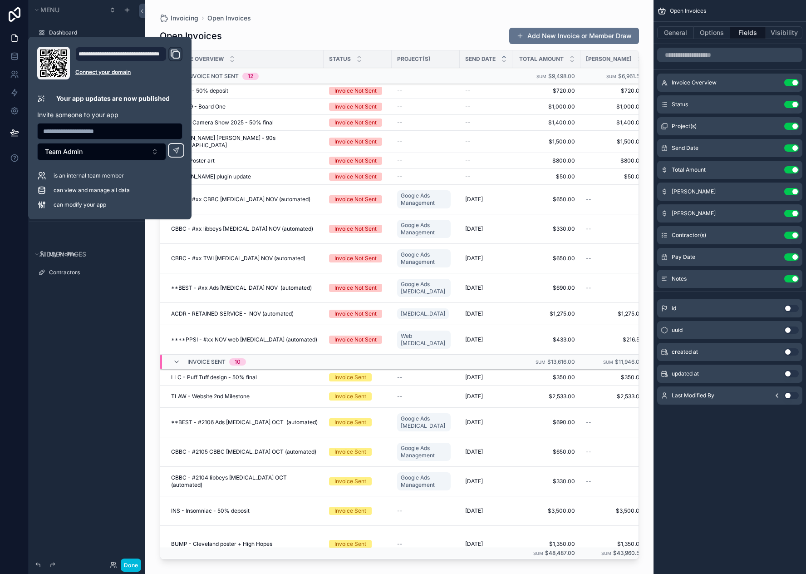
click at [96, 440] on div "Menu Dashboard Clients Projects Tasks Business Development Invoicing Open Invoi…" at bounding box center [87, 281] width 116 height 563
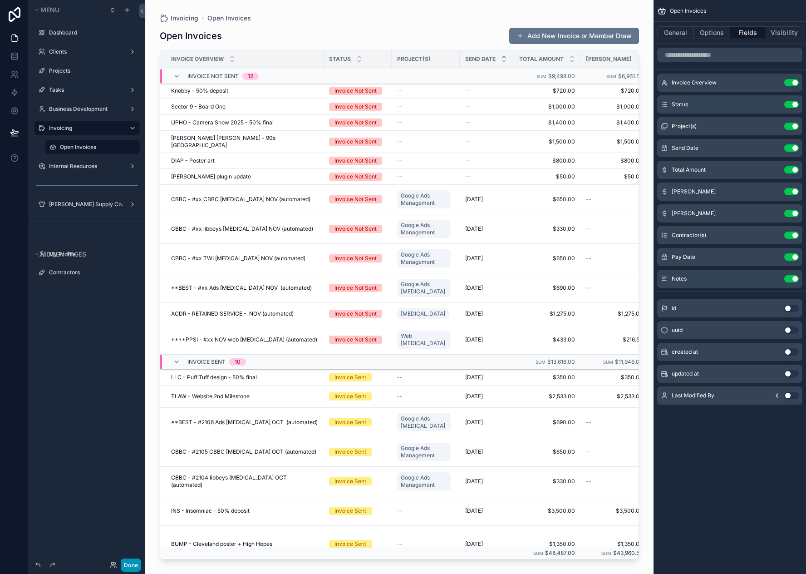
click at [132, 568] on button "Done" at bounding box center [131, 564] width 20 height 13
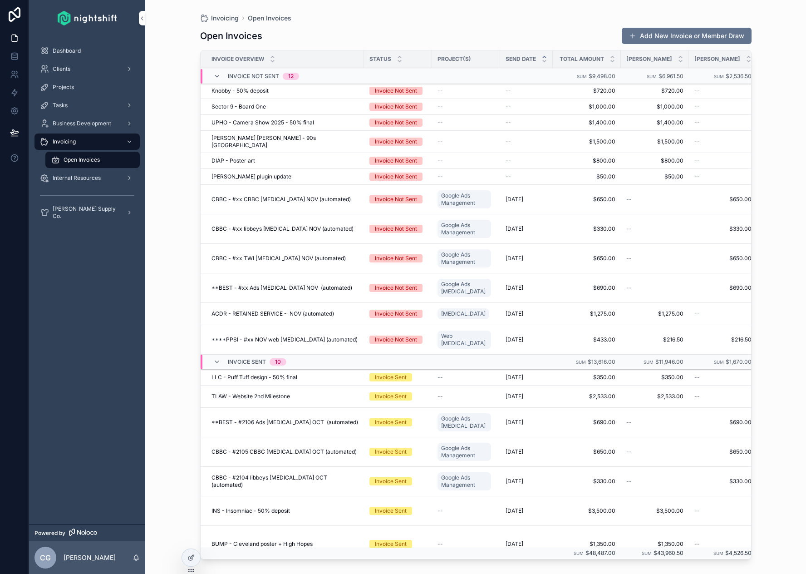
click at [240, 92] on span "Knobby - 50% deposit" at bounding box center [240, 90] width 57 height 7
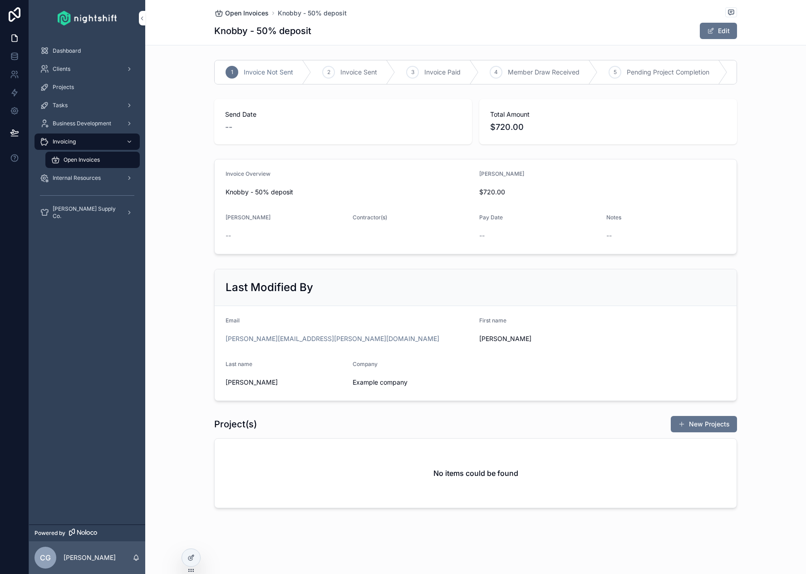
click at [247, 15] on span "Open Invoices" at bounding box center [247, 13] width 44 height 9
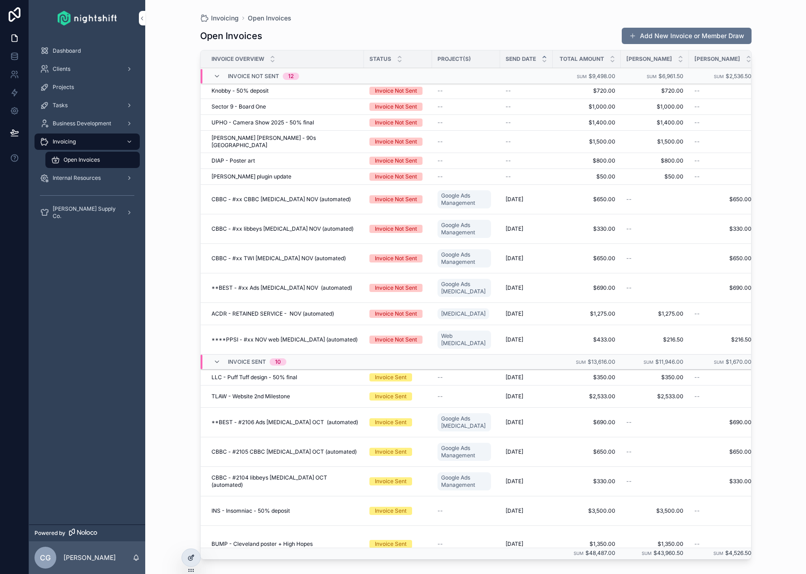
click at [188, 556] on icon at bounding box center [191, 557] width 7 height 7
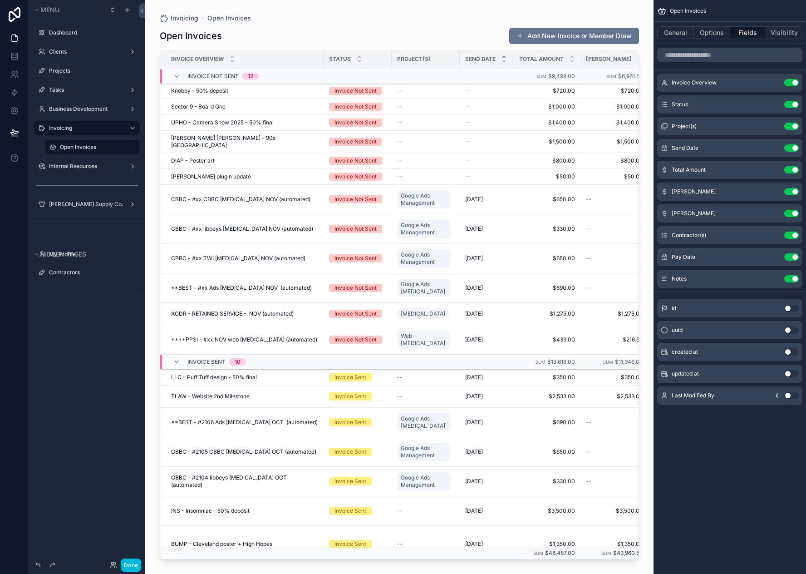
click at [0, 0] on icon "scrollable content" at bounding box center [0, 0] width 0 height 0
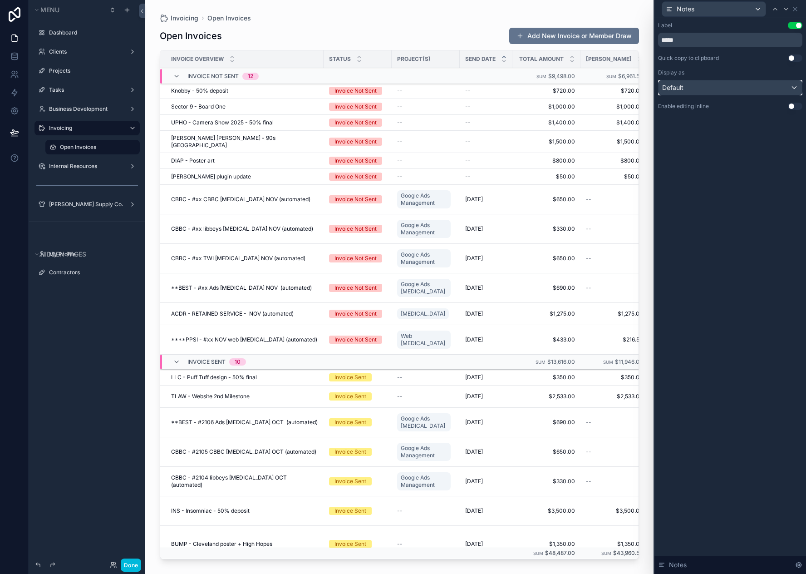
click at [695, 88] on div "Default" at bounding box center [730, 87] width 143 height 15
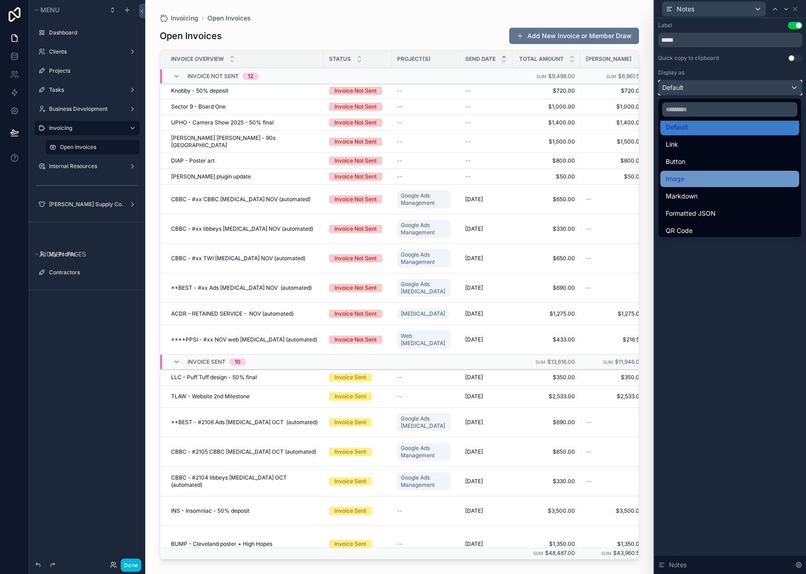
scroll to position [8, 0]
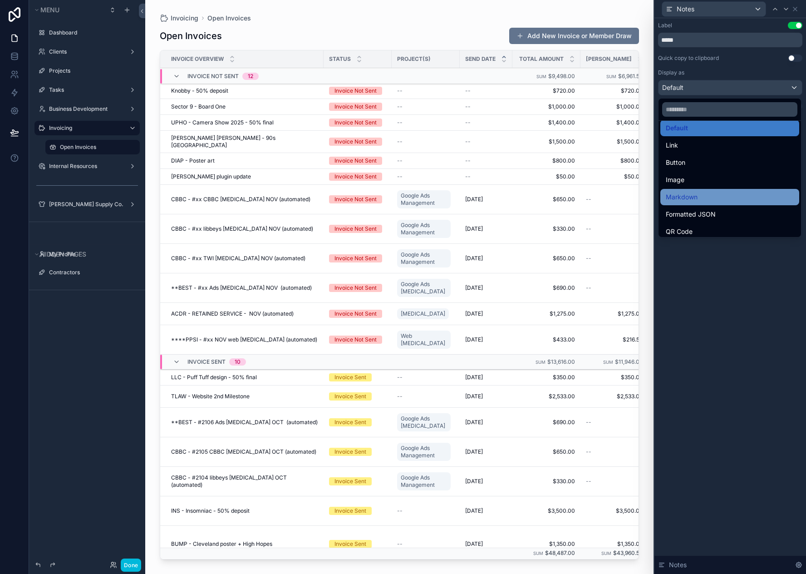
click at [723, 193] on div "Markdown" at bounding box center [730, 197] width 128 height 11
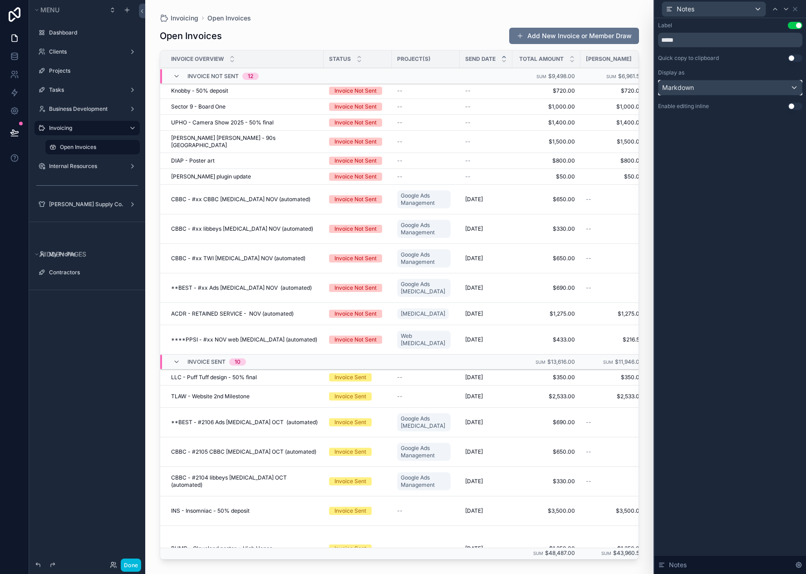
click at [713, 92] on div "Markdown" at bounding box center [730, 87] width 143 height 15
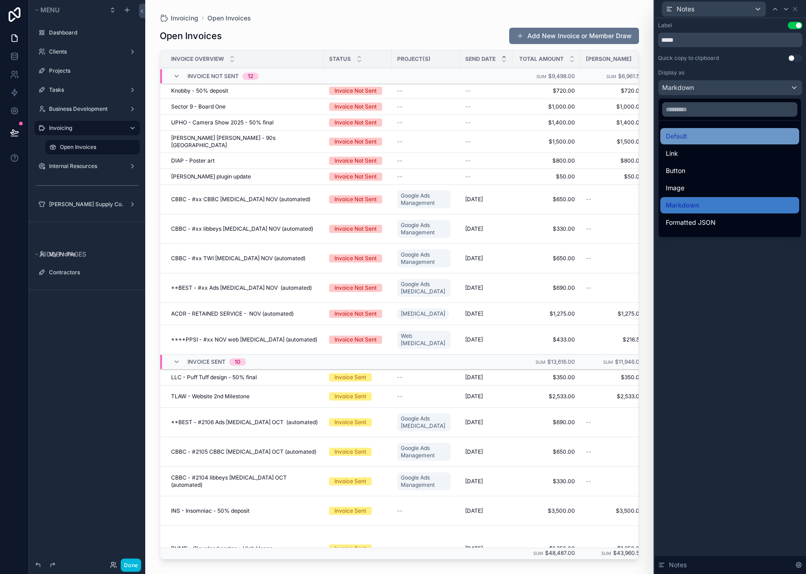
click at [710, 139] on div "Default" at bounding box center [730, 136] width 128 height 11
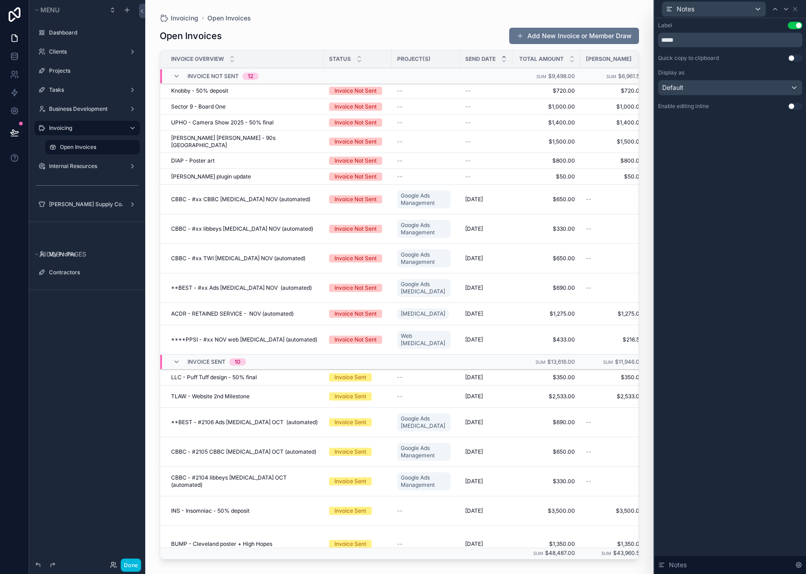
click at [795, 23] on button "Use setting" at bounding box center [795, 25] width 15 height 7
click at [795, 29] on div "Label Use setting *****" at bounding box center [730, 34] width 144 height 25
click at [795, 23] on button "Use setting" at bounding box center [795, 25] width 15 height 7
click at [797, 9] on icon at bounding box center [795, 8] width 7 height 7
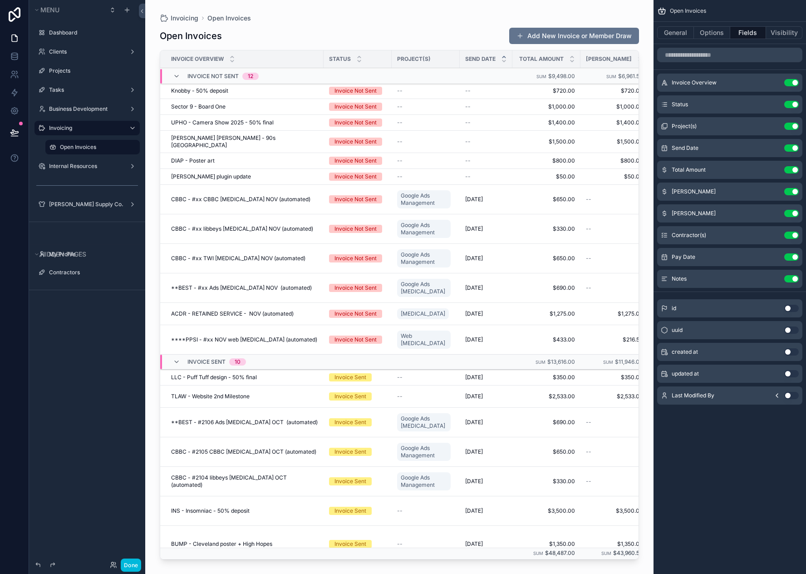
click at [792, 278] on button "Use setting" at bounding box center [792, 278] width 15 height 7
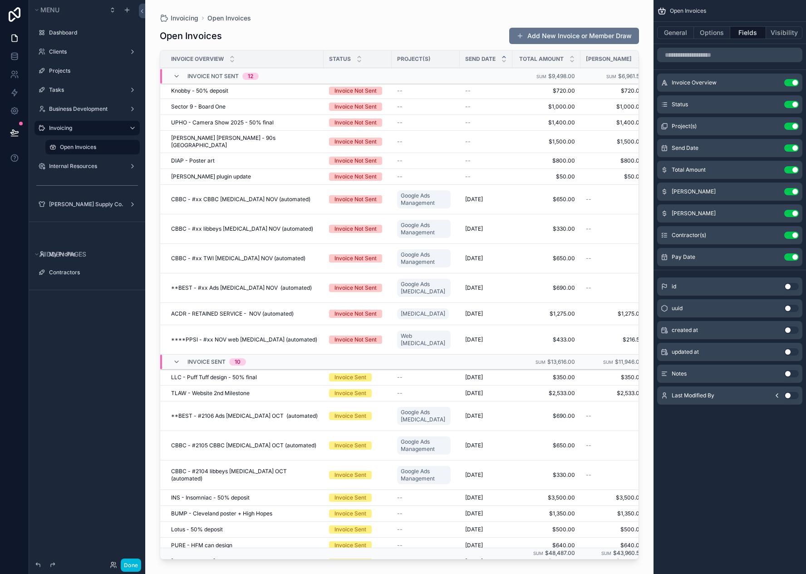
drag, startPoint x: 438, startPoint y: 556, endPoint x: 466, endPoint y: 561, distance: 29.0
click at [466, 561] on div "scrollable content" at bounding box center [399, 281] width 508 height 563
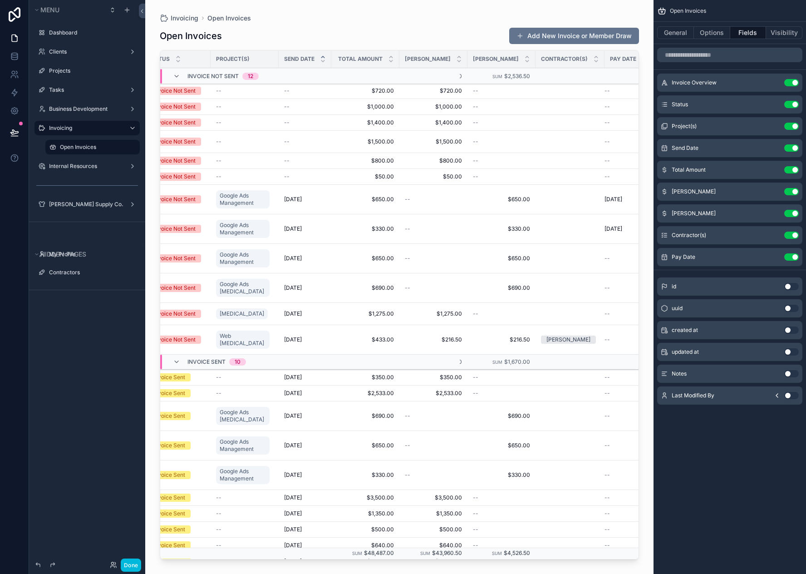
scroll to position [0, 141]
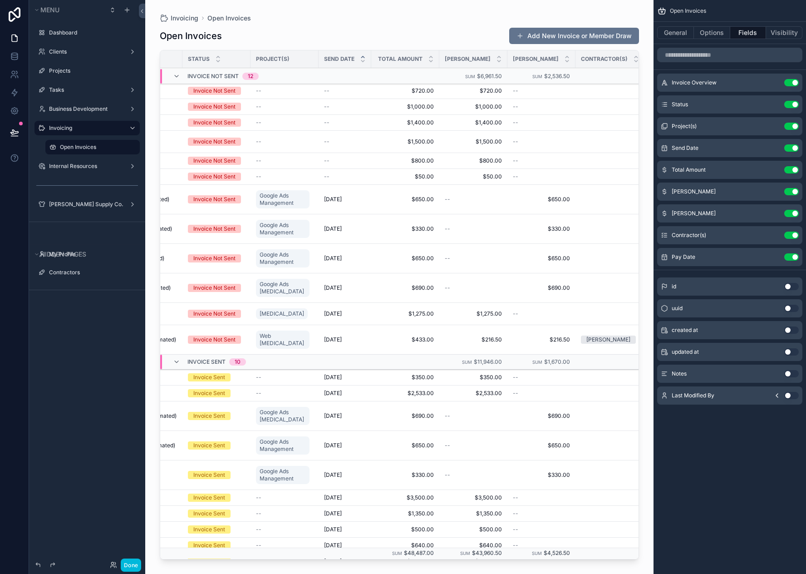
click at [789, 125] on button "Use setting" at bounding box center [792, 126] width 15 height 7
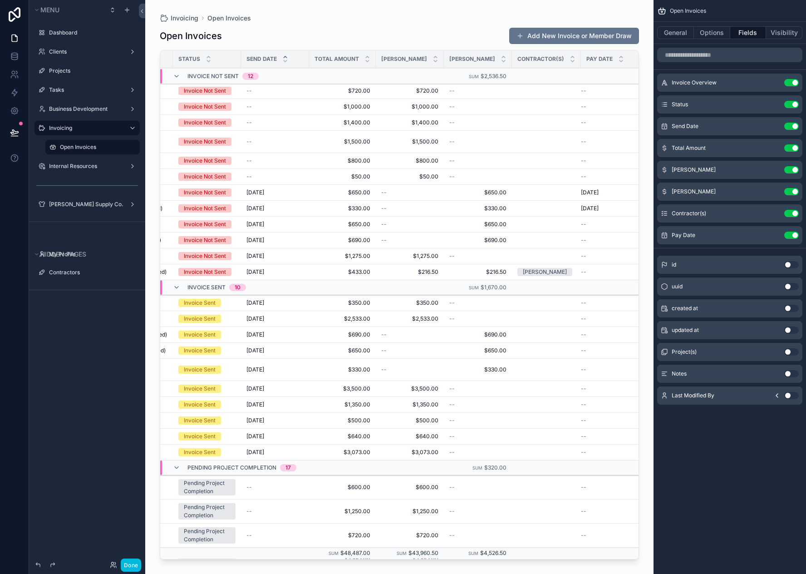
scroll to position [0, 0]
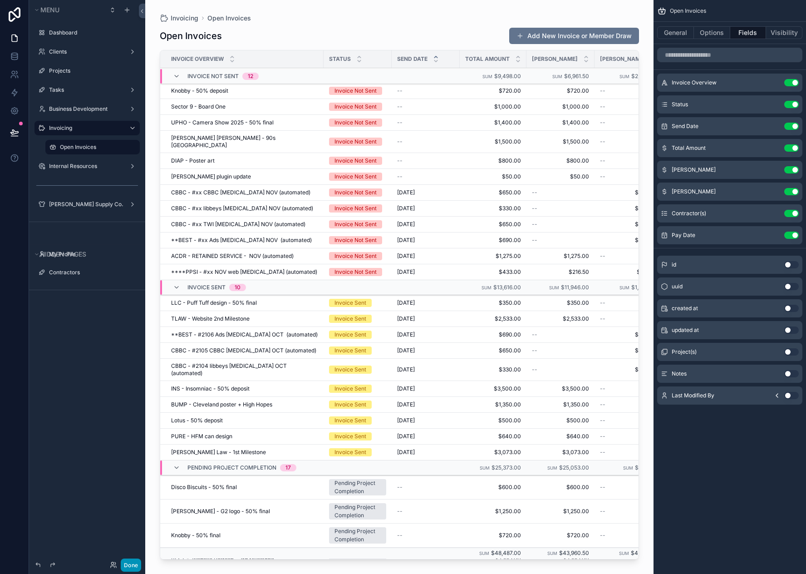
click at [128, 565] on button "Done" at bounding box center [131, 564] width 20 height 13
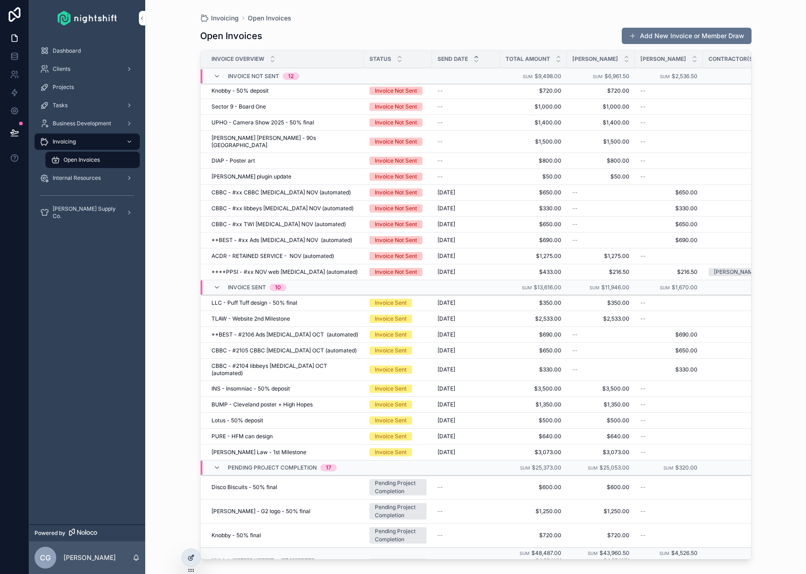
click at [193, 559] on icon at bounding box center [191, 557] width 7 height 7
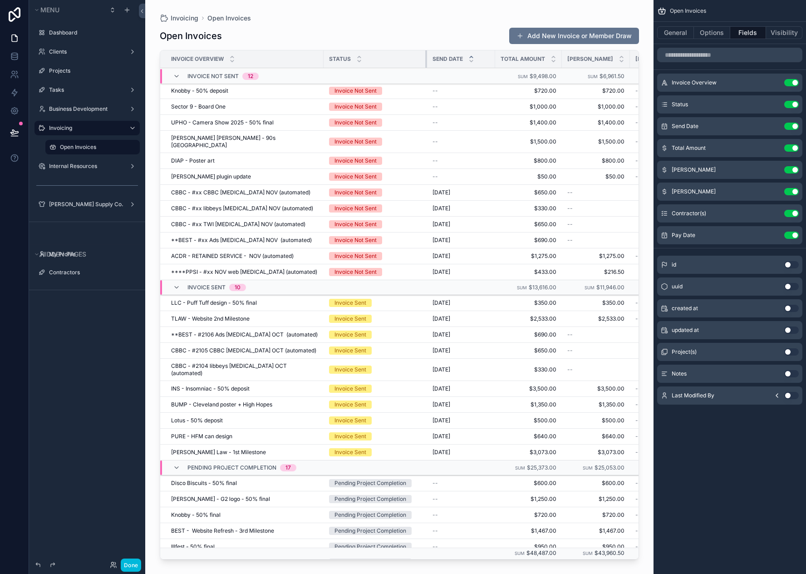
drag, startPoint x: 384, startPoint y: 59, endPoint x: 420, endPoint y: 63, distance: 35.6
click at [425, 63] on div "scrollable content" at bounding box center [427, 58] width 4 height 17
click at [132, 568] on button "Done" at bounding box center [131, 564] width 20 height 13
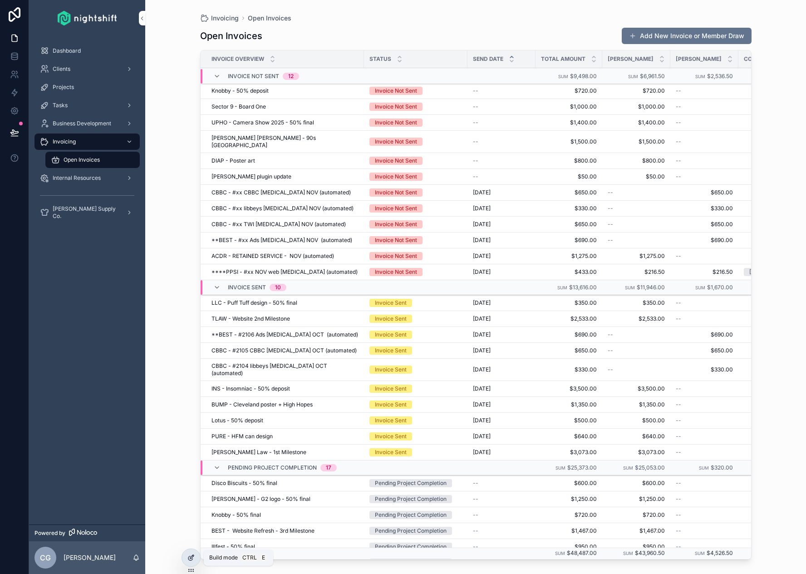
click at [187, 556] on div at bounding box center [191, 557] width 18 height 17
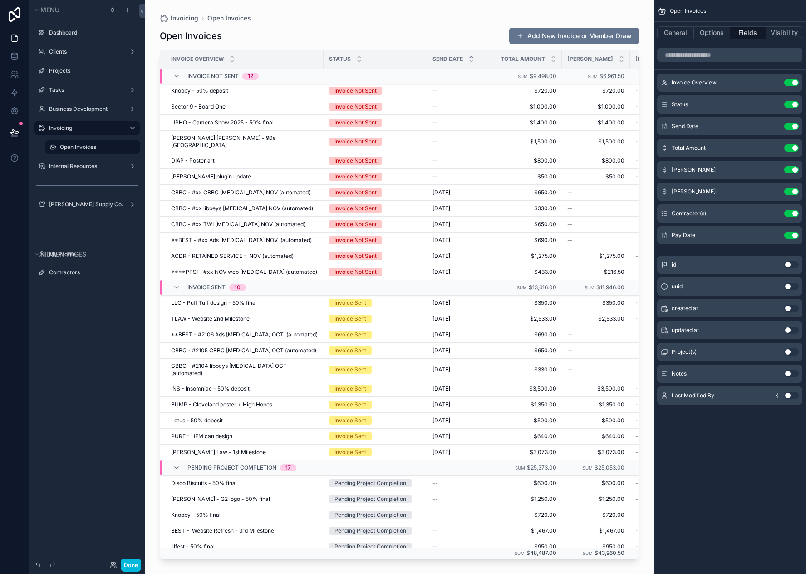
click at [0, 0] on icon "scrollable content" at bounding box center [0, 0] width 0 height 0
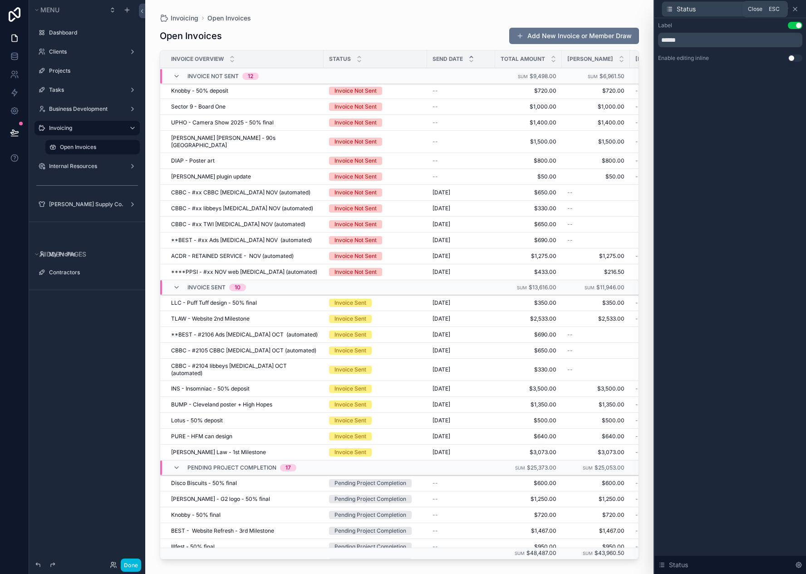
click at [798, 10] on icon at bounding box center [795, 8] width 7 height 7
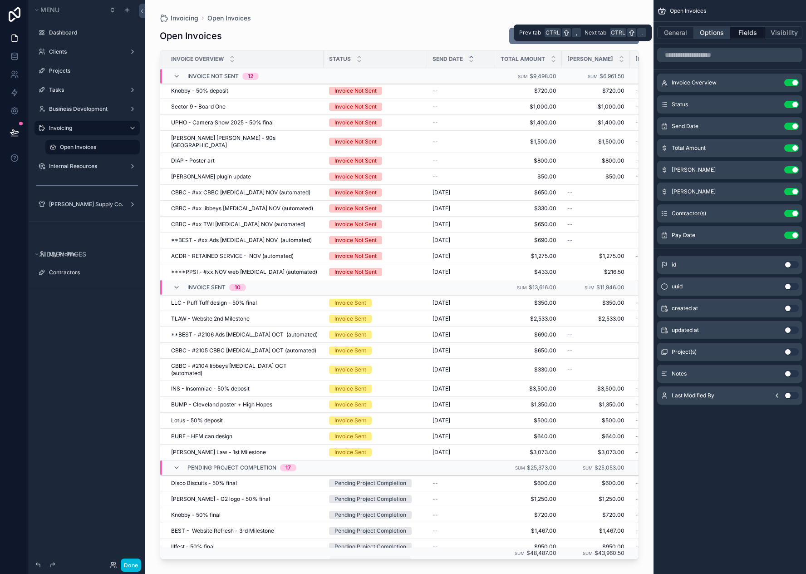
click at [711, 30] on button "Options" at bounding box center [712, 32] width 36 height 13
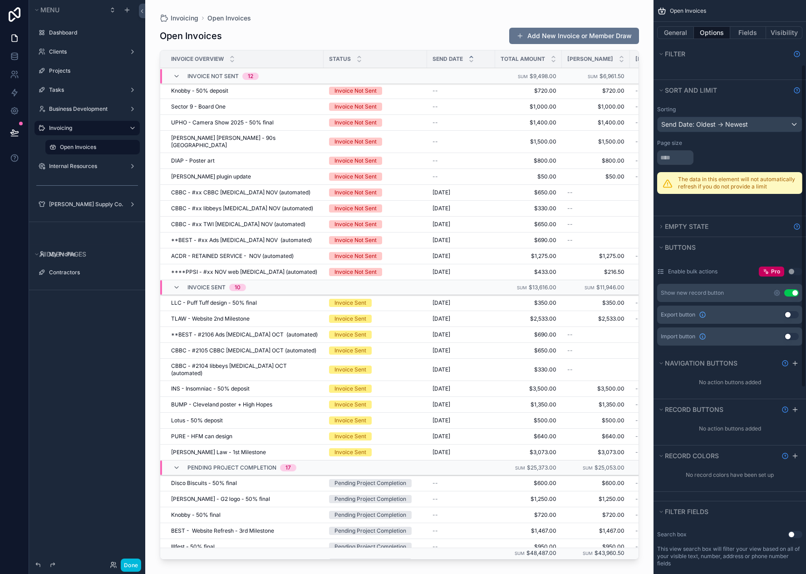
scroll to position [136, 0]
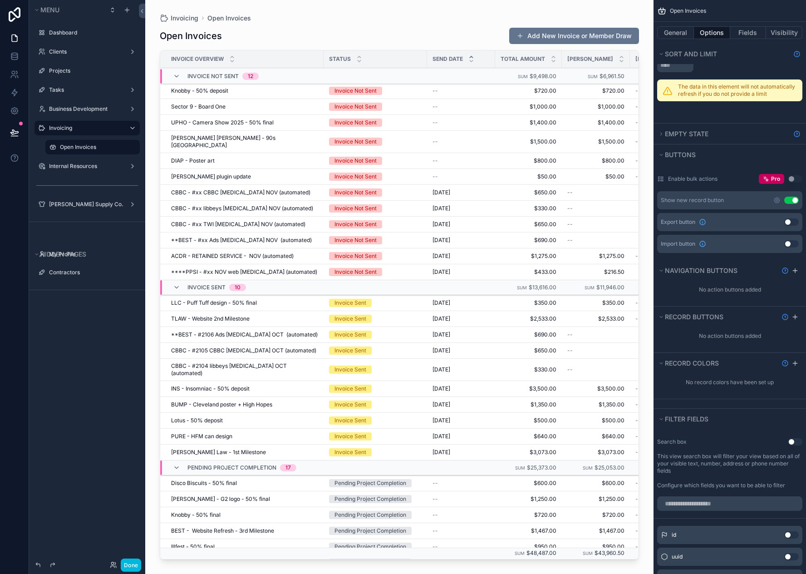
click at [0, 0] on icon "scrollable content" at bounding box center [0, 0] width 0 height 0
click at [172, 143] on span "Clone" at bounding box center [170, 140] width 17 height 9
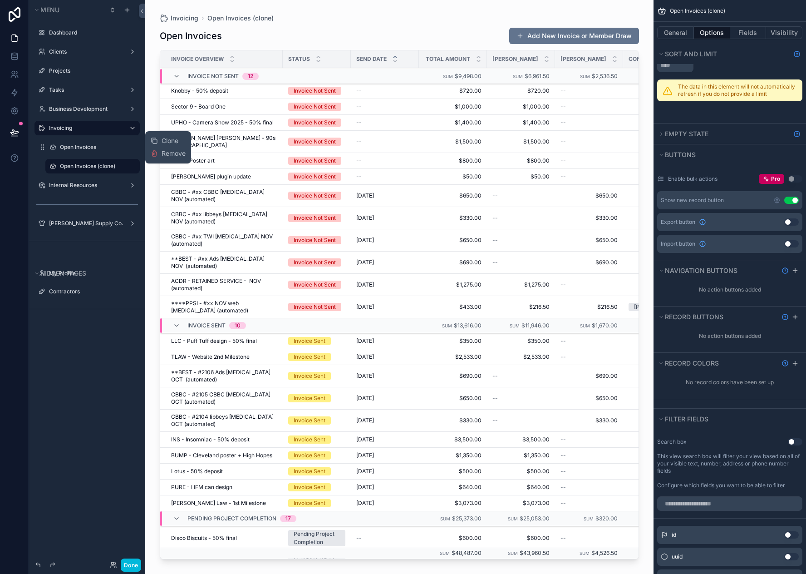
click at [0, 0] on icon "scrollable content" at bounding box center [0, 0] width 0 height 0
click at [99, 165] on input "**********" at bounding box center [85, 166] width 51 height 11
type input "*"
type input "**********"
click at [121, 168] on icon "scrollable content" at bounding box center [119, 166] width 7 height 7
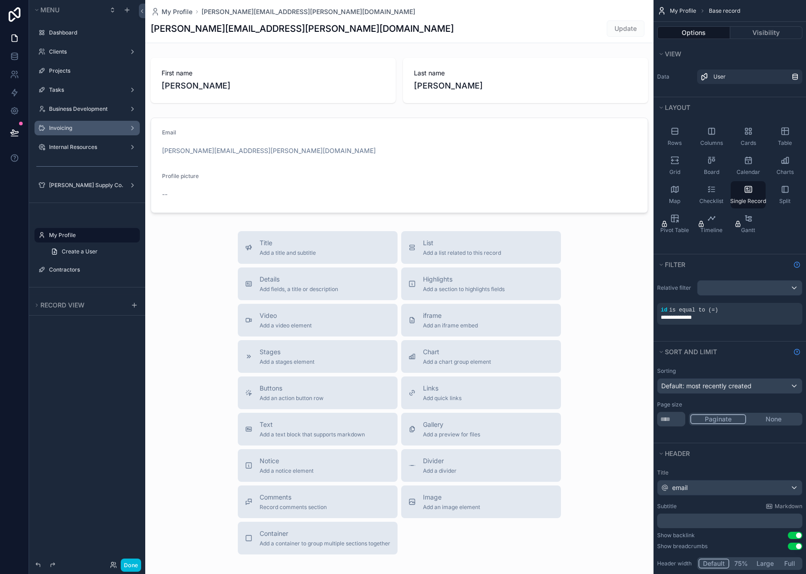
click at [81, 132] on div "Invoicing" at bounding box center [87, 127] width 76 height 7
click at [93, 130] on label "Invoicing" at bounding box center [85, 127] width 73 height 7
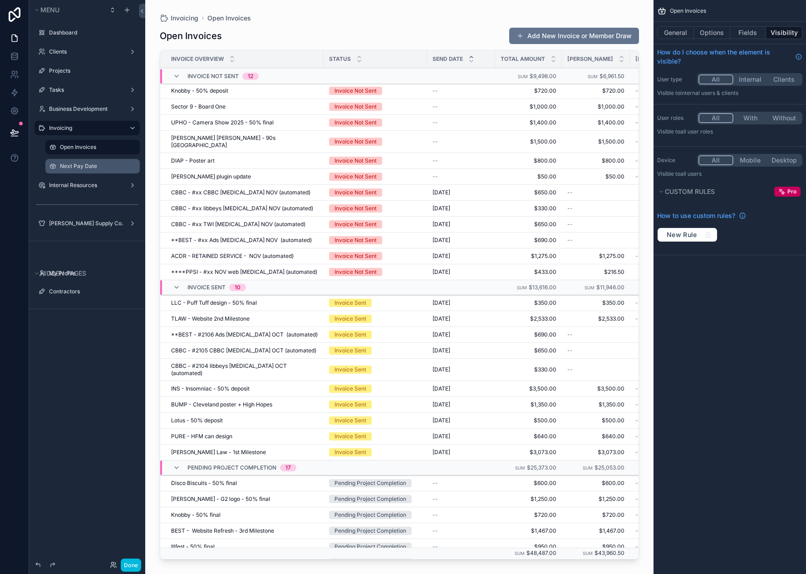
click at [92, 168] on label "Next Pay Date" at bounding box center [97, 166] width 74 height 7
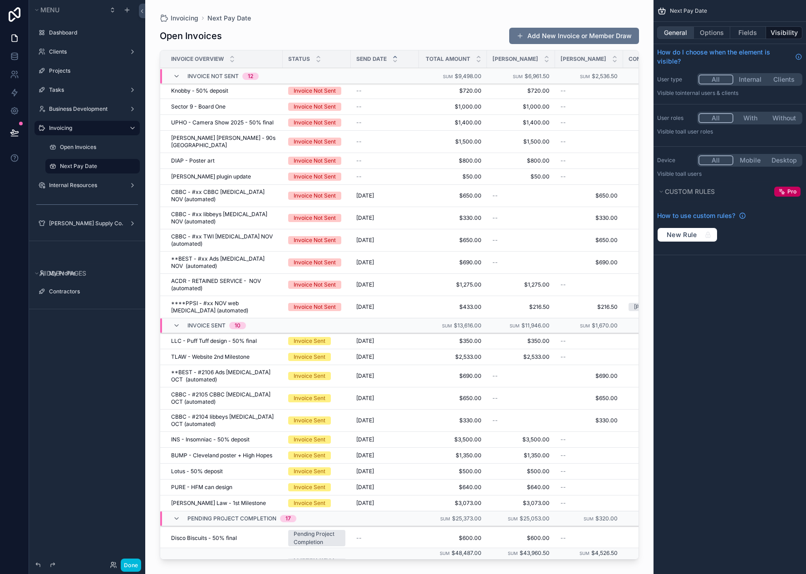
click at [680, 33] on button "General" at bounding box center [675, 32] width 37 height 13
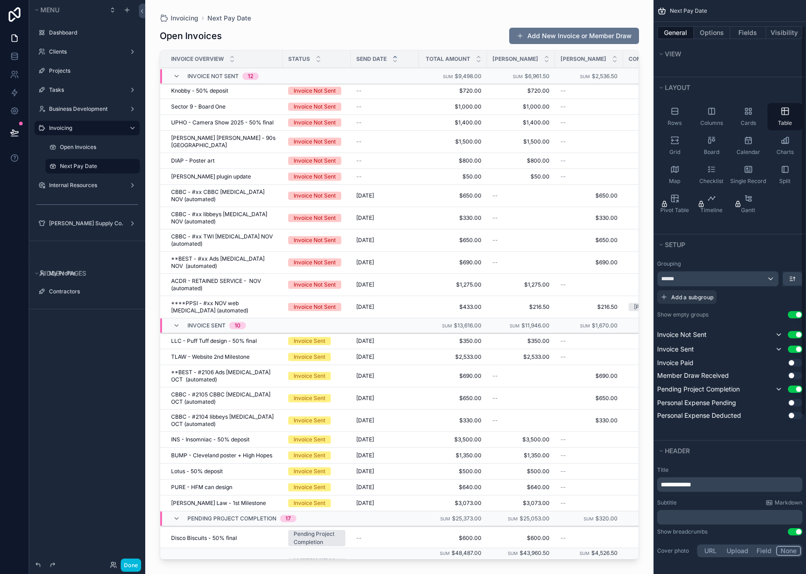
scroll to position [182, 0]
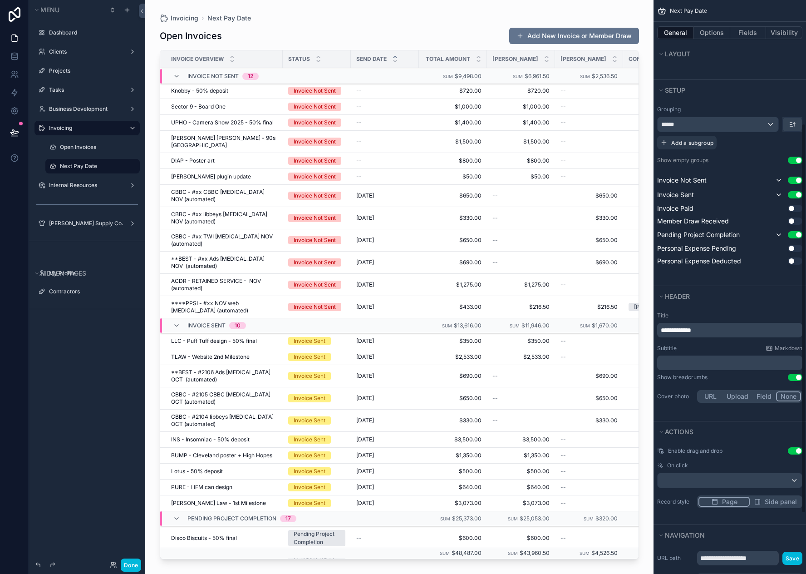
click at [683, 333] on span "**********" at bounding box center [676, 330] width 30 height 6
drag, startPoint x: 705, startPoint y: 329, endPoint x: 659, endPoint y: 346, distance: 49.0
click at [660, 332] on div "**********" at bounding box center [729, 330] width 145 height 15
click at [750, 309] on div "**********" at bounding box center [730, 358] width 153 height 100
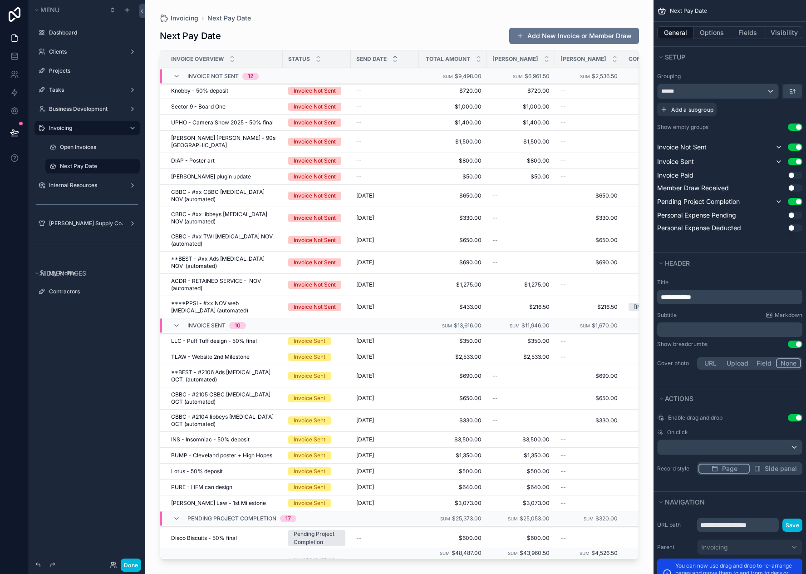
scroll to position [271, 0]
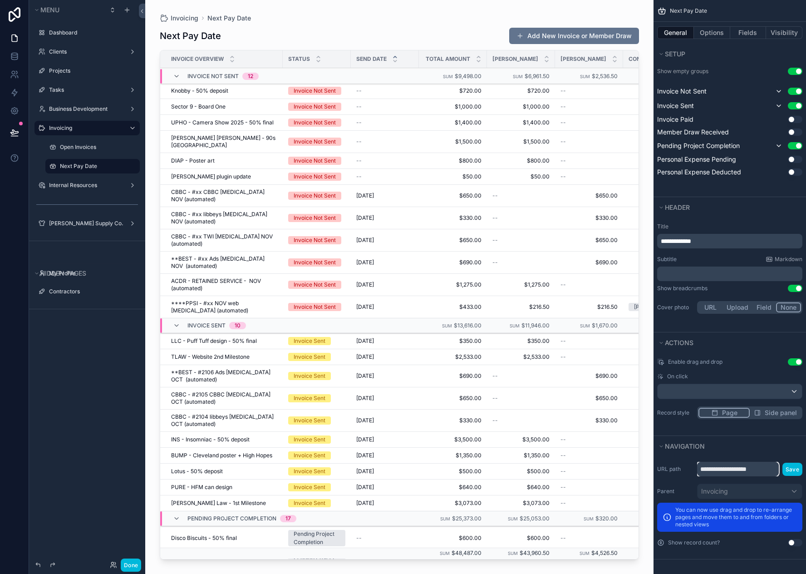
click at [762, 465] on input "**********" at bounding box center [738, 469] width 82 height 15
drag, startPoint x: 765, startPoint y: 469, endPoint x: 696, endPoint y: 473, distance: 69.1
click at [701, 469] on input "**********" at bounding box center [738, 469] width 82 height 15
type input "**********"
click at [797, 468] on button "Save" at bounding box center [793, 469] width 20 height 13
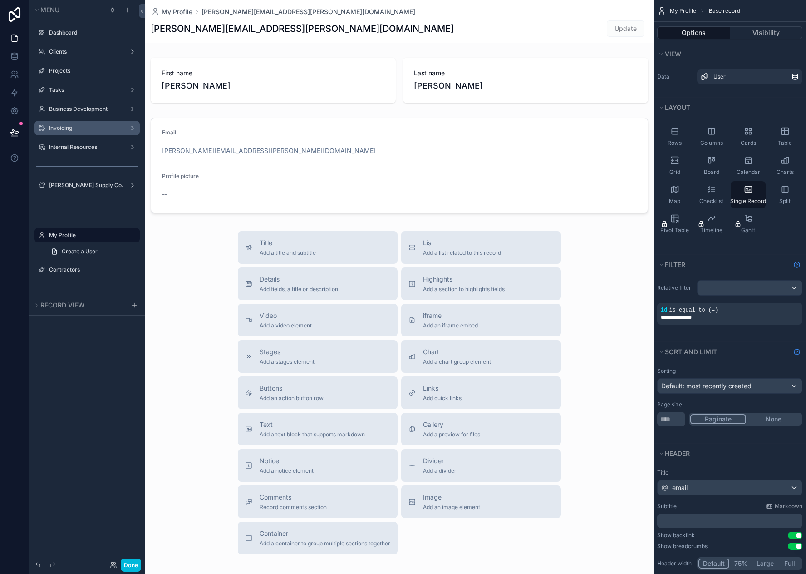
click at [74, 134] on div "Invoicing" at bounding box center [87, 128] width 102 height 15
click at [85, 131] on label "Invoicing" at bounding box center [85, 127] width 73 height 7
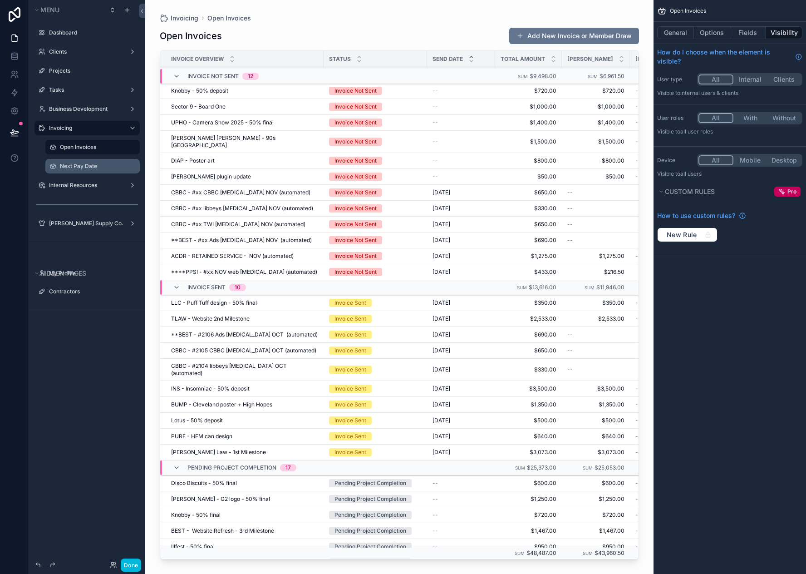
click at [89, 165] on label "Next Pay Date" at bounding box center [97, 166] width 74 height 7
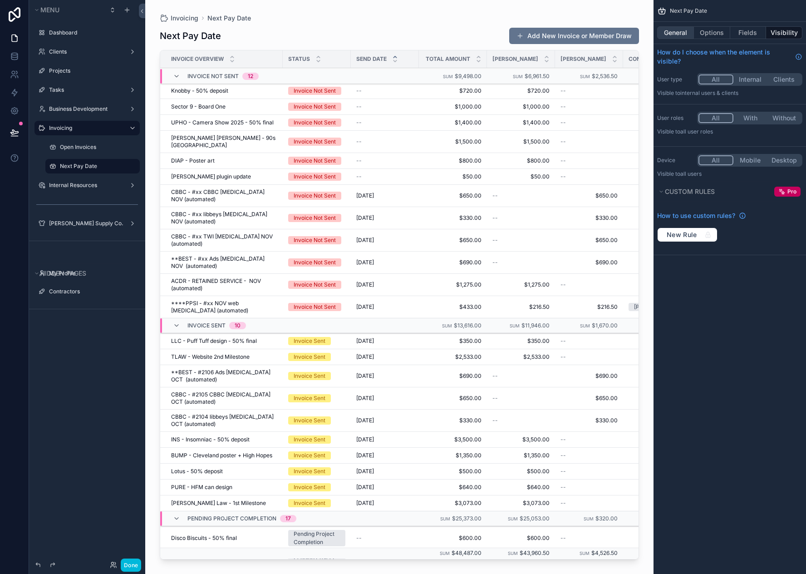
click at [677, 35] on button "General" at bounding box center [675, 32] width 37 height 13
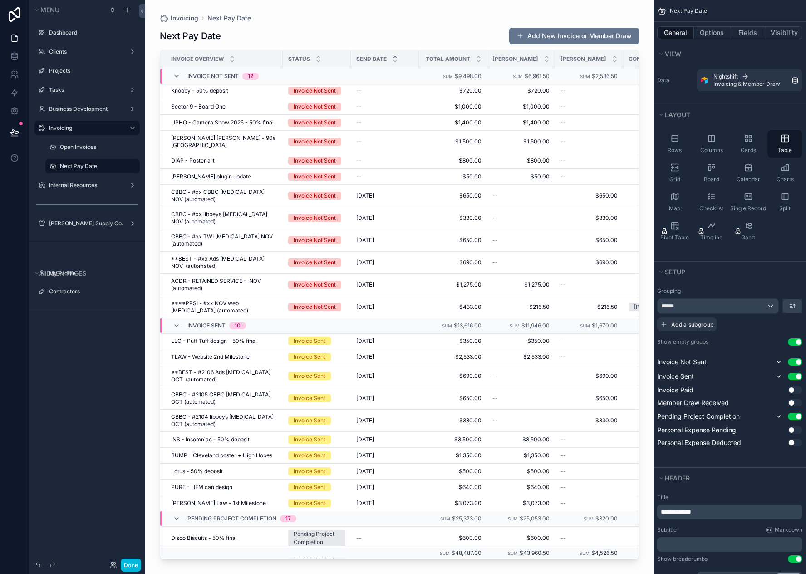
click at [795, 360] on button "Use setting" at bounding box center [795, 361] width 15 height 7
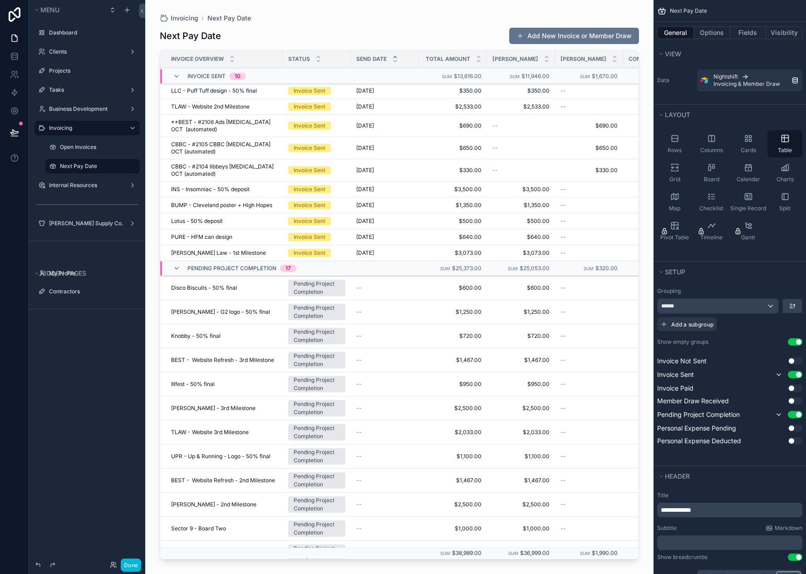
click at [797, 373] on button "Use setting" at bounding box center [795, 374] width 15 height 7
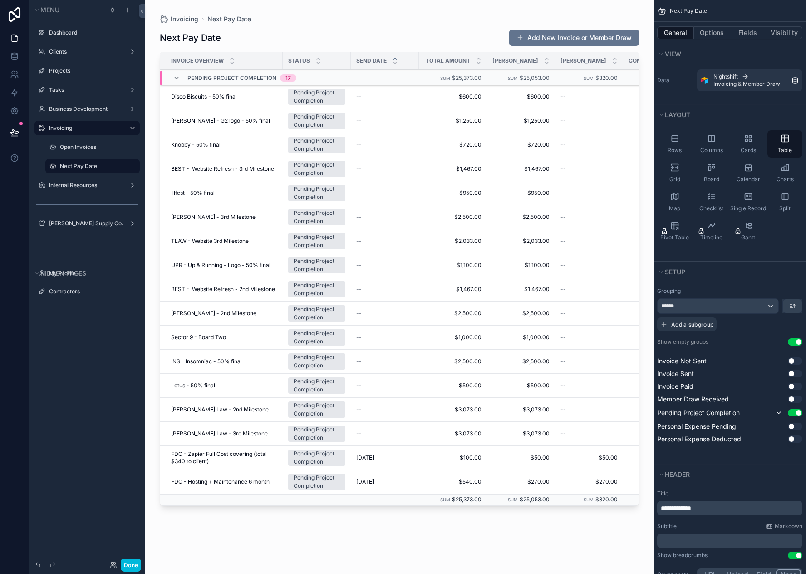
click at [796, 386] on button "Use setting" at bounding box center [795, 386] width 15 height 7
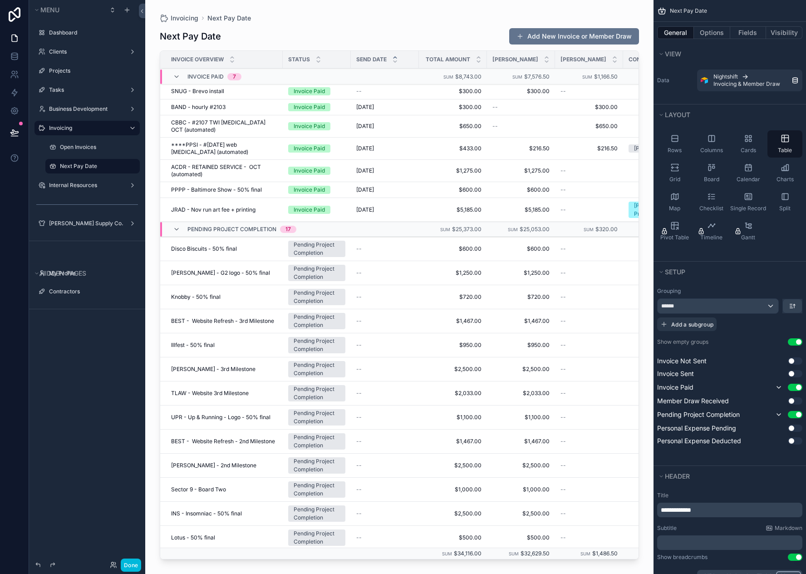
click at [794, 415] on button "Use setting" at bounding box center [795, 414] width 15 height 7
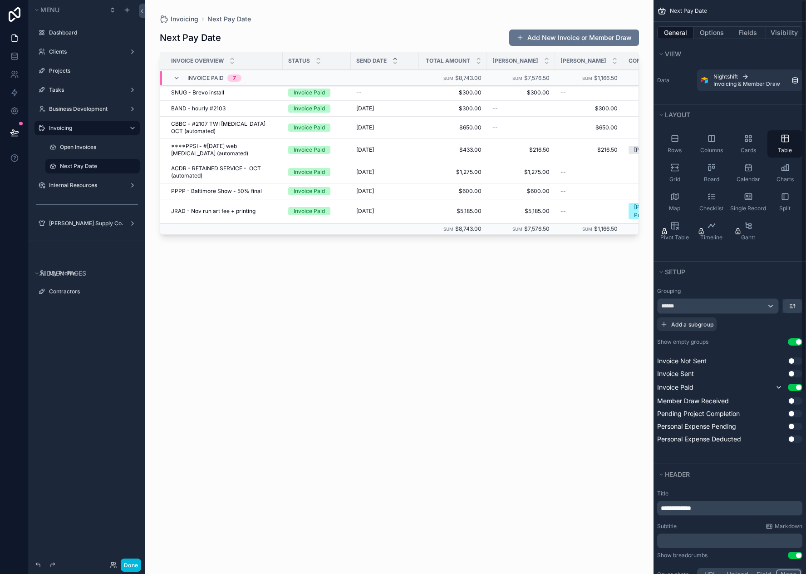
click at [795, 428] on button "Use setting" at bounding box center [795, 426] width 15 height 7
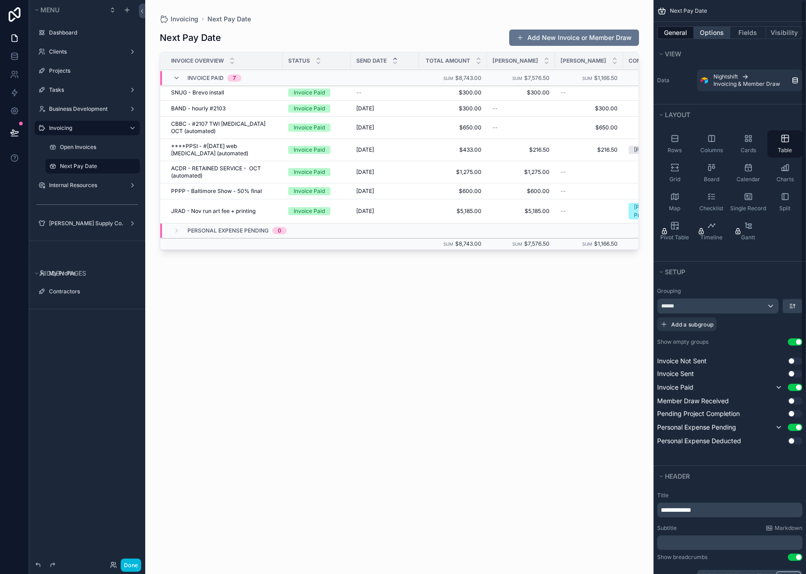
click at [712, 36] on button "Options" at bounding box center [712, 32] width 36 height 13
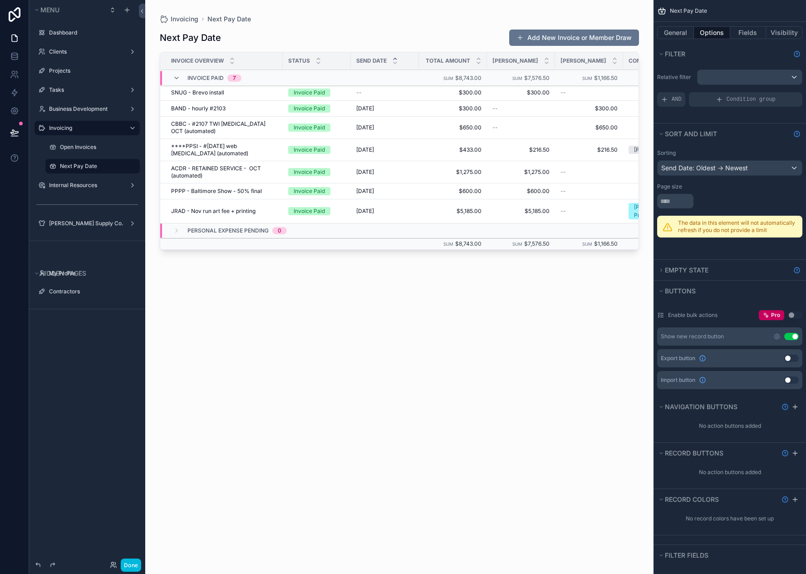
click at [459, 245] on div "scrollable content" at bounding box center [399, 281] width 508 height 563
click at [18, 128] on icon at bounding box center [14, 132] width 9 height 9
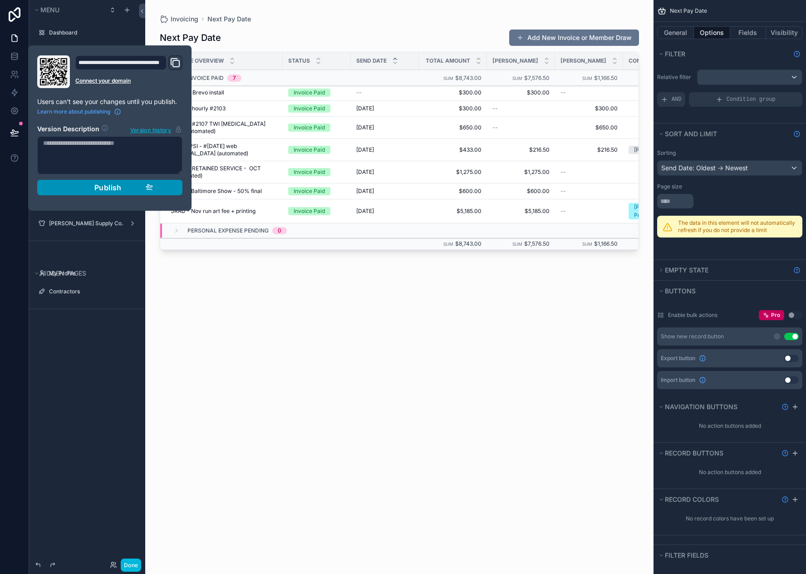
click at [98, 188] on span "Publish" at bounding box center [107, 187] width 27 height 9
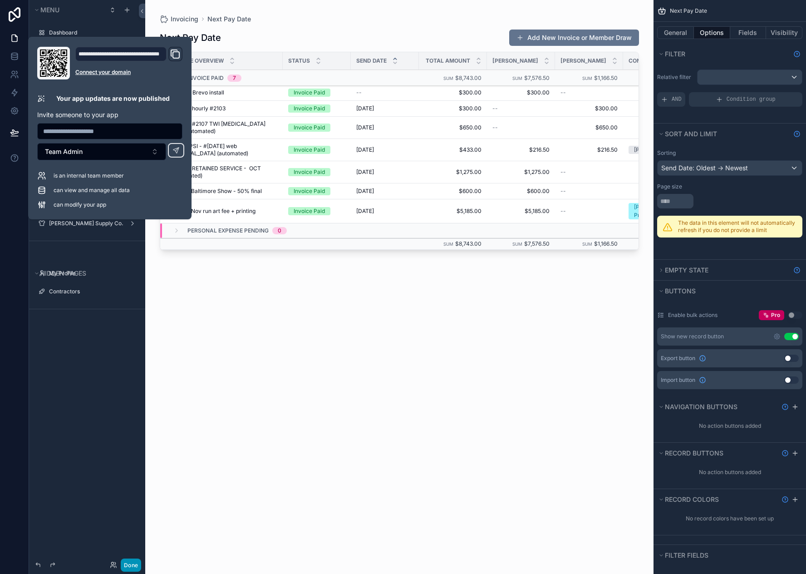
click at [131, 564] on button "Done" at bounding box center [131, 564] width 20 height 13
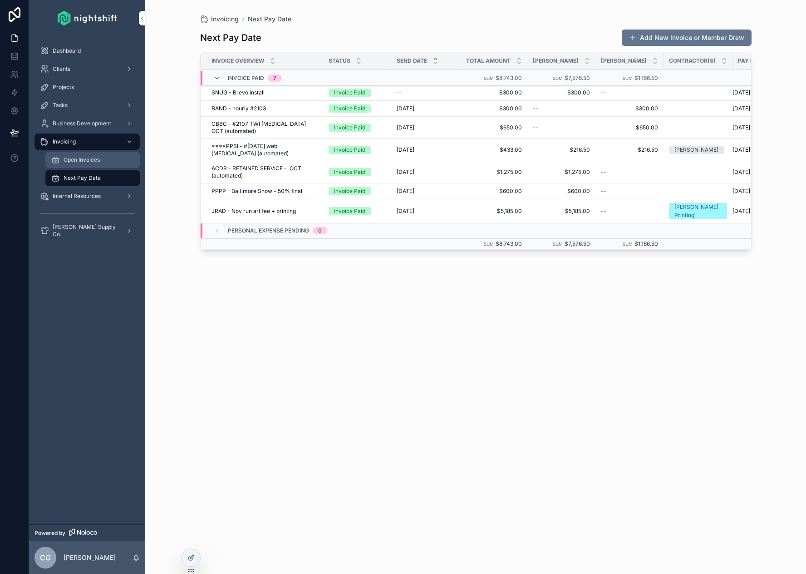
click at [94, 162] on span "Open Invoices" at bounding box center [82, 159] width 36 height 7
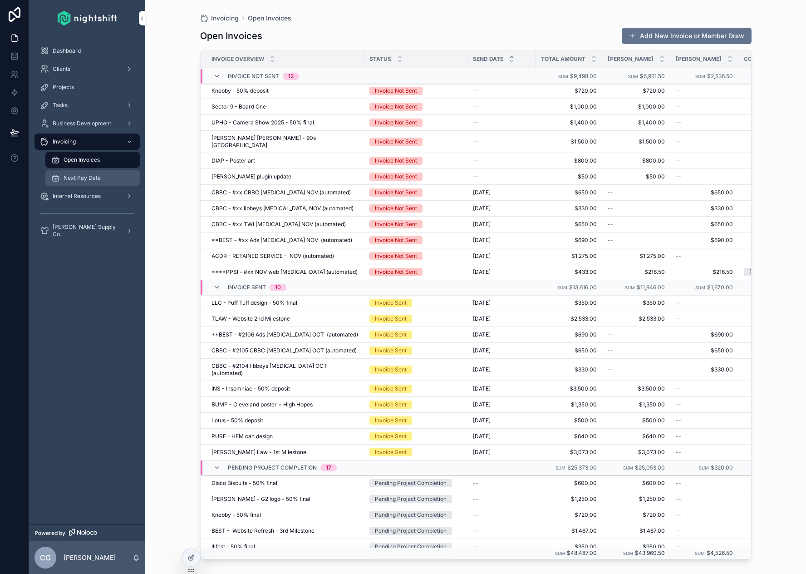
click at [92, 181] on span "Next Pay Date" at bounding box center [82, 177] width 37 height 7
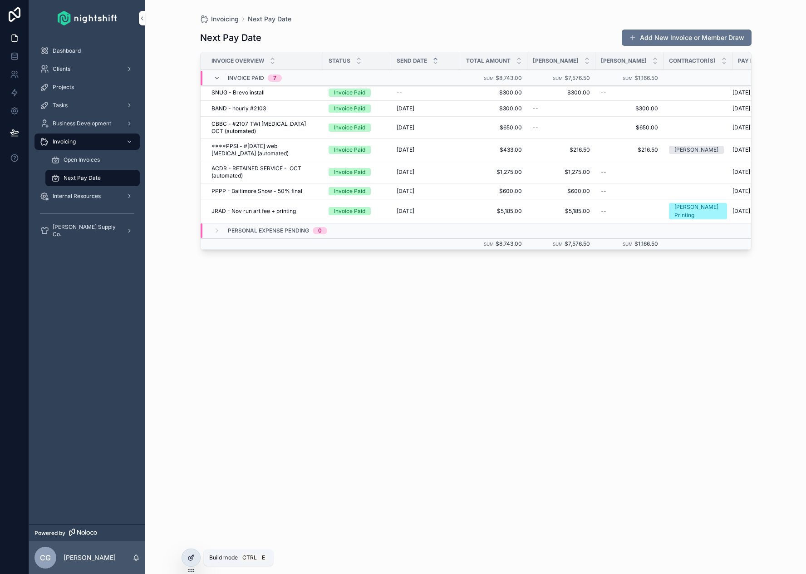
click at [192, 557] on icon at bounding box center [192, 557] width 4 height 4
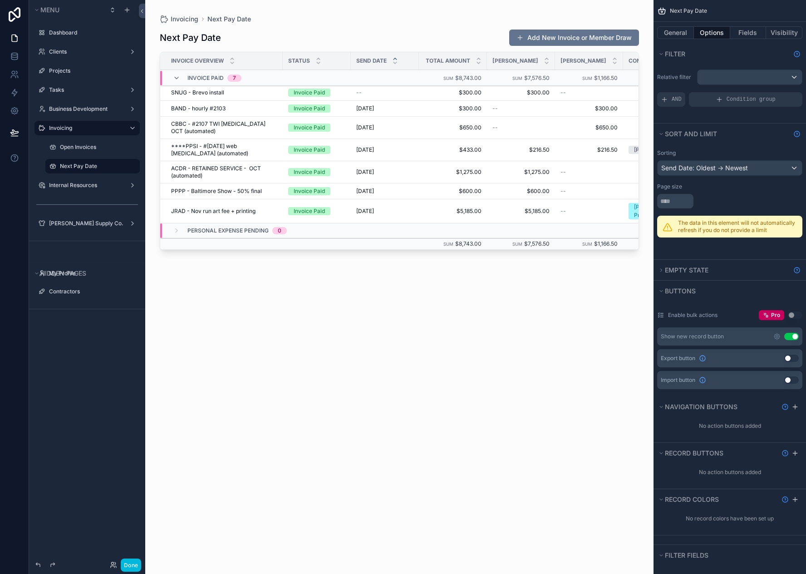
click at [0, 0] on icon "scrollable content" at bounding box center [0, 0] width 0 height 0
click at [165, 161] on span "Clone" at bounding box center [170, 159] width 17 height 9
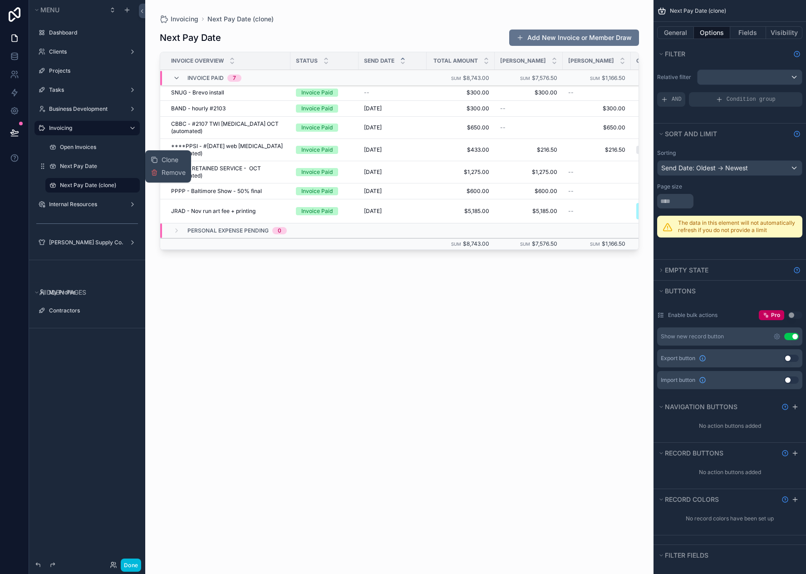
click at [0, 0] on icon "scrollable content" at bounding box center [0, 0] width 0 height 0
click at [95, 184] on input "**********" at bounding box center [85, 185] width 51 height 11
type input "*"
type input "**********"
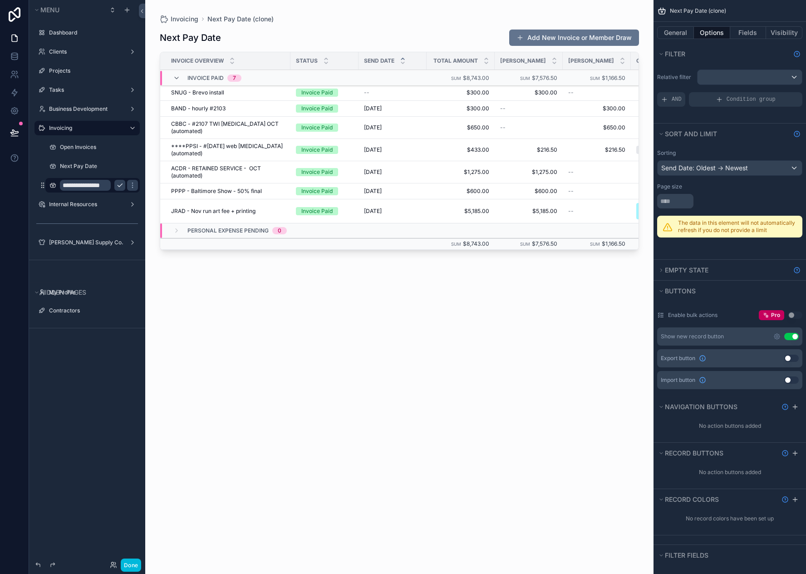
click at [119, 186] on icon "scrollable content" at bounding box center [120, 185] width 5 height 3
click at [676, 32] on button "General" at bounding box center [675, 32] width 37 height 13
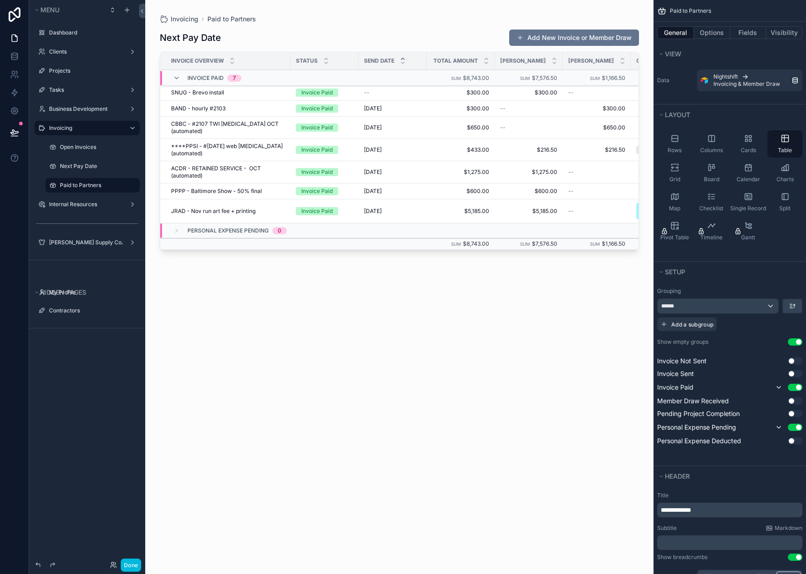
click at [691, 511] on span "**********" at bounding box center [676, 510] width 30 height 6
drag, startPoint x: 707, startPoint y: 512, endPoint x: 650, endPoint y: 510, distance: 56.8
click at [650, 510] on div "Dashboard Clients Projects Tasks Business Development Invoicing Open Invoices N…" at bounding box center [475, 287] width 661 height 574
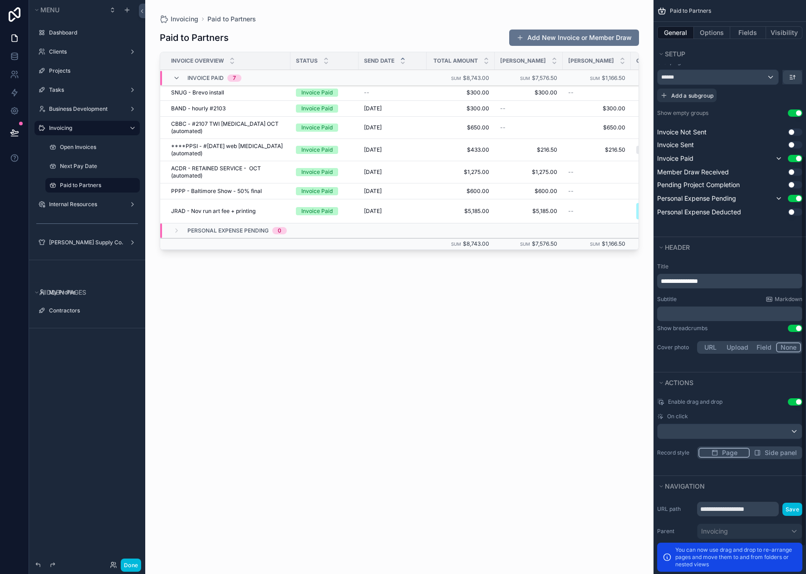
scroll to position [269, 0]
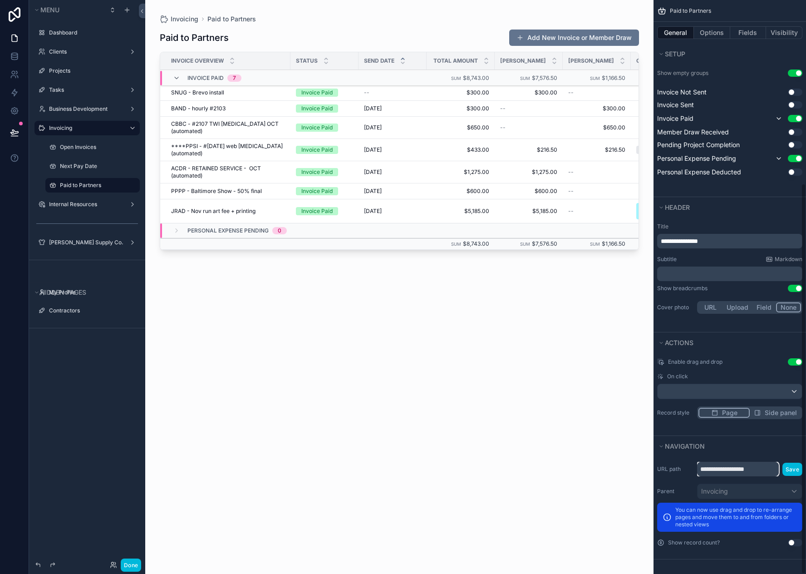
click at [742, 472] on input "**********" at bounding box center [738, 469] width 82 height 15
drag, startPoint x: 763, startPoint y: 469, endPoint x: 584, endPoint y: 462, distance: 179.0
click at [584, 462] on div "Dashboard Clients Projects Tasks Business Development Invoicing Open Invoices N…" at bounding box center [475, 287] width 661 height 574
type input "**********"
click at [793, 468] on button "Save" at bounding box center [793, 469] width 20 height 13
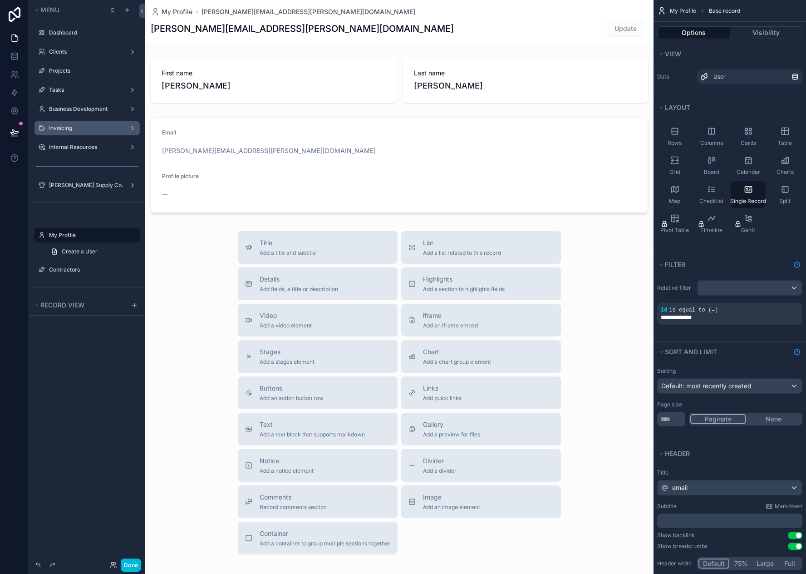
click at [66, 132] on div "Invoicing" at bounding box center [87, 127] width 76 height 7
click at [64, 128] on label "Invoicing" at bounding box center [85, 127] width 73 height 7
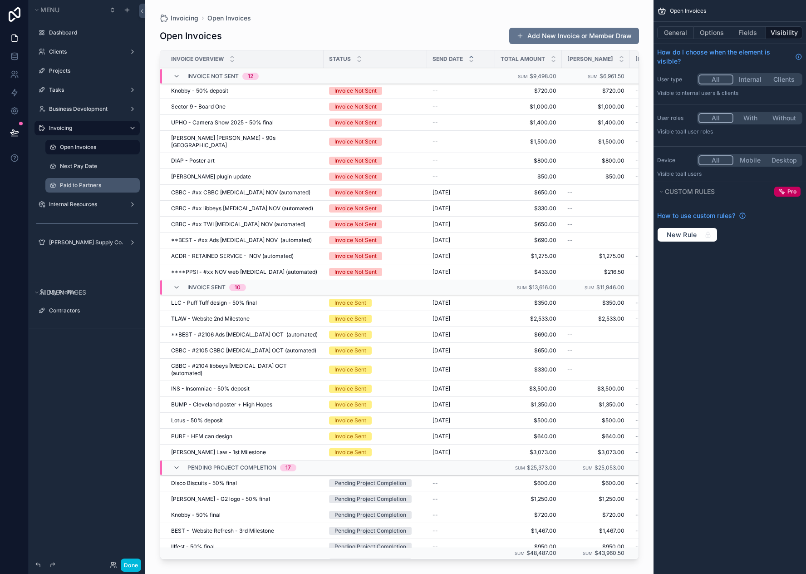
click at [82, 192] on div "Paid to Partners" at bounding box center [92, 185] width 91 height 15
click at [79, 184] on label "Paid to Partners" at bounding box center [97, 185] width 74 height 7
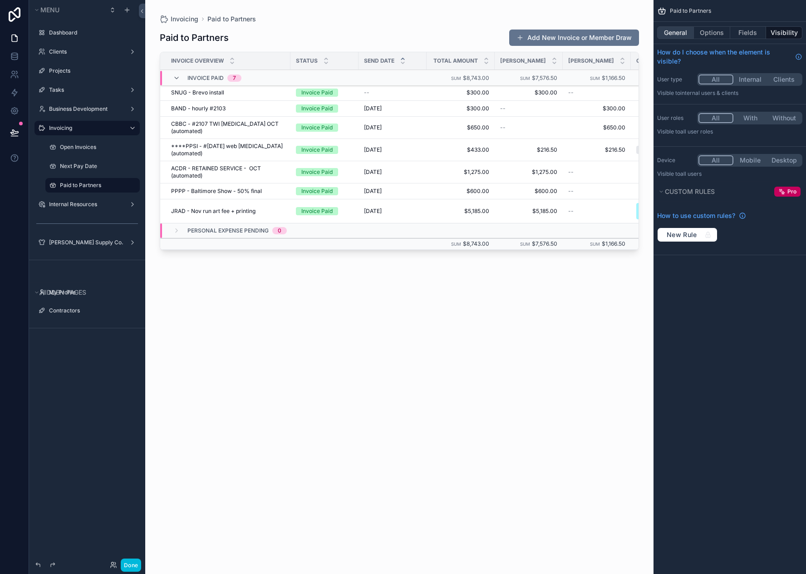
click at [677, 34] on button "General" at bounding box center [675, 32] width 37 height 13
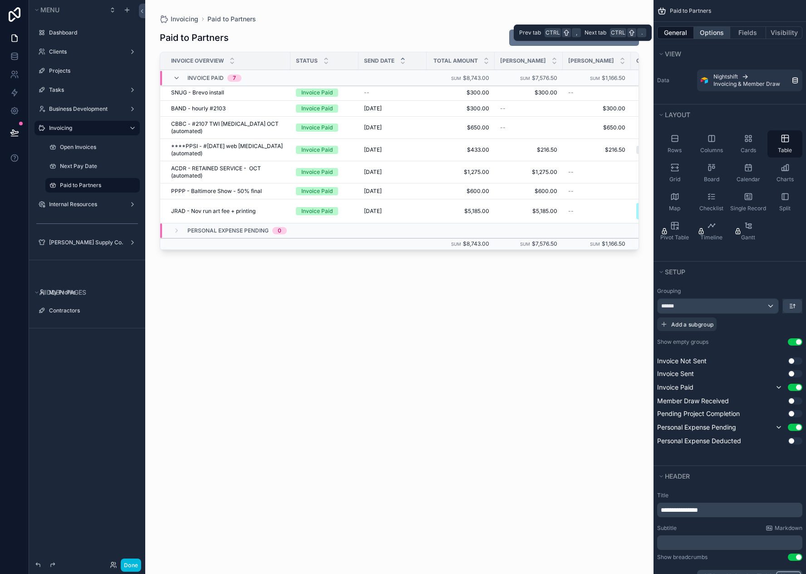
click at [705, 34] on button "Options" at bounding box center [712, 32] width 36 height 13
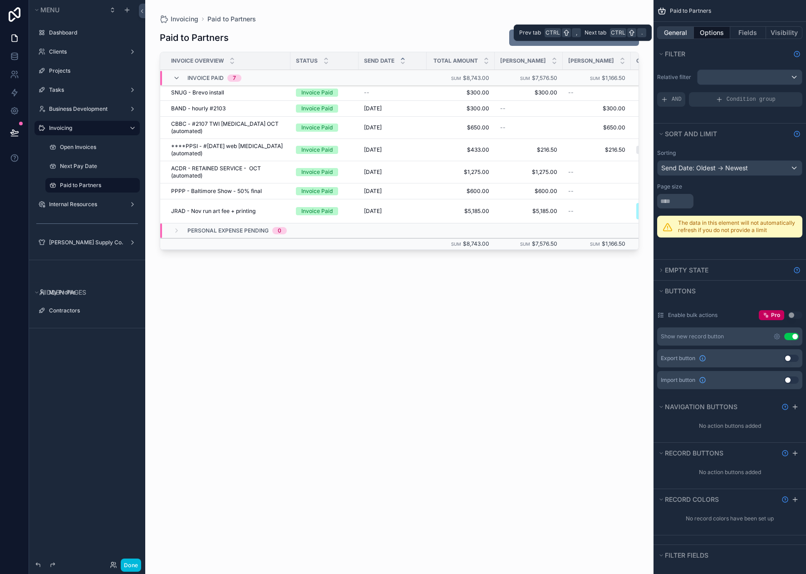
click at [682, 32] on button "General" at bounding box center [675, 32] width 37 height 13
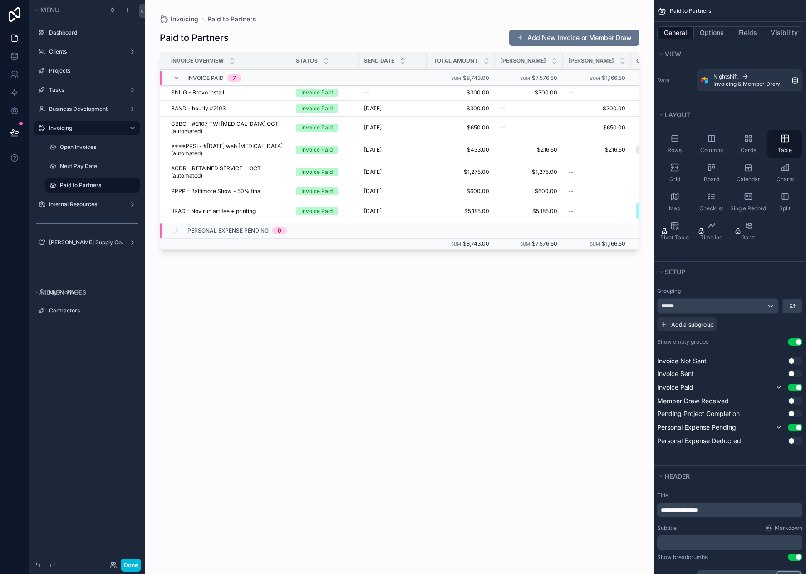
click at [794, 402] on button "Use setting" at bounding box center [795, 400] width 15 height 7
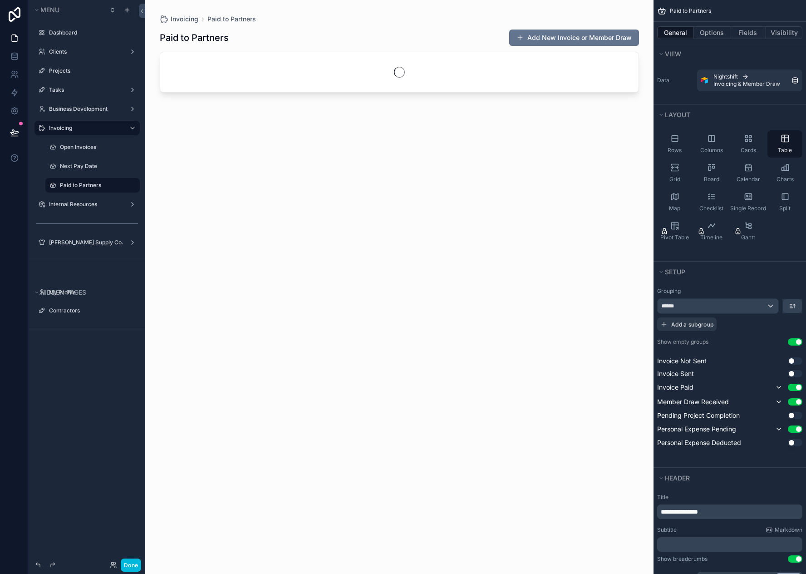
click at [797, 386] on button "Use setting" at bounding box center [795, 387] width 15 height 7
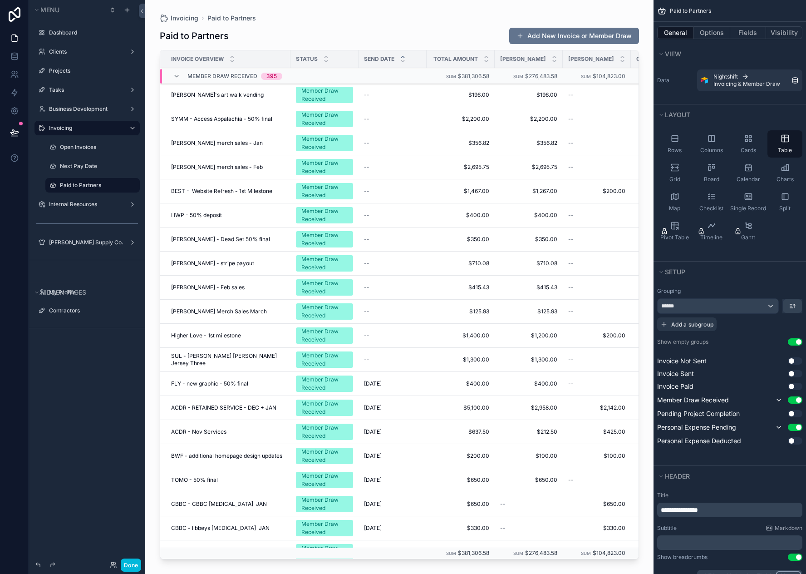
click at [795, 426] on button "Use setting" at bounding box center [795, 427] width 15 height 7
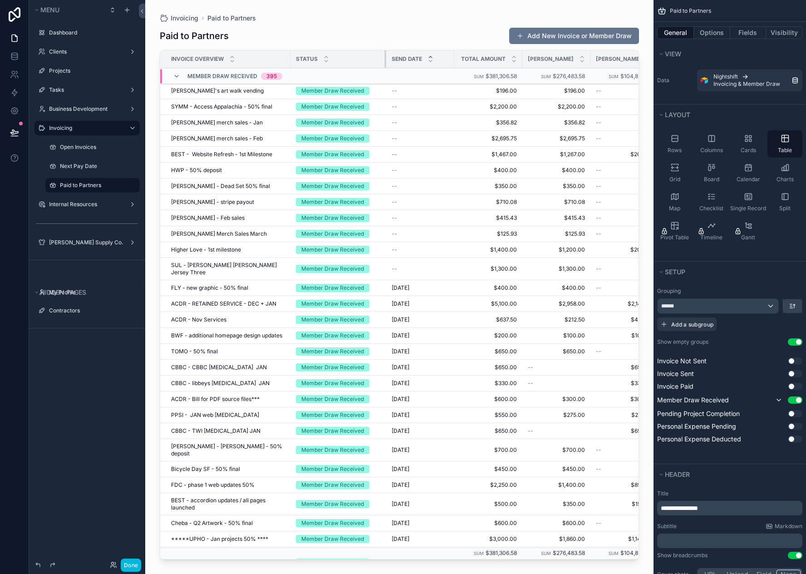
drag, startPoint x: 358, startPoint y: 60, endPoint x: 386, endPoint y: 65, distance: 28.1
click at [386, 65] on div "scrollable content" at bounding box center [387, 58] width 4 height 17
click at [704, 35] on button "Options" at bounding box center [712, 32] width 36 height 13
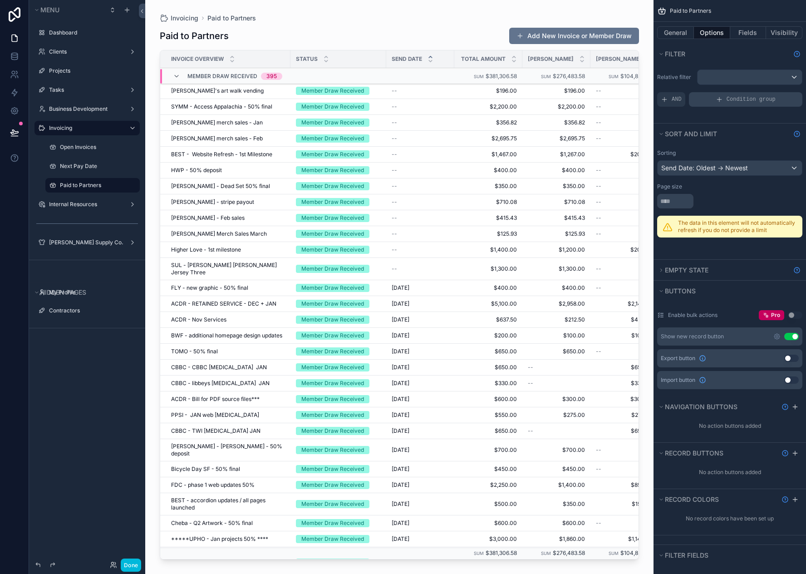
click at [722, 102] on icon "scrollable content" at bounding box center [719, 99] width 7 height 7
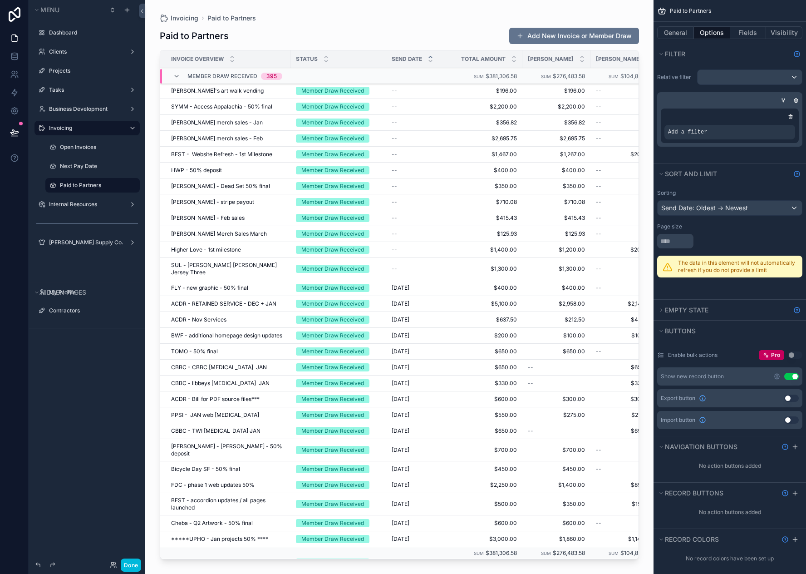
click at [0, 0] on div "scrollable content" at bounding box center [0, 0] width 0 height 0
click at [559, 121] on span "Select a field" at bounding box center [572, 118] width 39 height 8
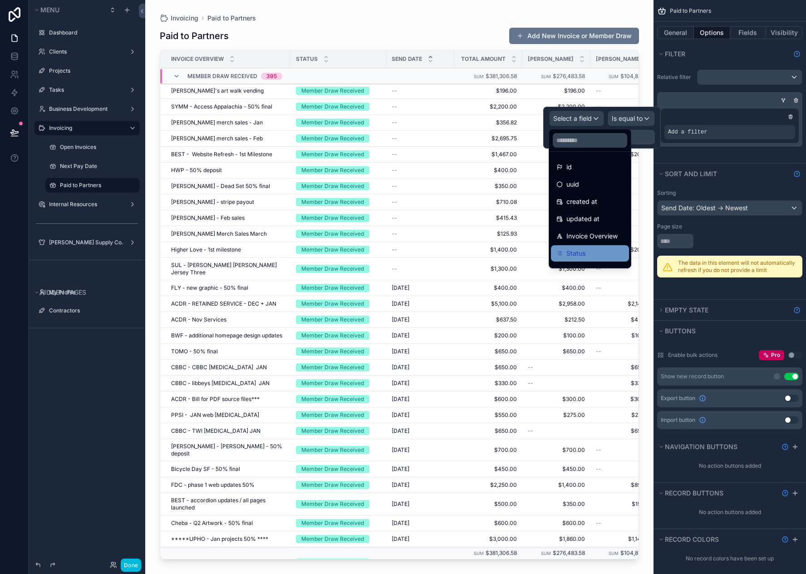
click at [580, 257] on span "Status" at bounding box center [576, 253] width 19 height 11
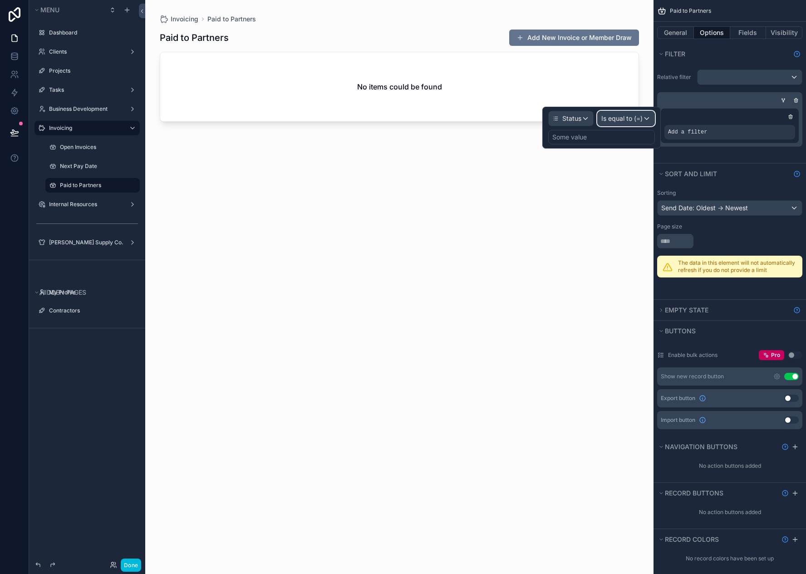
click at [631, 123] on div "Is equal to (=)" at bounding box center [626, 118] width 57 height 15
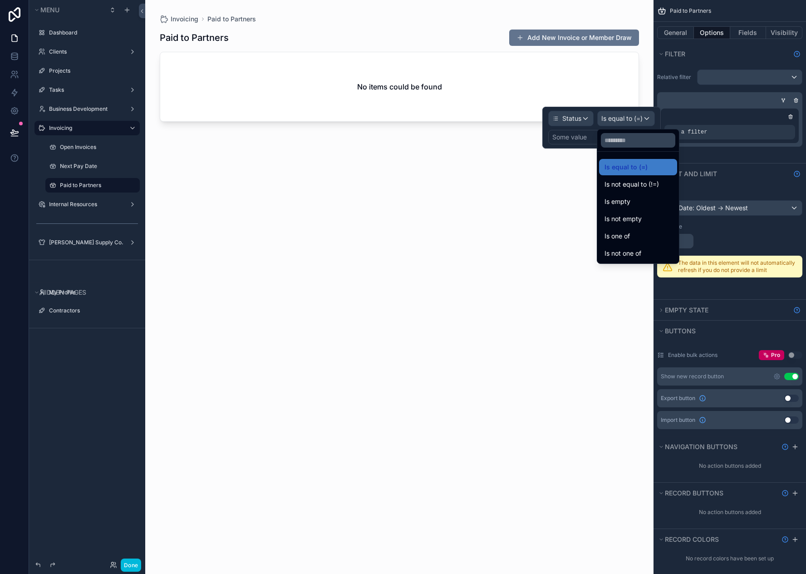
click at [581, 144] on div at bounding box center [602, 128] width 118 height 42
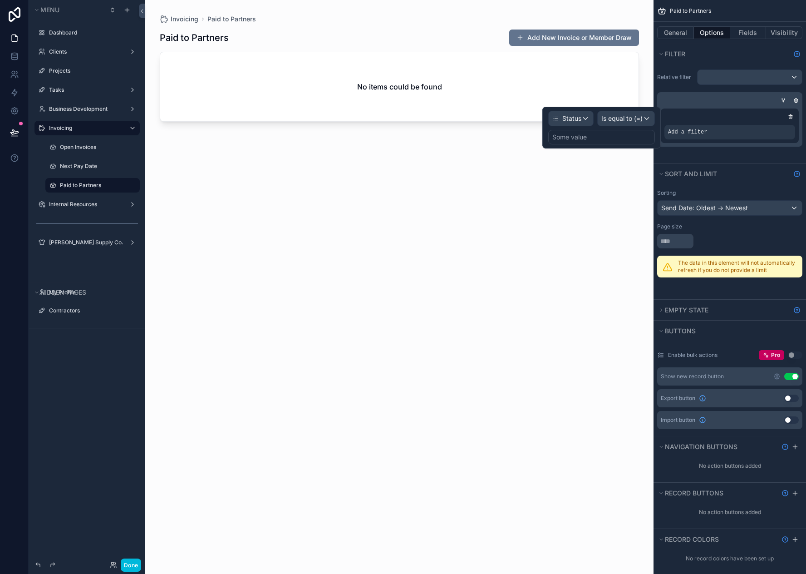
click at [576, 138] on div "Some value" at bounding box center [570, 137] width 35 height 9
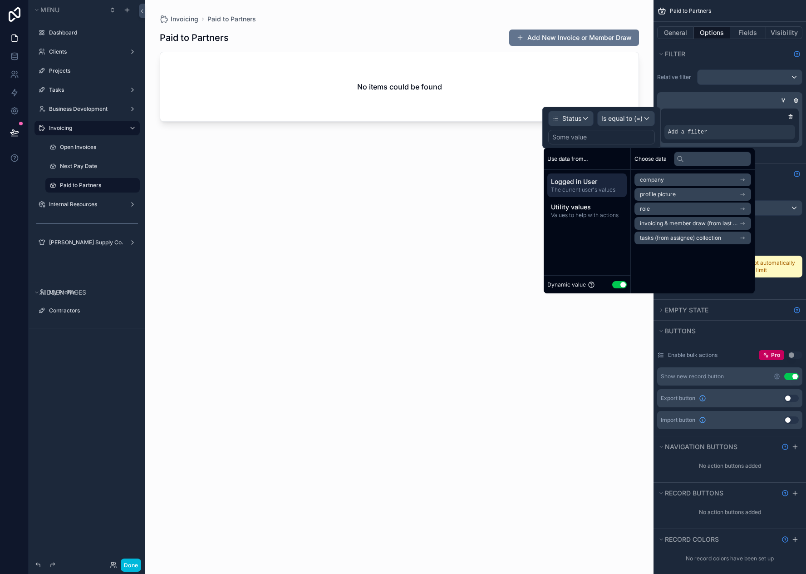
click at [617, 284] on button "Use setting" at bounding box center [619, 284] width 15 height 7
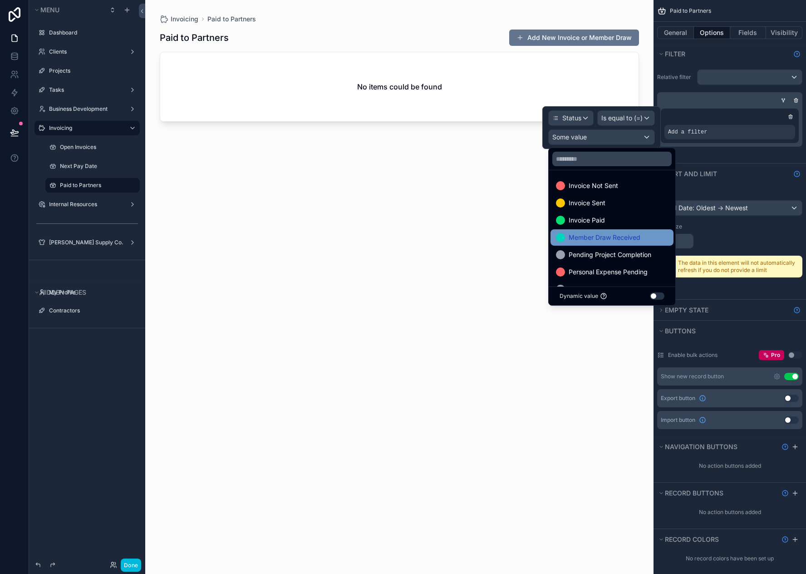
click at [603, 238] on span "Member Draw Received" at bounding box center [605, 237] width 72 height 11
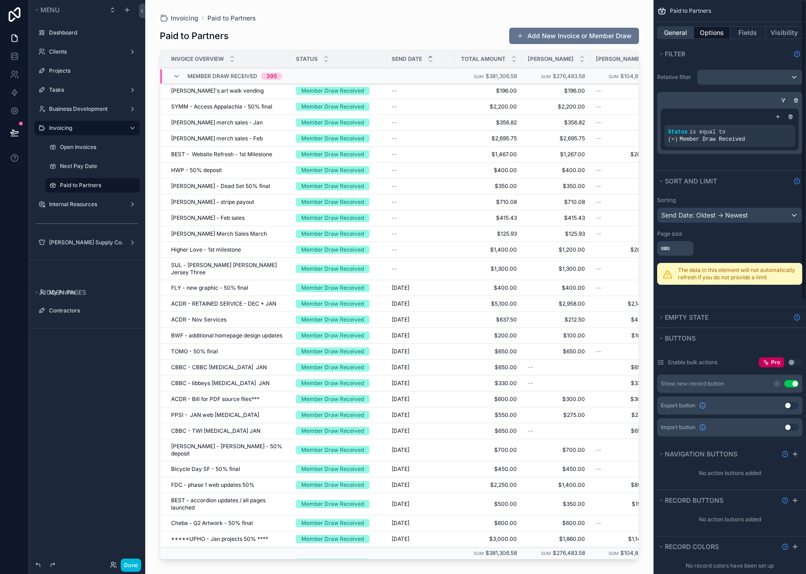
click at [685, 35] on button "General" at bounding box center [675, 32] width 37 height 13
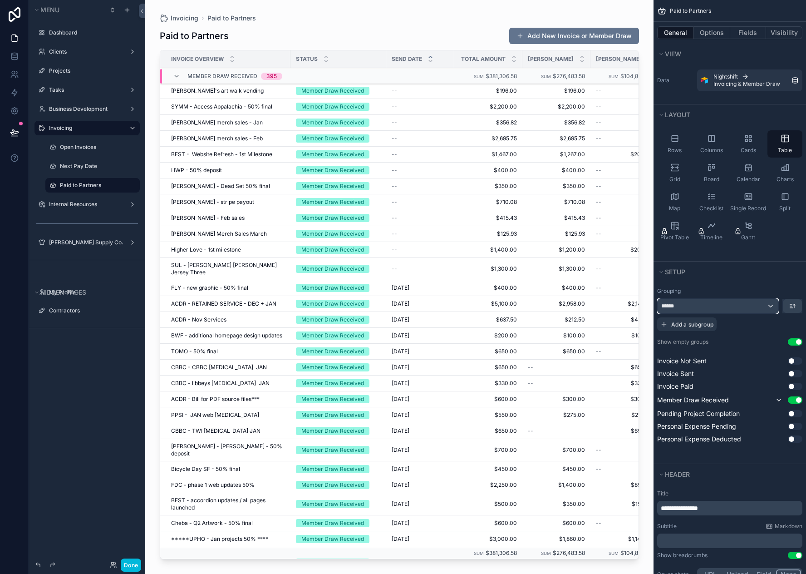
click at [700, 308] on div "******" at bounding box center [718, 306] width 121 height 15
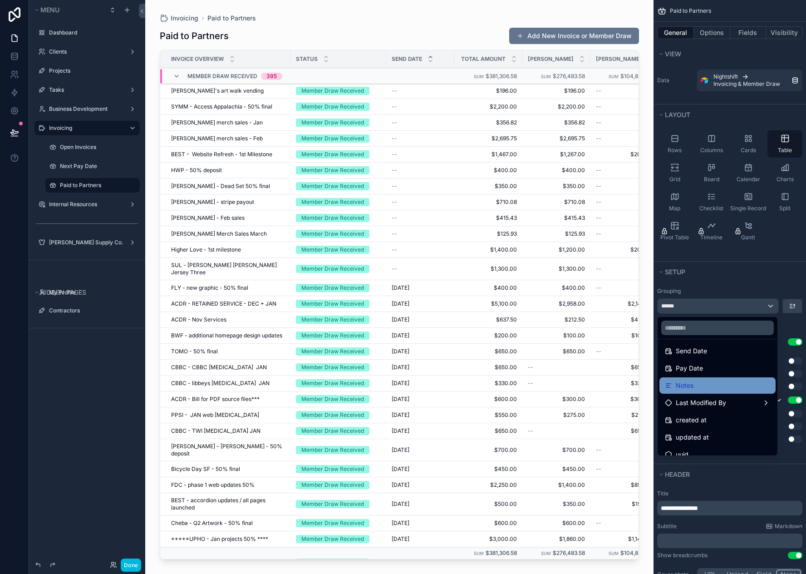
scroll to position [116, 0]
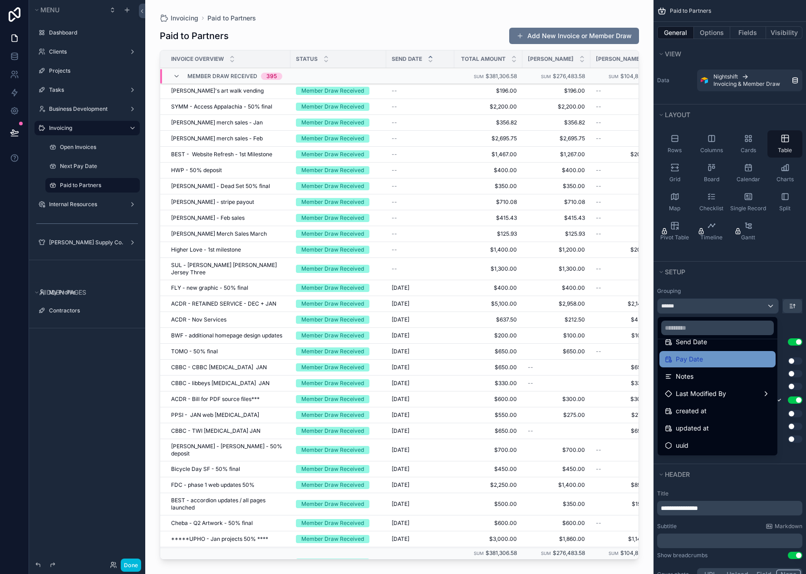
click at [700, 362] on span "Pay Date" at bounding box center [689, 359] width 27 height 11
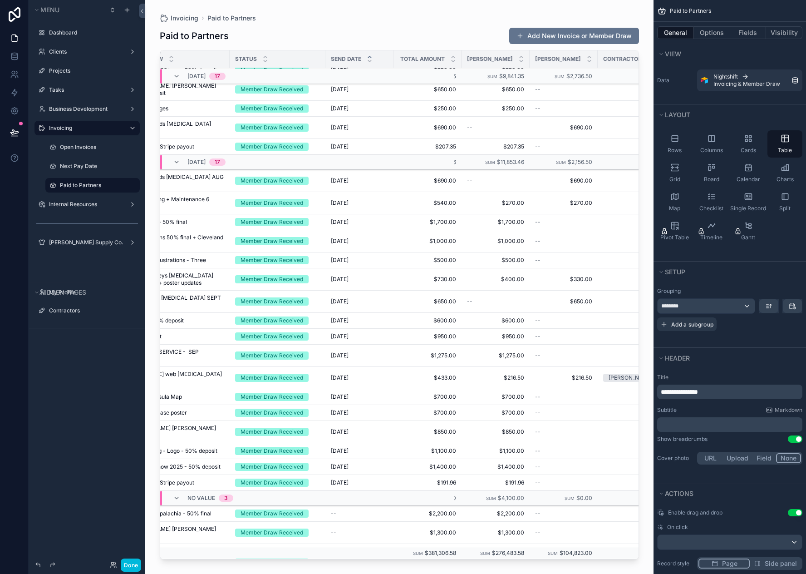
scroll to position [6249, 0]
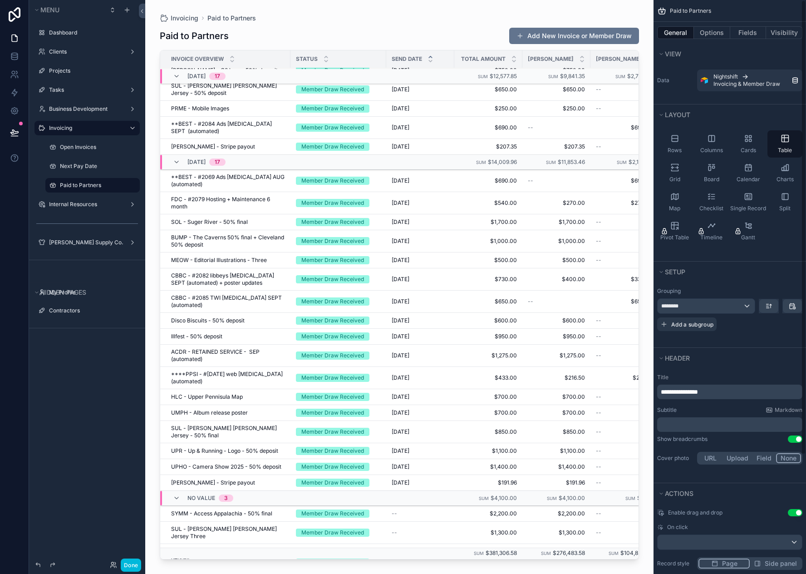
click at [198, 510] on span "SYMM - Access Appalachia - 50% final" at bounding box center [221, 513] width 101 height 7
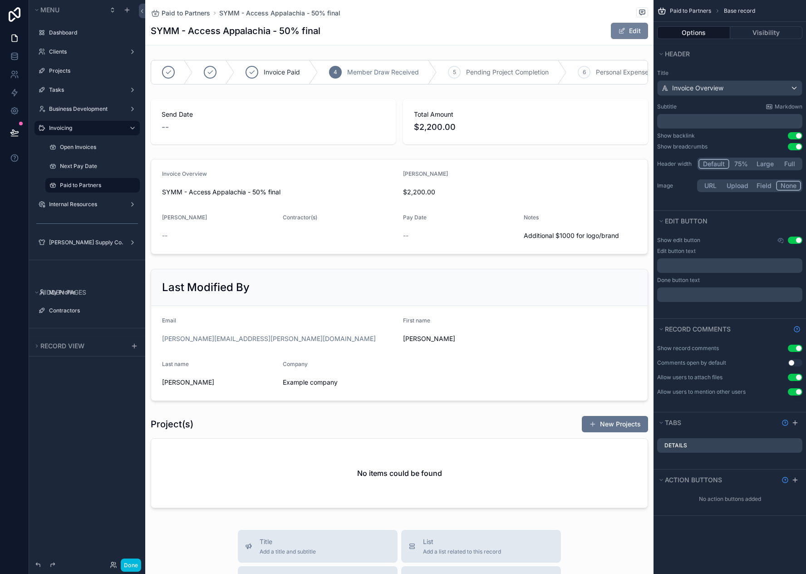
click at [618, 31] on span "scrollable content" at bounding box center [621, 30] width 7 height 7
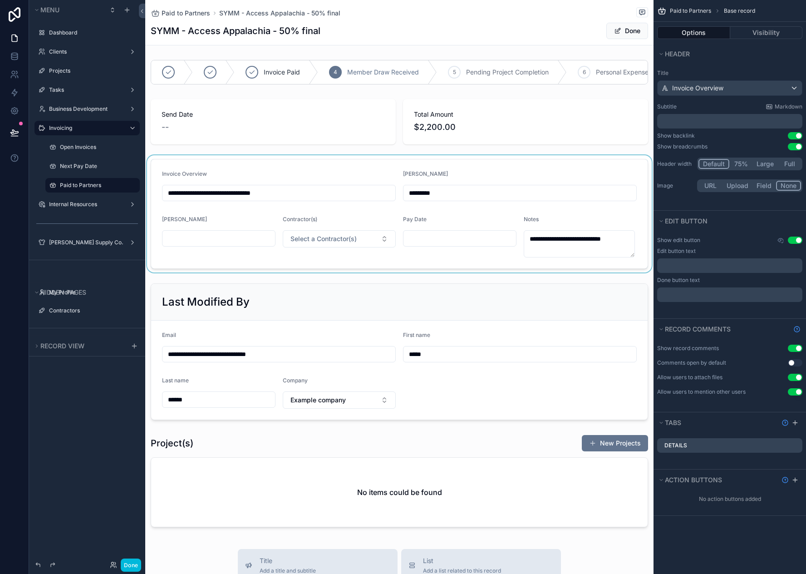
click at [453, 248] on div "scrollable content" at bounding box center [399, 213] width 508 height 117
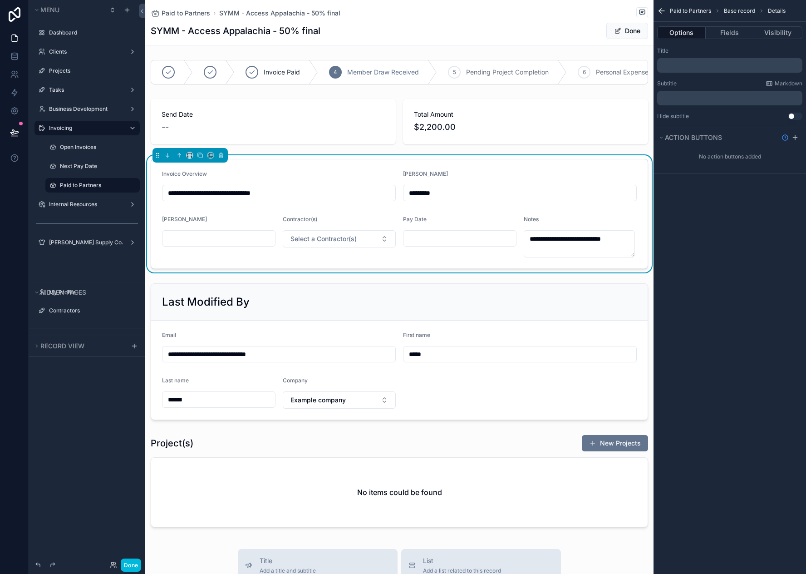
click at [444, 245] on input "scrollable content" at bounding box center [460, 238] width 113 height 13
type input "*********"
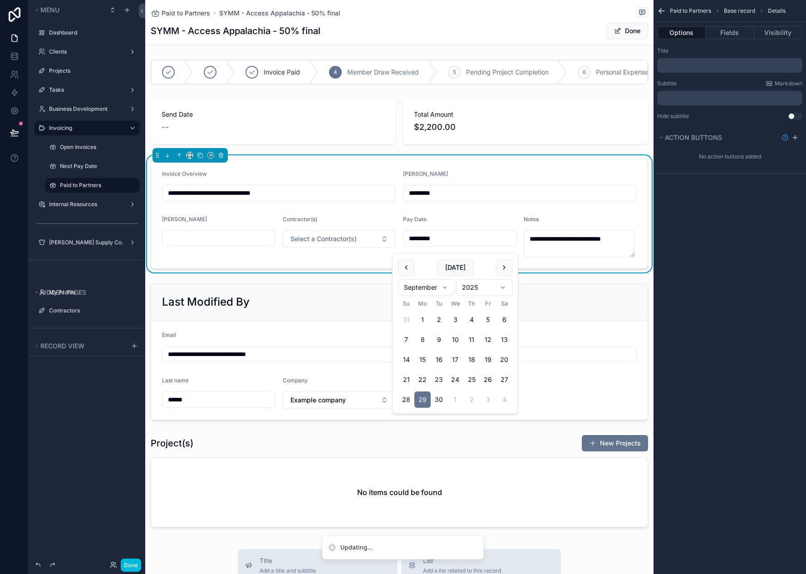
click at [582, 175] on form "**********" at bounding box center [399, 213] width 497 height 109
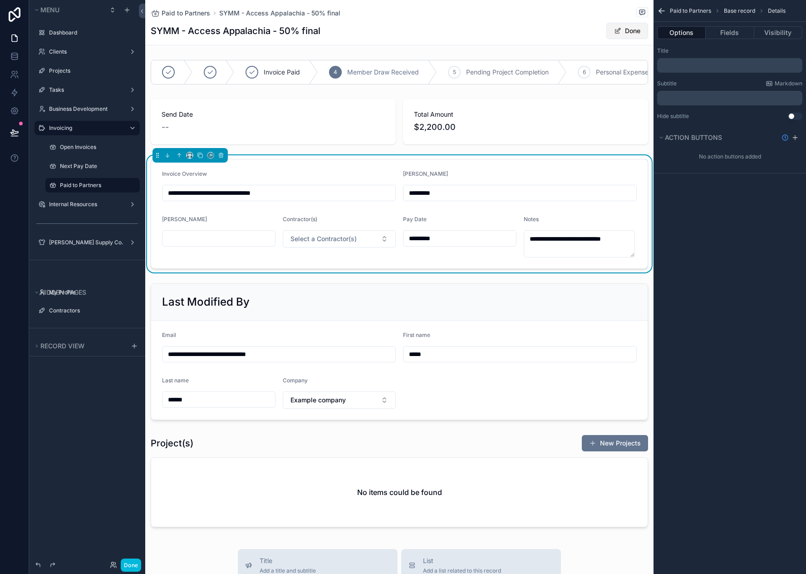
click at [616, 30] on button "Done" at bounding box center [628, 31] width 42 height 16
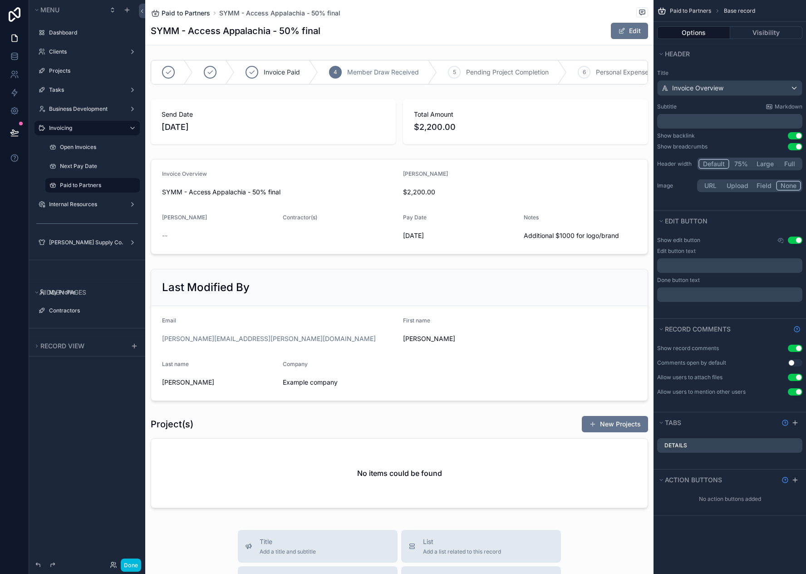
click at [190, 17] on span "Paid to Partners" at bounding box center [186, 13] width 49 height 9
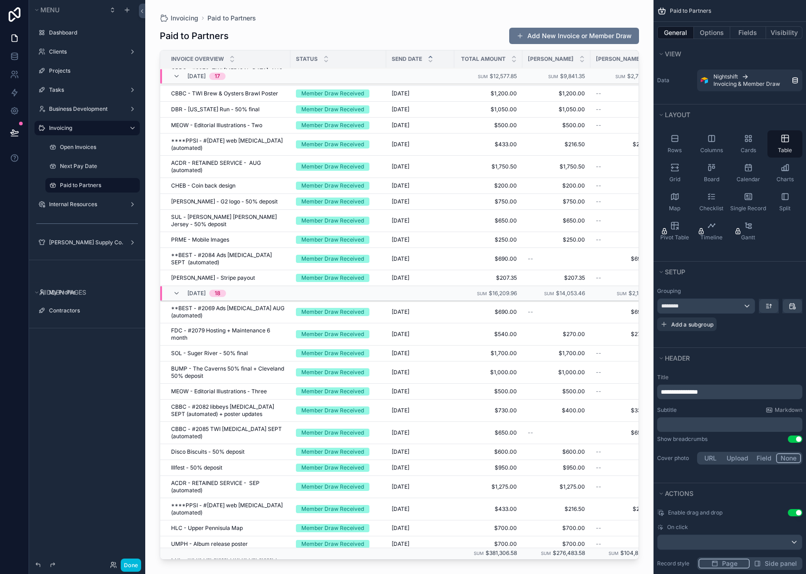
scroll to position [6270, 0]
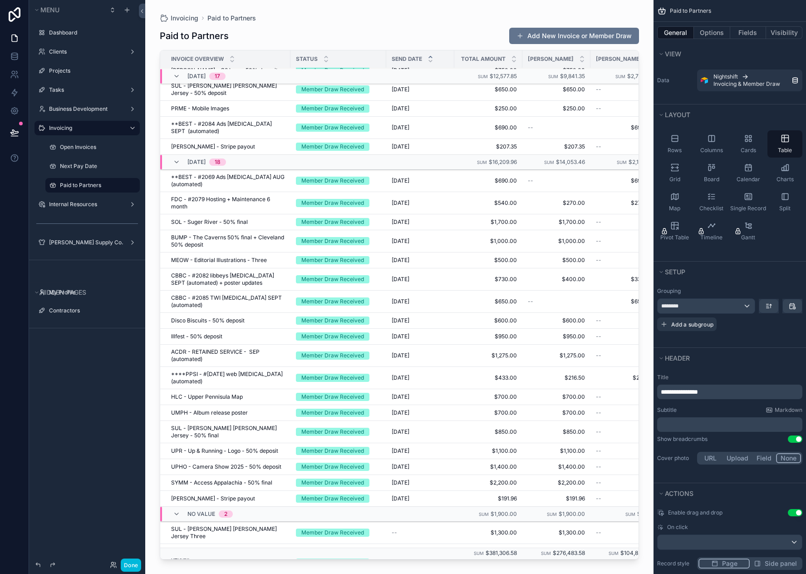
click at [219, 525] on span "SUL - [PERSON_NAME] [PERSON_NAME] Jersey Three" at bounding box center [228, 532] width 114 height 15
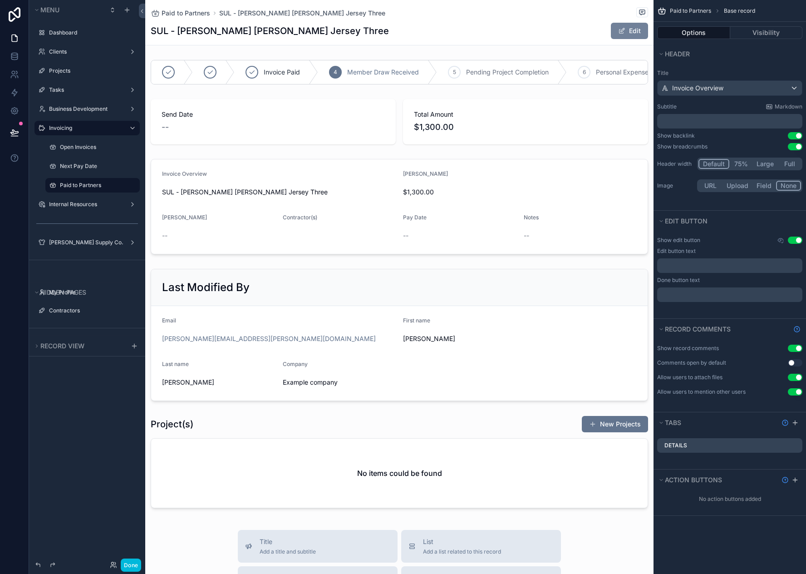
click at [620, 33] on button "Edit" at bounding box center [629, 31] width 37 height 16
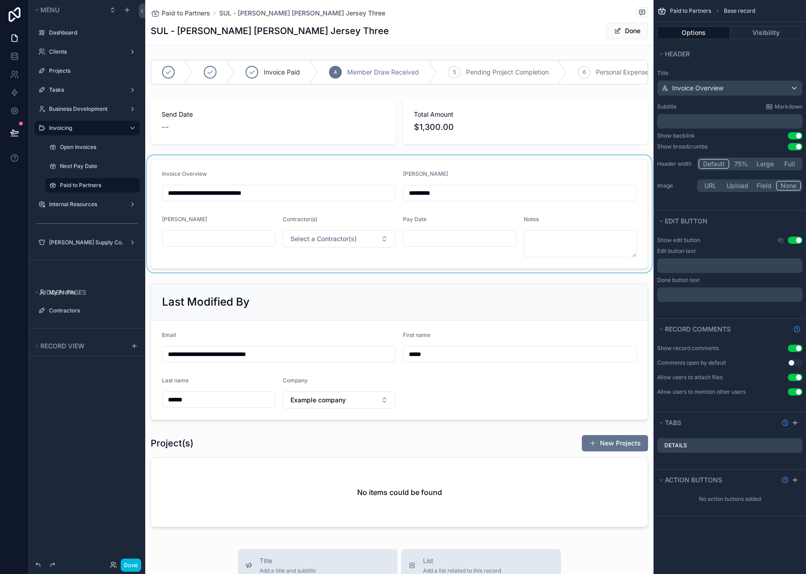
click at [426, 252] on div "scrollable content" at bounding box center [399, 213] width 508 height 117
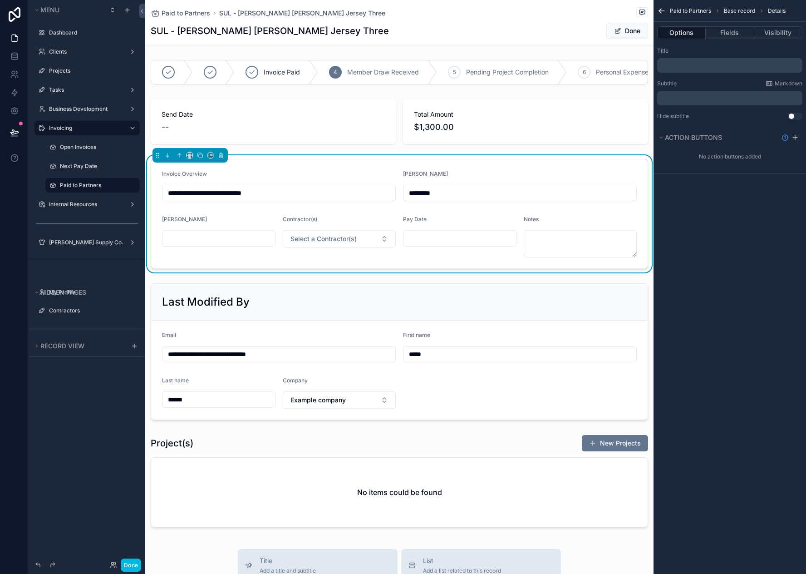
click at [419, 245] on input "scrollable content" at bounding box center [460, 238] width 113 height 13
type input "*********"
click at [469, 227] on div "Pay Date" at bounding box center [460, 221] width 114 height 11
type input "*********"
type textarea "**********"
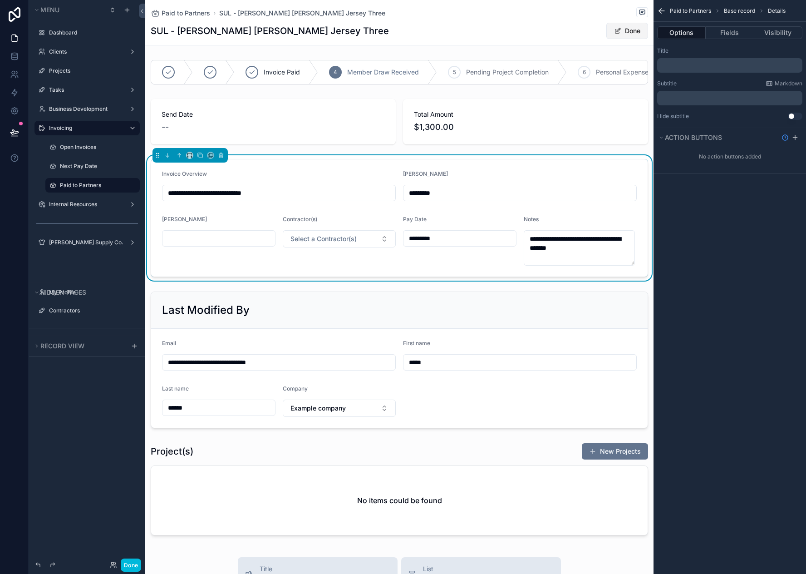
click at [617, 34] on button "Done" at bounding box center [628, 31] width 42 height 16
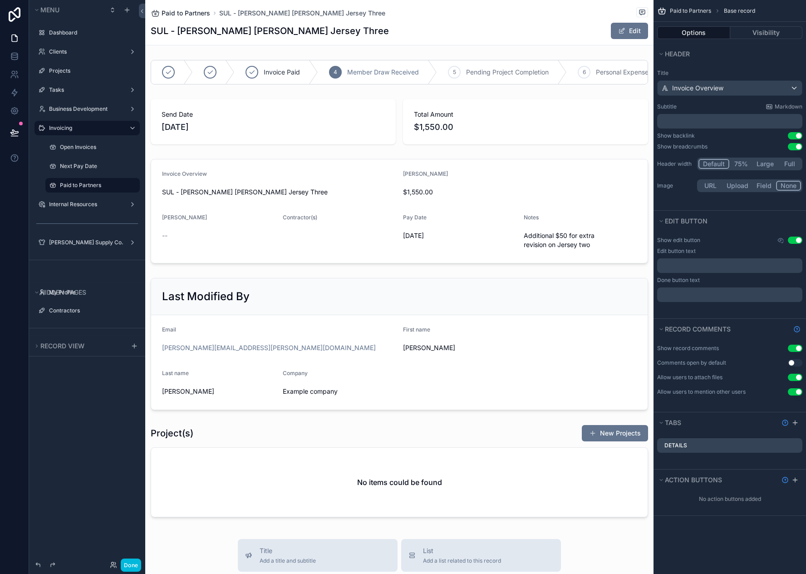
click at [188, 15] on span "Paid to Partners" at bounding box center [186, 13] width 49 height 9
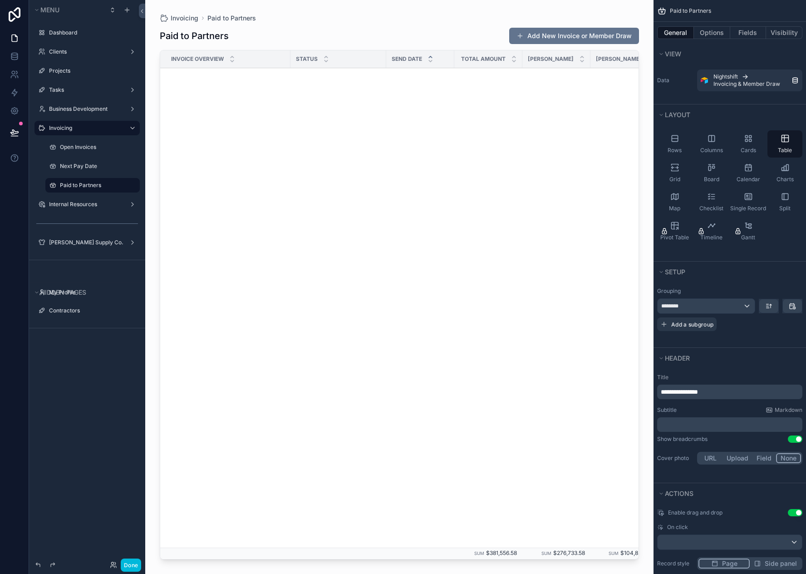
scroll to position [6238, 0]
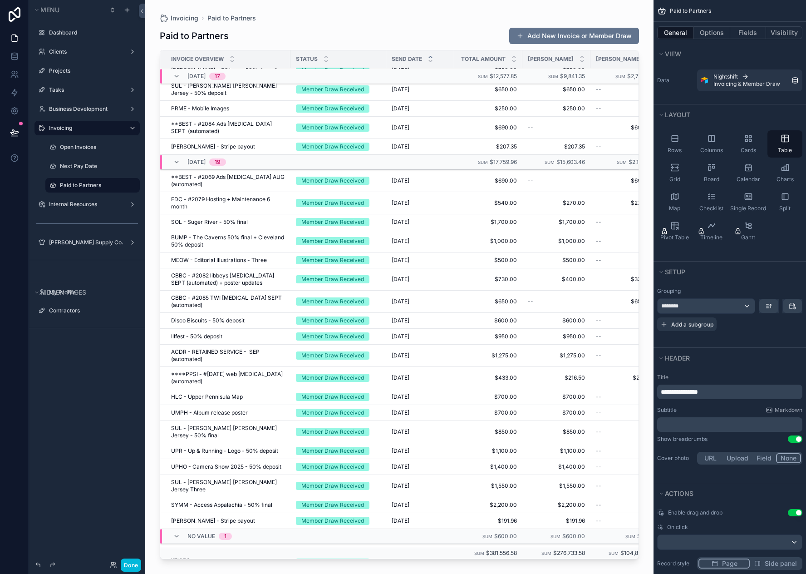
click at [235, 548] on span "PPPP - [GEOGRAPHIC_DATA] Show - 50% deposit" at bounding box center [228, 555] width 114 height 15
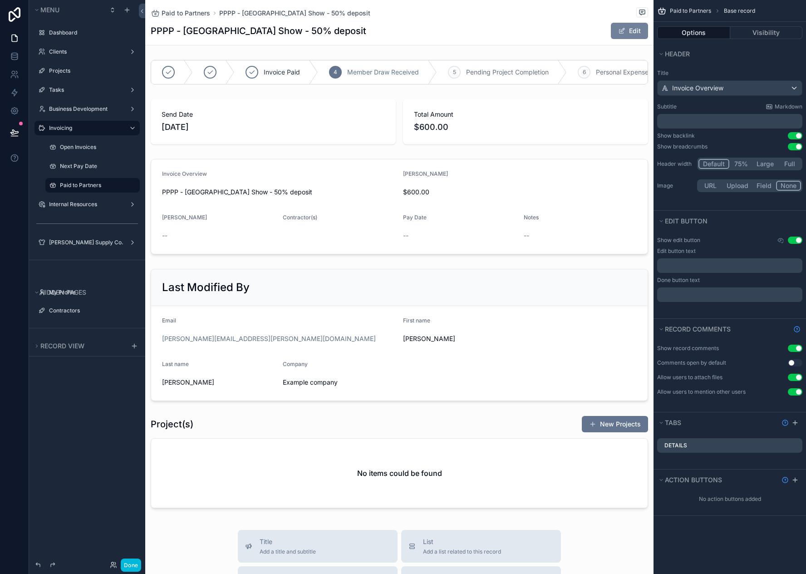
click at [621, 28] on button "Edit" at bounding box center [629, 31] width 37 height 16
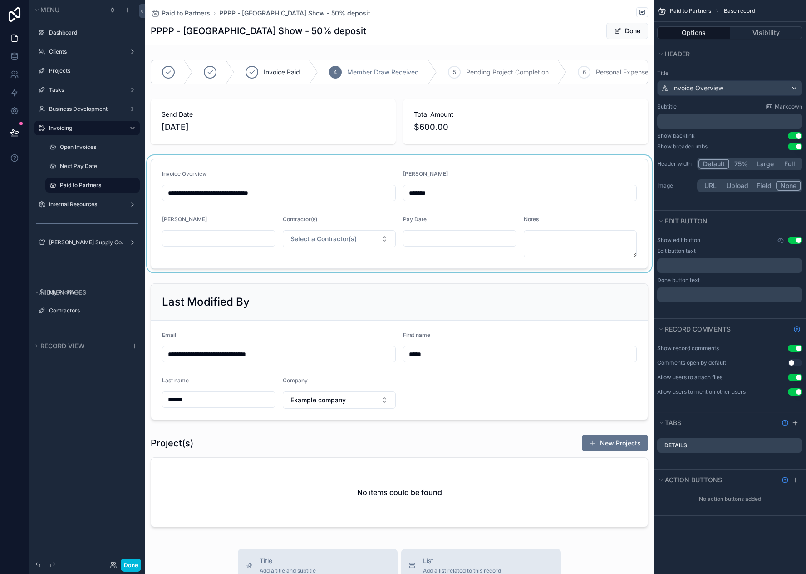
click at [424, 244] on div "scrollable content" at bounding box center [399, 213] width 508 height 117
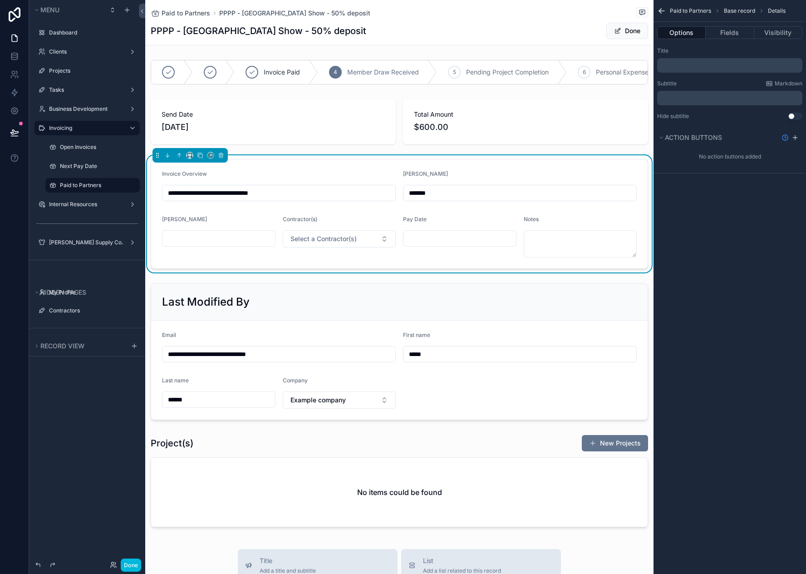
click at [433, 242] on input "scrollable content" at bounding box center [460, 238] width 113 height 13
type input "*********"
click at [462, 227] on div "Pay Date" at bounding box center [460, 221] width 114 height 11
click at [623, 31] on span "Done" at bounding box center [628, 31] width 42 height 16
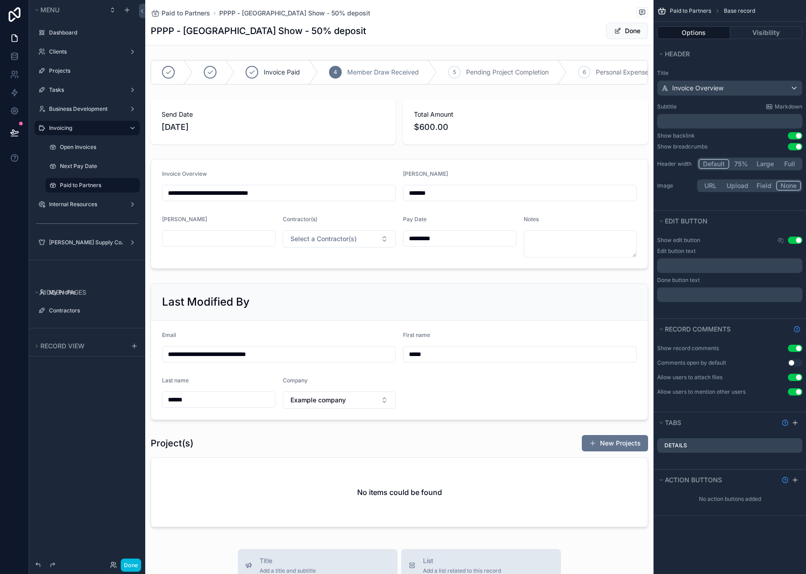
drag, startPoint x: 622, startPoint y: 33, endPoint x: 622, endPoint y: 41, distance: 8.2
click at [622, 34] on button "Done" at bounding box center [628, 31] width 42 height 16
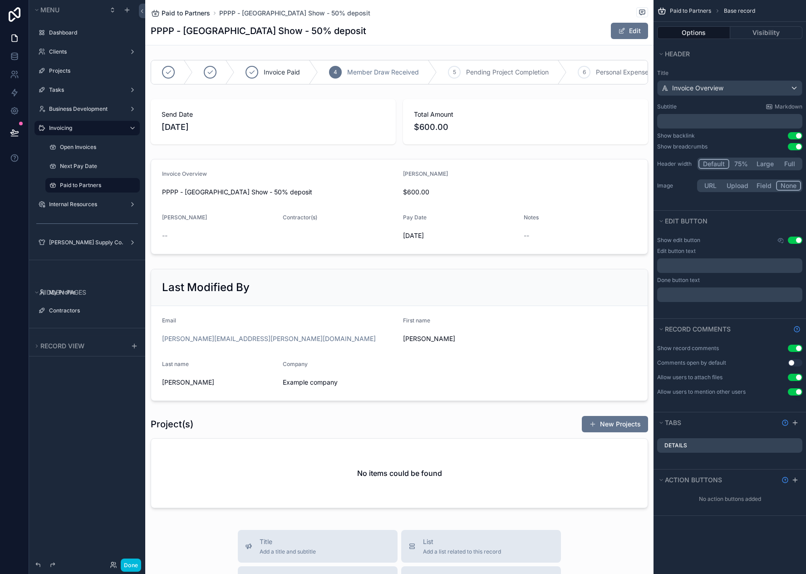
click at [195, 16] on span "Paid to Partners" at bounding box center [186, 13] width 49 height 9
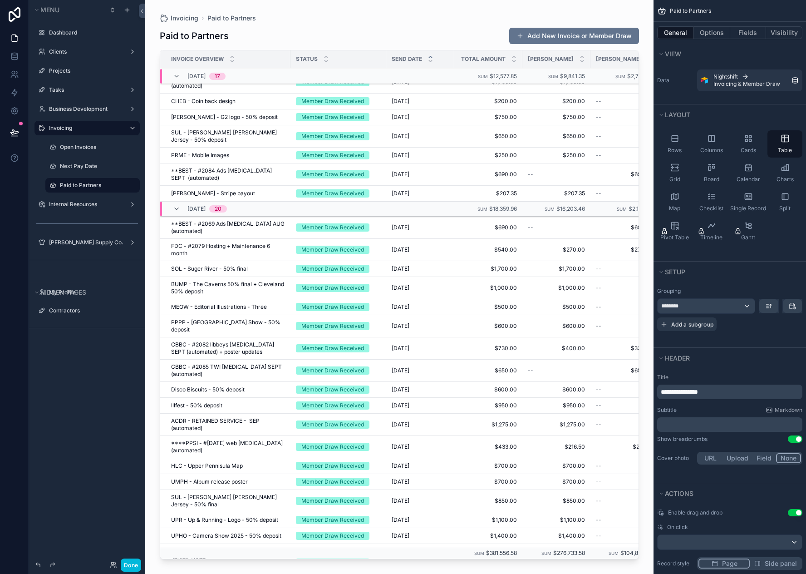
scroll to position [6283, 0]
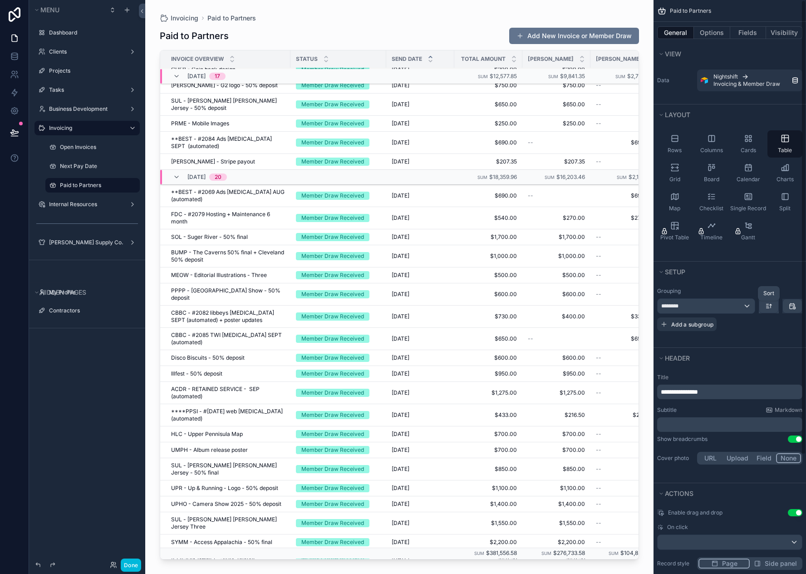
click at [770, 308] on icon "scrollable content" at bounding box center [768, 305] width 7 height 7
click at [759, 345] on span "Newest -> Oldest" at bounding box center [744, 343] width 52 height 11
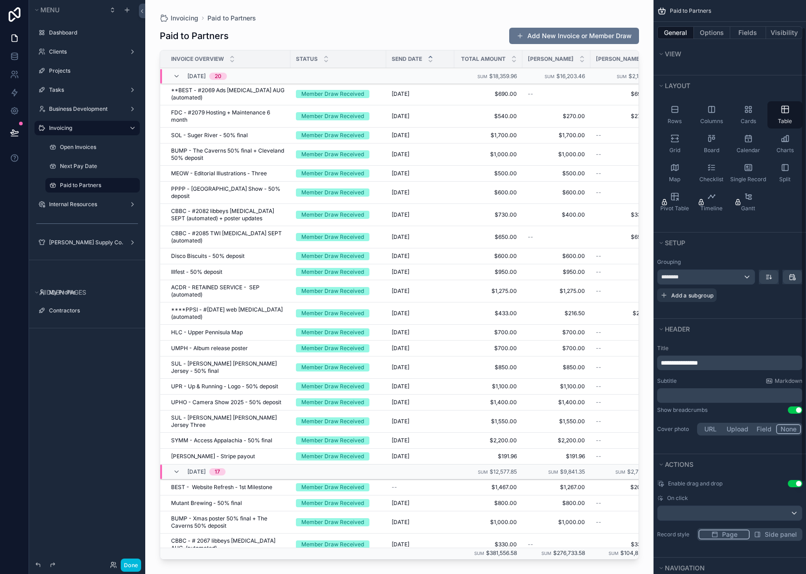
scroll to position [45, 0]
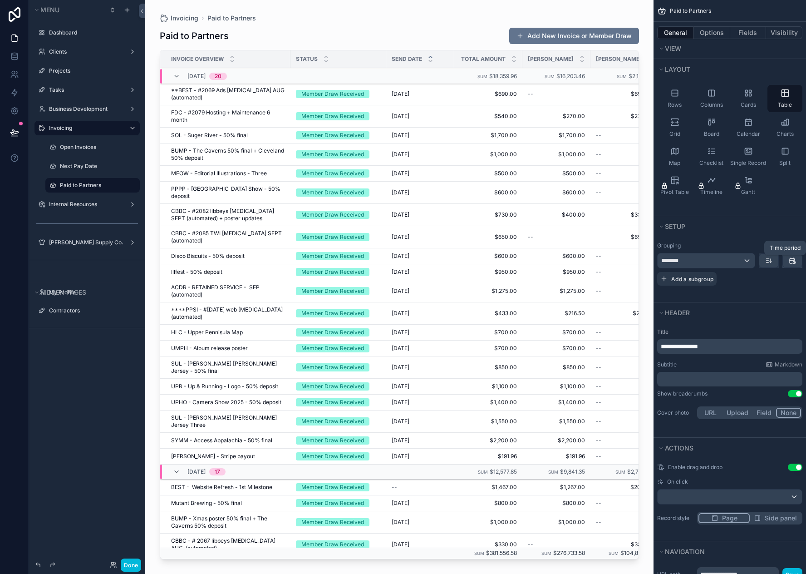
click at [791, 262] on icon "scrollable content" at bounding box center [792, 260] width 7 height 7
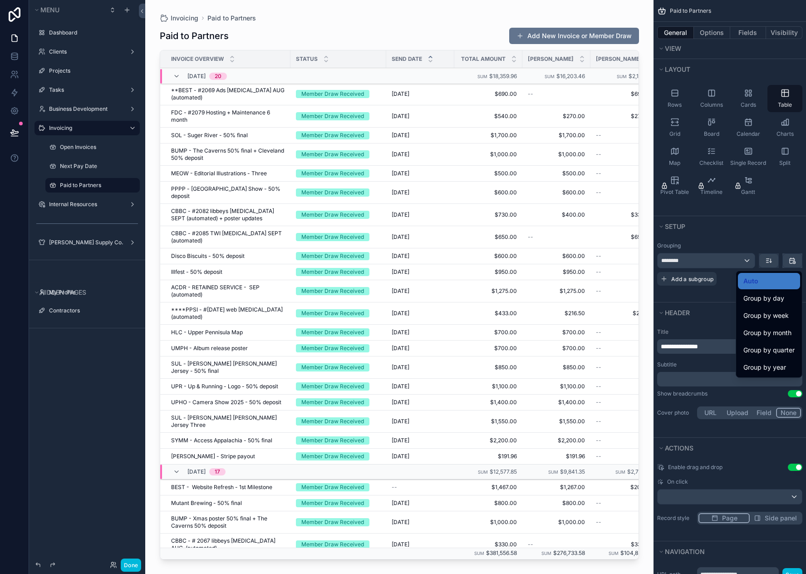
click at [791, 262] on div "scrollable content" at bounding box center [403, 287] width 806 height 574
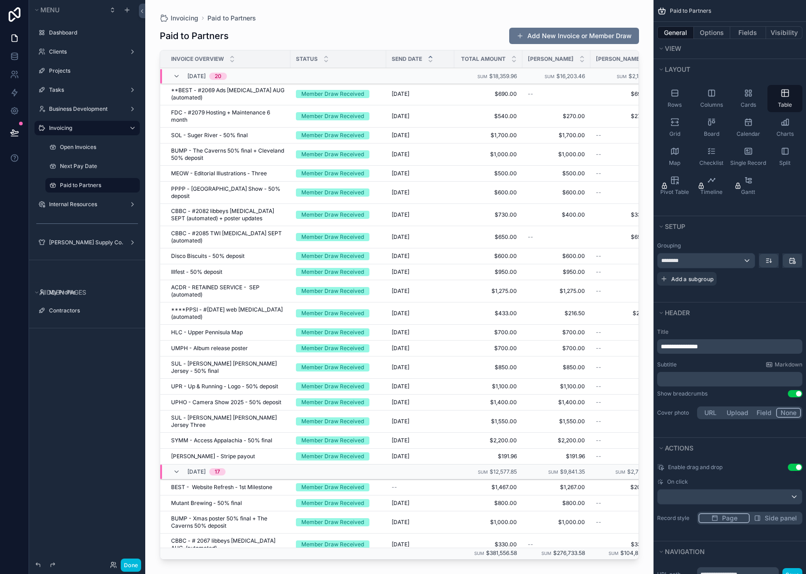
click at [757, 292] on div "Grouping ******** Add a subgroup" at bounding box center [730, 269] width 153 height 65
click at [717, 32] on button "Options" at bounding box center [712, 32] width 36 height 13
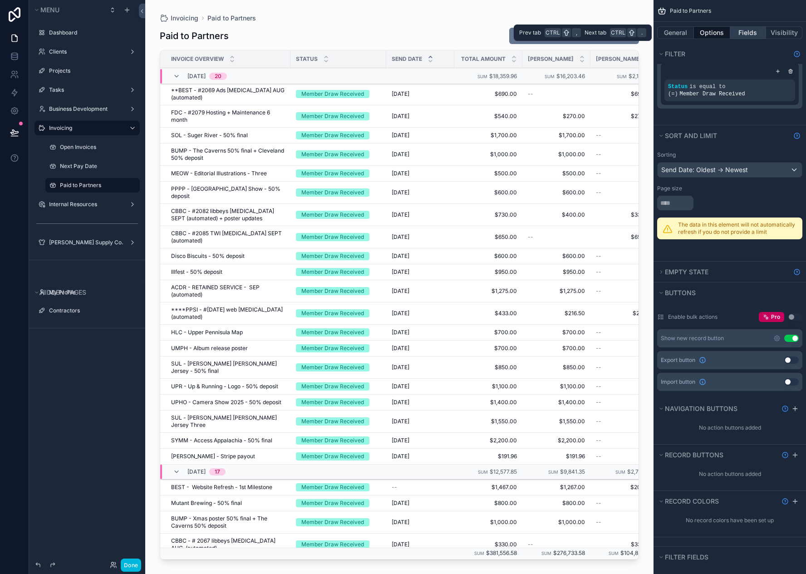
click at [754, 32] on button "Fields" at bounding box center [748, 32] width 36 height 13
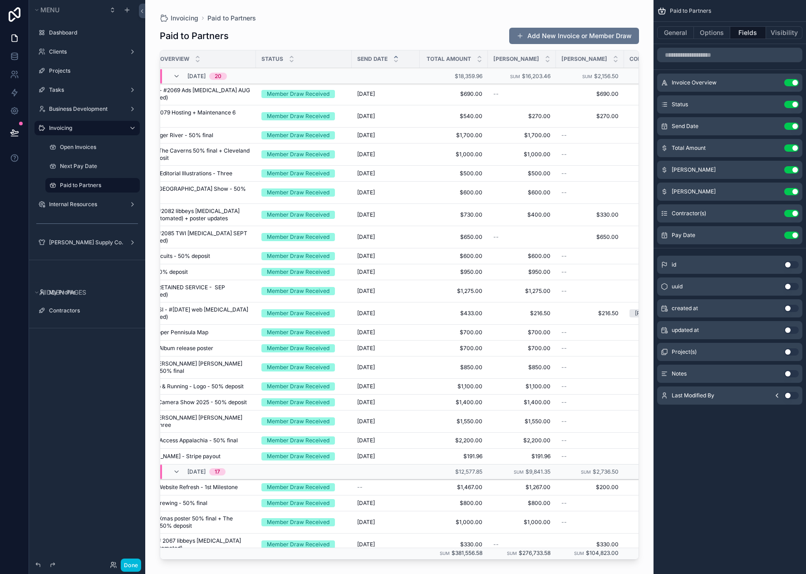
scroll to position [0, 0]
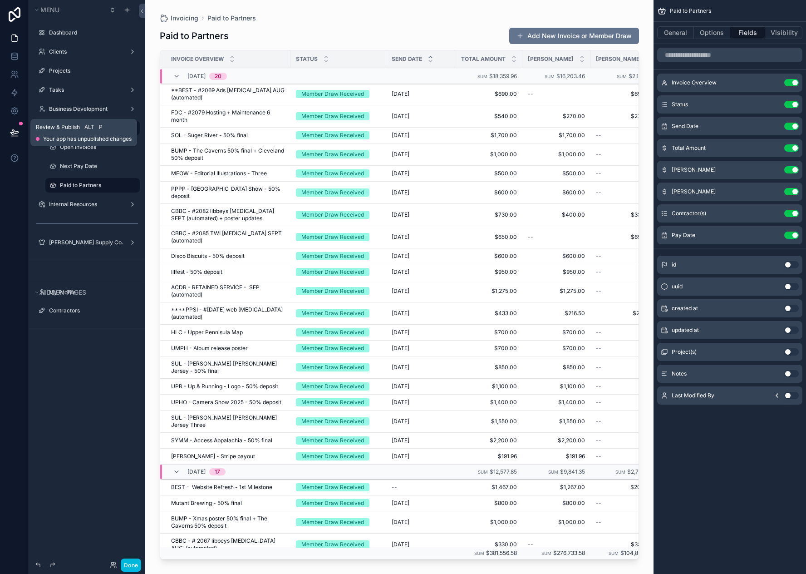
click at [13, 133] on icon at bounding box center [14, 132] width 9 height 9
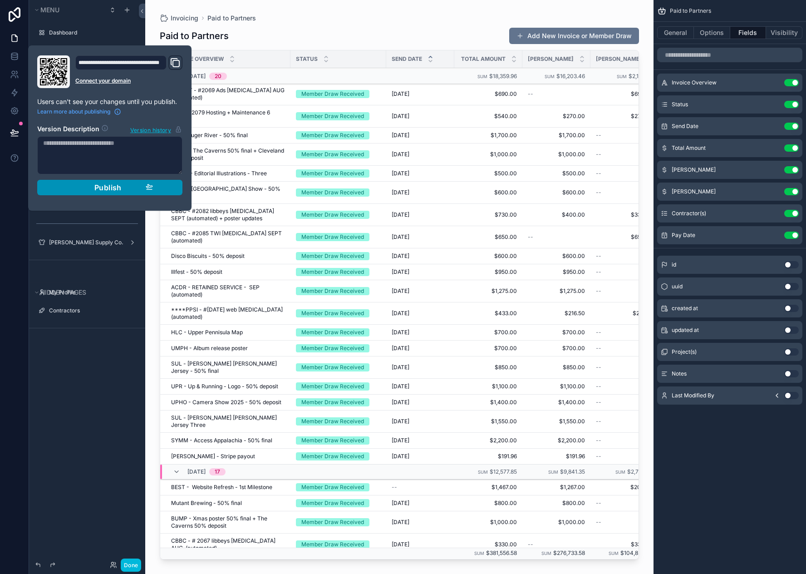
click at [103, 191] on span "Publish" at bounding box center [107, 187] width 27 height 9
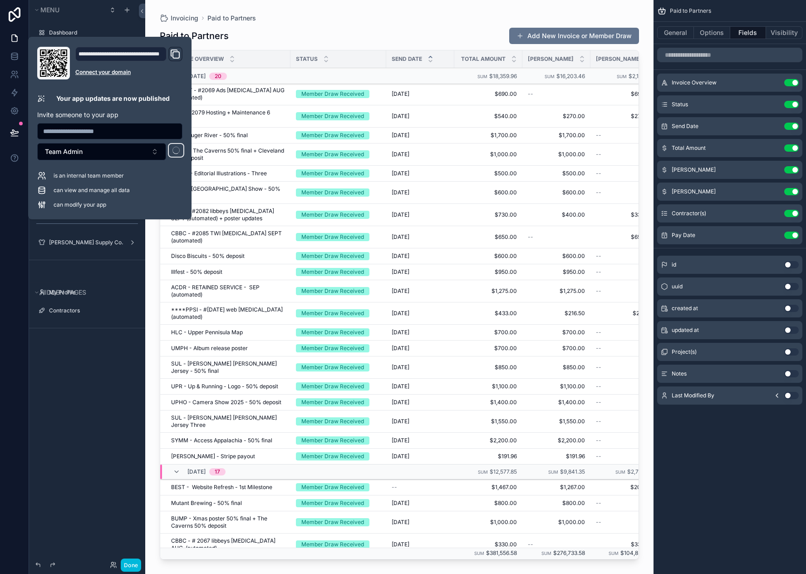
click at [119, 535] on div "Menu Dashboard Clients Projects Tasks Business Development Invoicing Open Invoi…" at bounding box center [87, 281] width 116 height 563
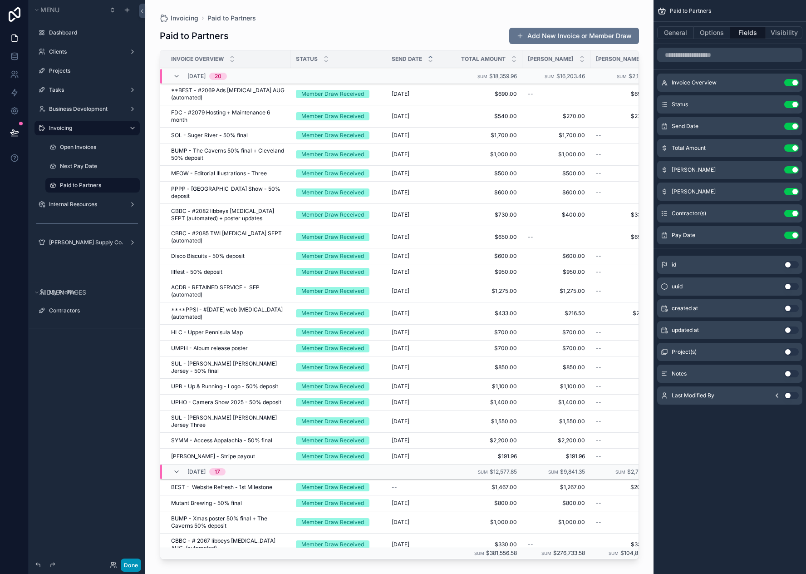
click at [134, 563] on button "Done" at bounding box center [131, 564] width 20 height 13
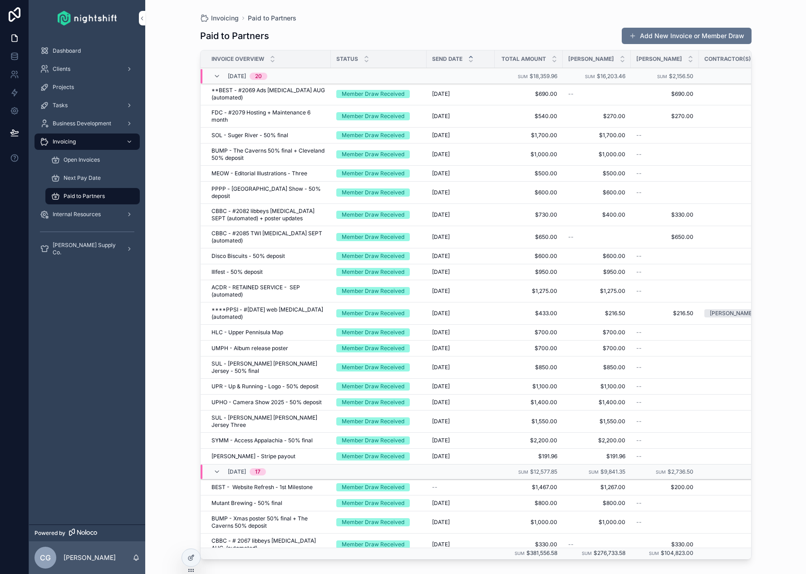
click at [237, 94] on span "**BEST - #2069 Ads [MEDICAL_DATA] AUG (automated)" at bounding box center [269, 94] width 114 height 15
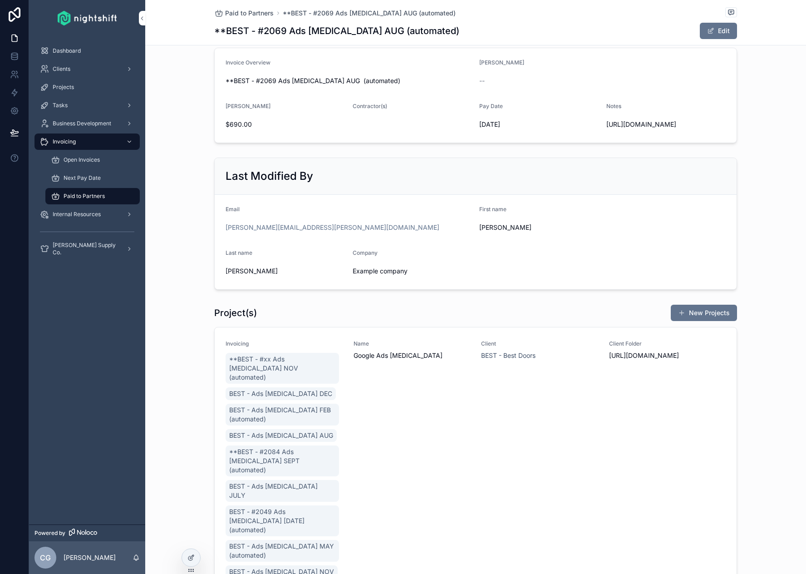
scroll to position [22, 0]
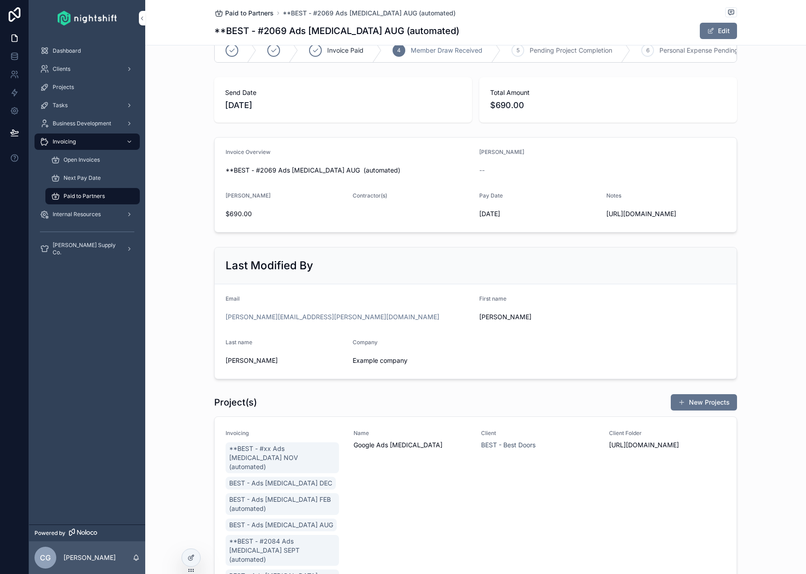
click at [252, 16] on span "Paid to Partners" at bounding box center [249, 13] width 49 height 9
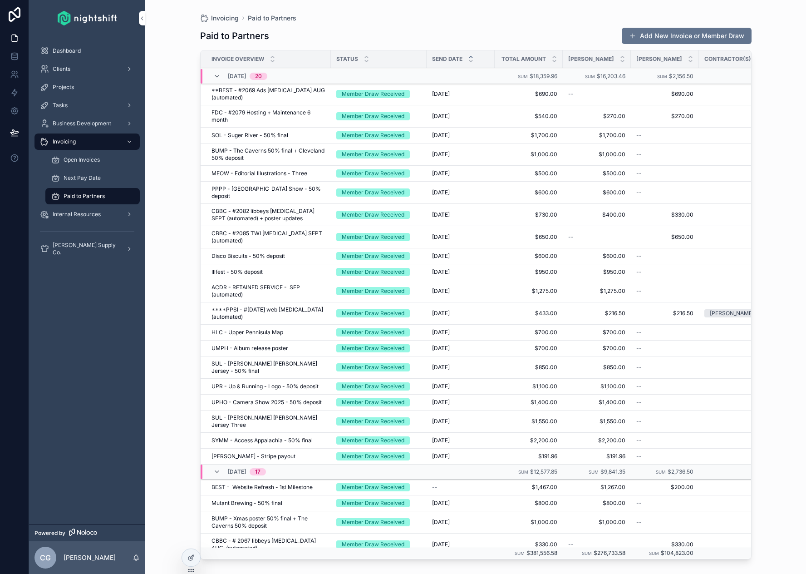
click at [182, 83] on div "Invoicing Paid to Partners Paid to Partners Add New Invoice or Member Draw Invo…" at bounding box center [475, 287] width 661 height 574
click at [174, 157] on div "Invoicing Paid to Partners Paid to Partners Add New Invoice or Member Draw Invo…" at bounding box center [475, 287] width 661 height 574
click at [192, 557] on icon at bounding box center [191, 557] width 7 height 7
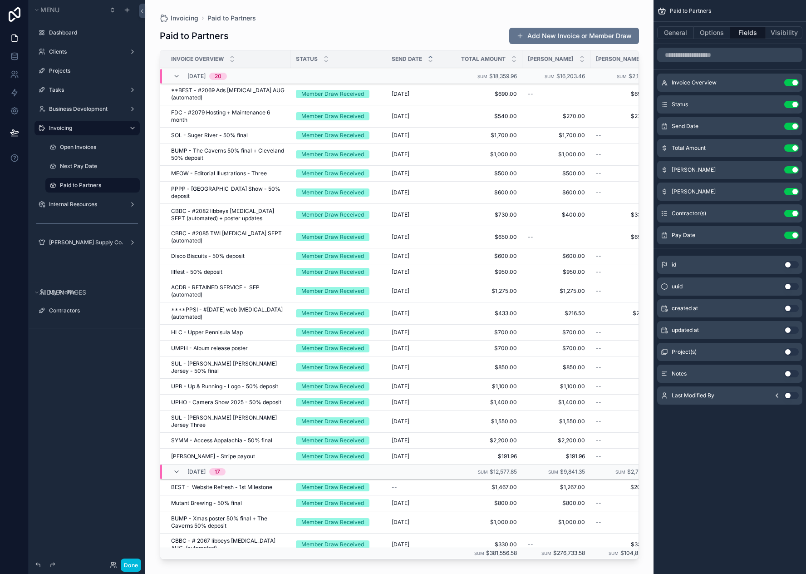
click at [0, 0] on div "scrollable content" at bounding box center [0, 0] width 0 height 0
drag, startPoint x: 153, startPoint y: 182, endPoint x: 150, endPoint y: 186, distance: 5.2
click at [154, 182] on icon at bounding box center [154, 178] width 7 height 7
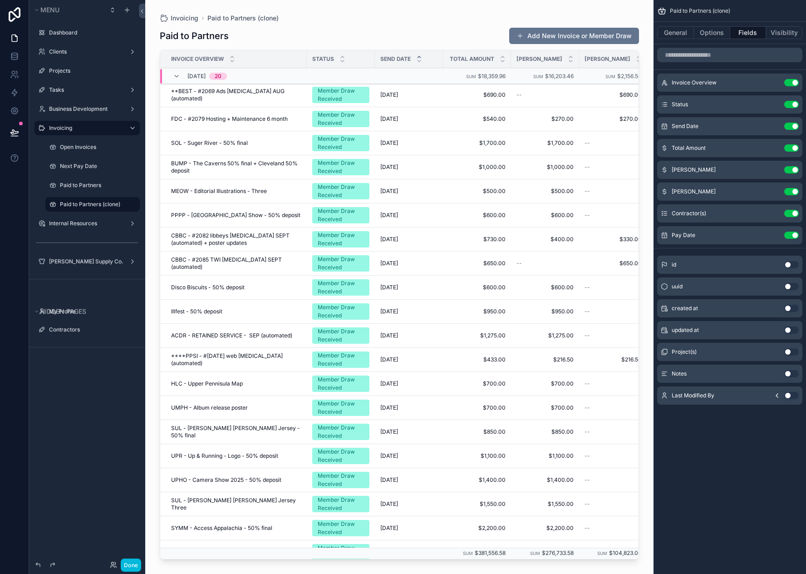
click at [0, 0] on icon "scrollable content" at bounding box center [0, 0] width 0 height 0
click at [96, 204] on input "**********" at bounding box center [85, 204] width 51 height 11
type input "*"
type input "**********"
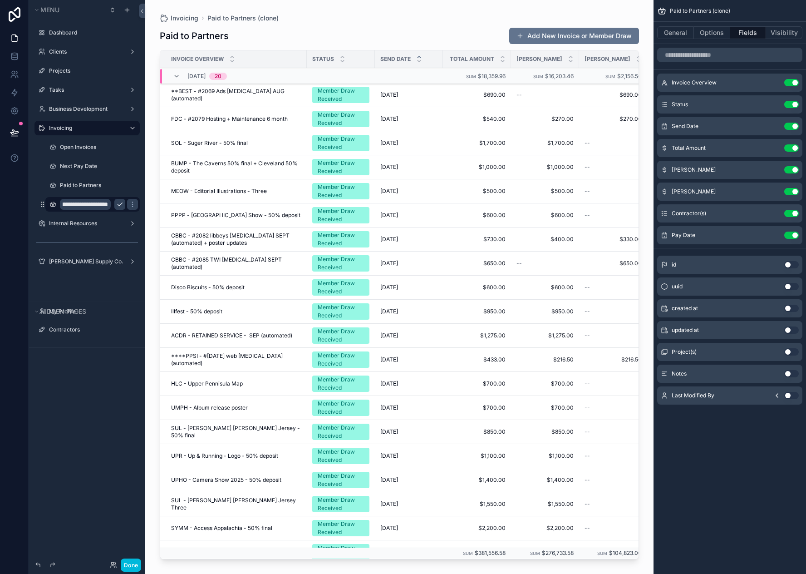
click at [116, 205] on icon "scrollable content" at bounding box center [119, 204] width 7 height 7
click at [664, 34] on button "General" at bounding box center [675, 32] width 37 height 13
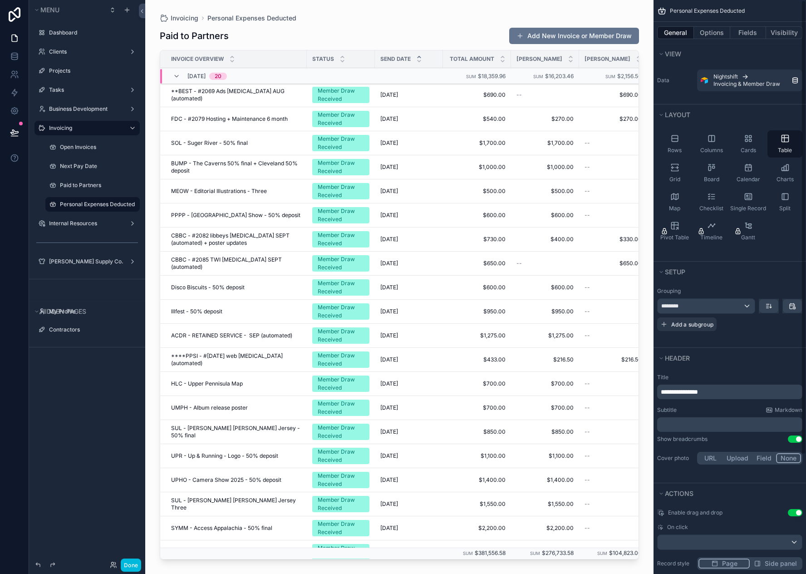
click at [698, 393] on span "**********" at bounding box center [679, 392] width 37 height 6
drag, startPoint x: 715, startPoint y: 393, endPoint x: 633, endPoint y: 393, distance: 81.3
click at [633, 393] on div "Dashboard Clients Projects Tasks Business Development Invoicing Open Invoices N…" at bounding box center [475, 287] width 661 height 574
click at [719, 411] on div "Subtitle Markdown" at bounding box center [729, 409] width 145 height 7
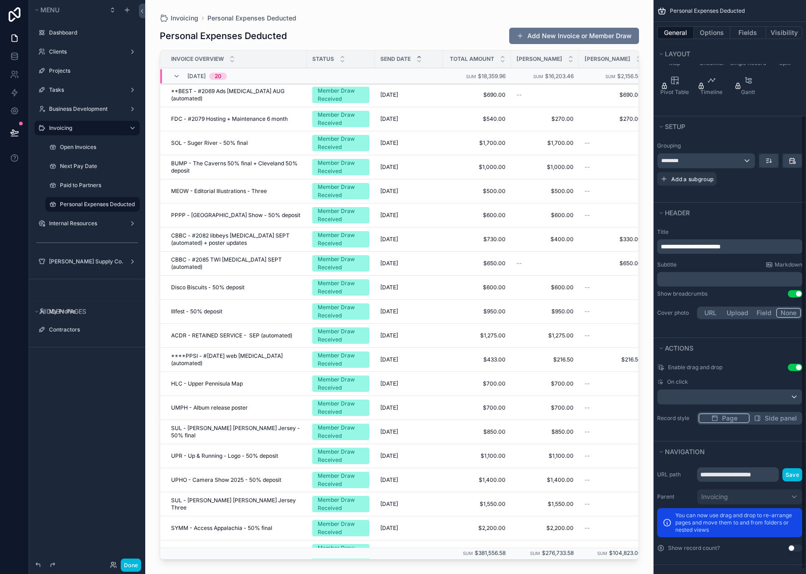
scroll to position [151, 0]
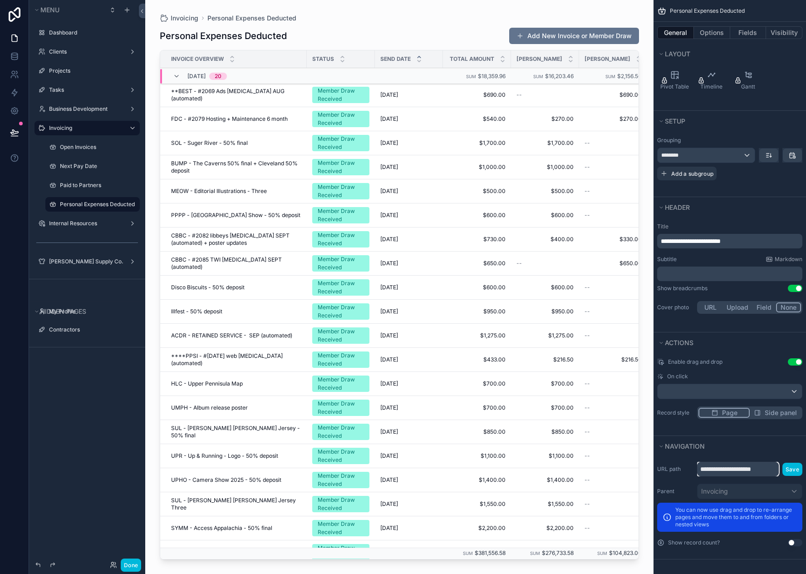
drag, startPoint x: 770, startPoint y: 471, endPoint x: 690, endPoint y: 470, distance: 80.4
click at [690, 470] on div "**********" at bounding box center [729, 469] width 145 height 15
paste input "****"
type input "**********"
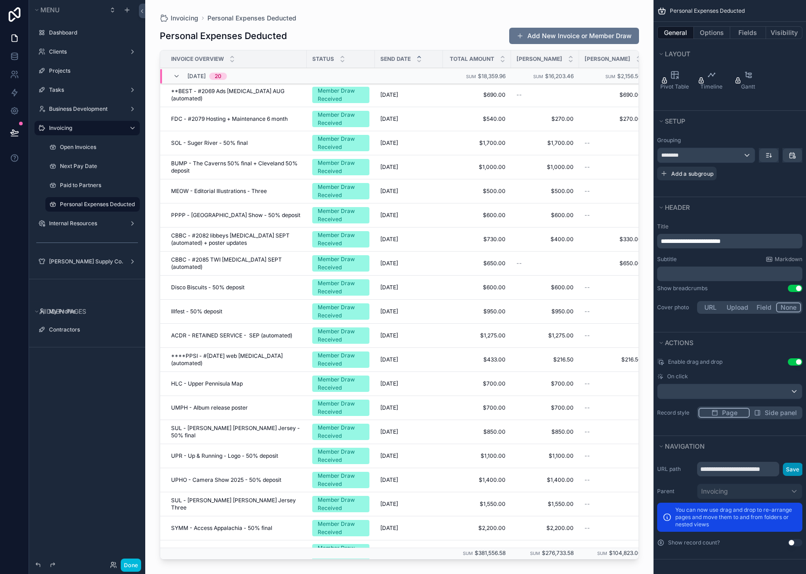
click at [793, 470] on button "Save" at bounding box center [793, 469] width 20 height 13
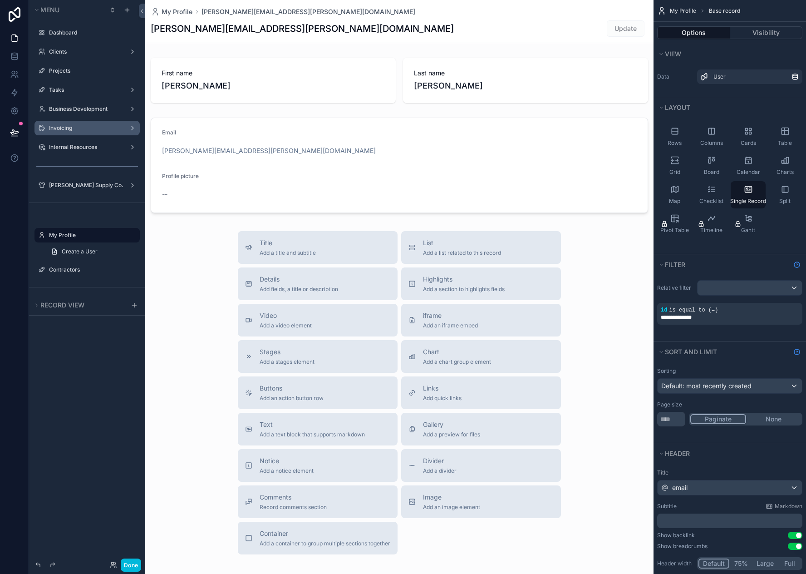
click at [66, 128] on label "Invoicing" at bounding box center [85, 127] width 73 height 7
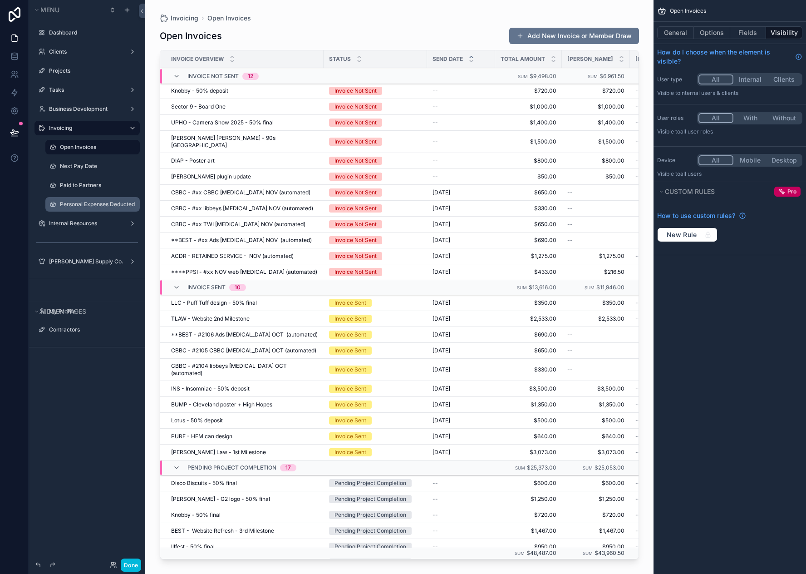
click at [93, 208] on div "Personal Expenses Deducted" at bounding box center [99, 204] width 78 height 7
click at [89, 205] on label "Personal Expenses Deducted" at bounding box center [97, 204] width 75 height 7
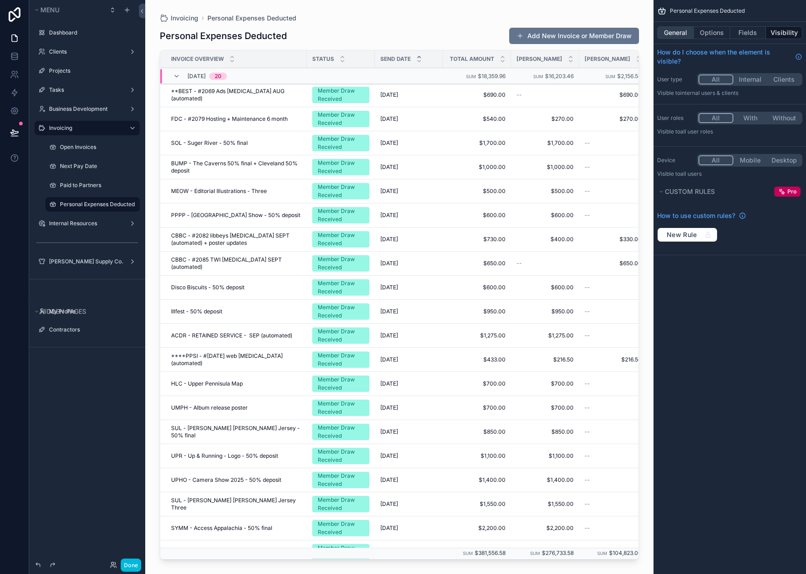
click at [678, 31] on button "General" at bounding box center [675, 32] width 37 height 13
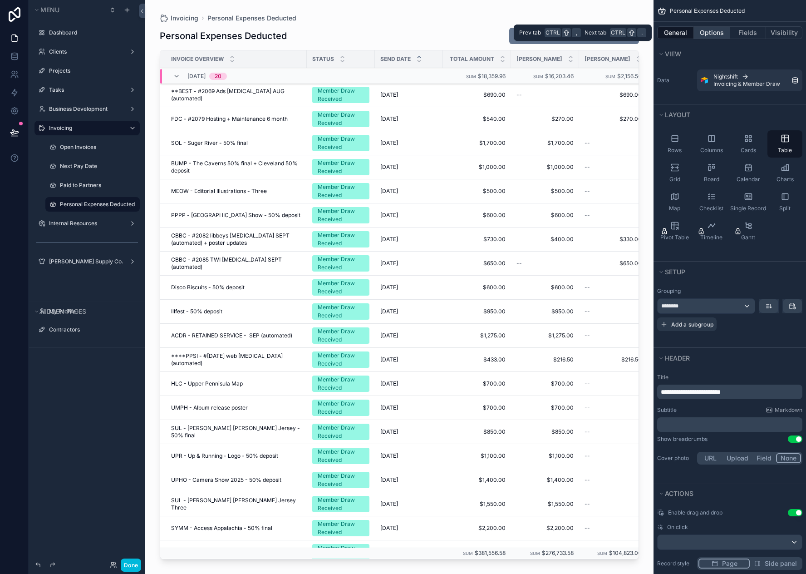
click at [709, 32] on button "Options" at bounding box center [712, 32] width 36 height 13
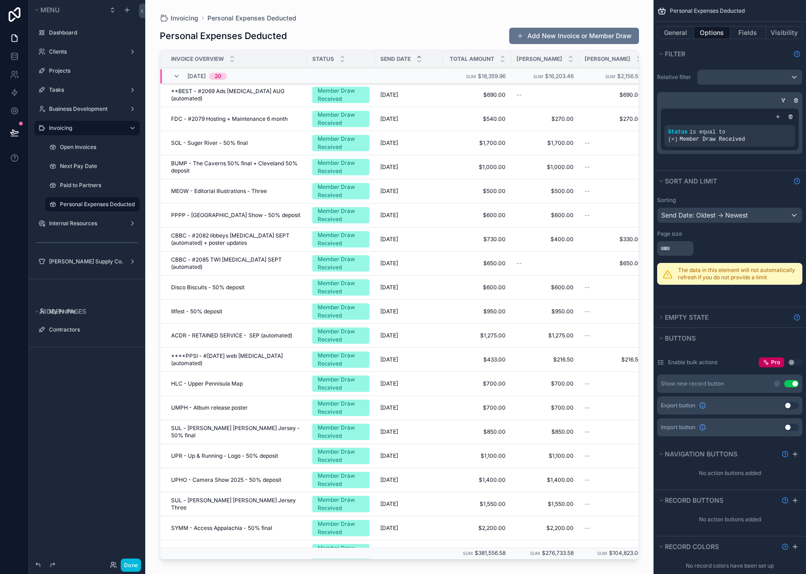
click at [0, 0] on icon "scrollable content" at bounding box center [0, 0] width 0 height 0
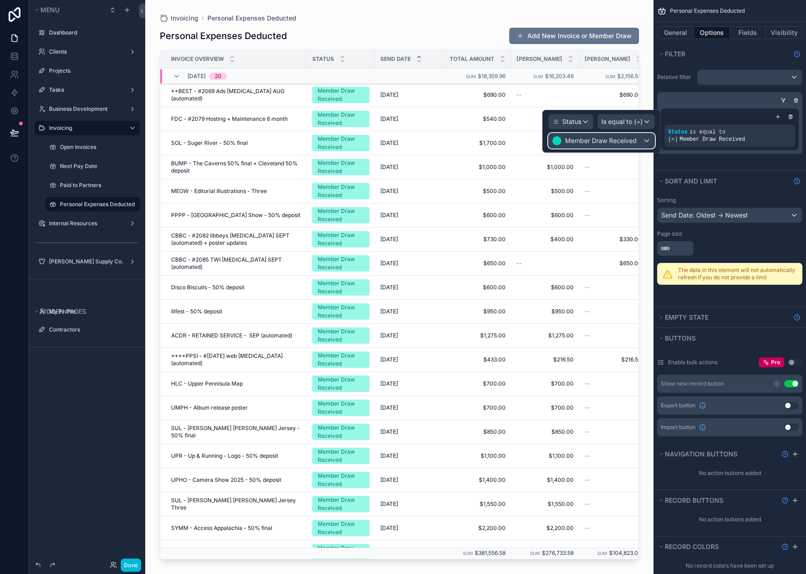
click at [607, 144] on span "Member Draw Received" at bounding box center [601, 140] width 72 height 9
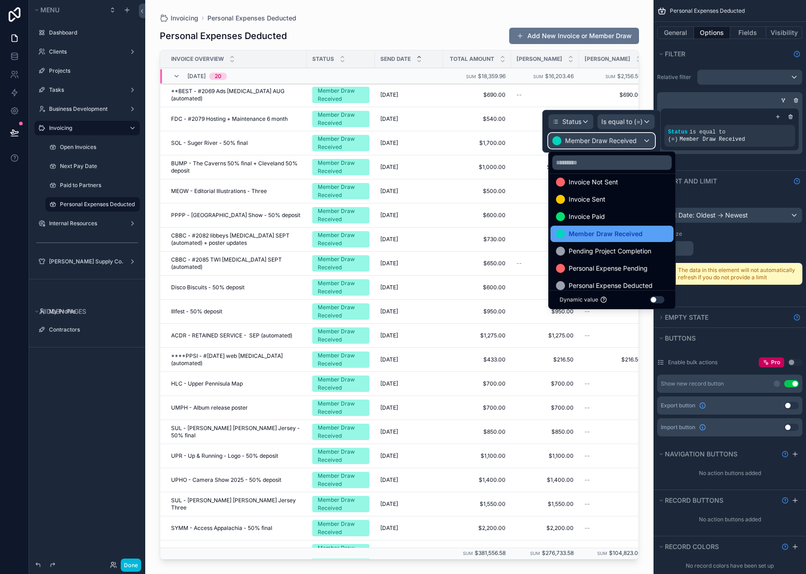
scroll to position [18, 0]
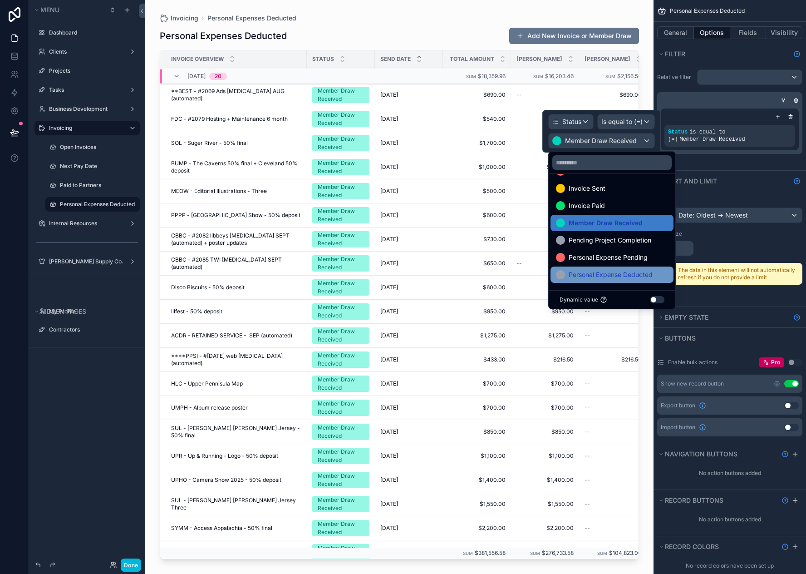
click at [623, 273] on span "Personal Expense Deducted" at bounding box center [611, 274] width 84 height 11
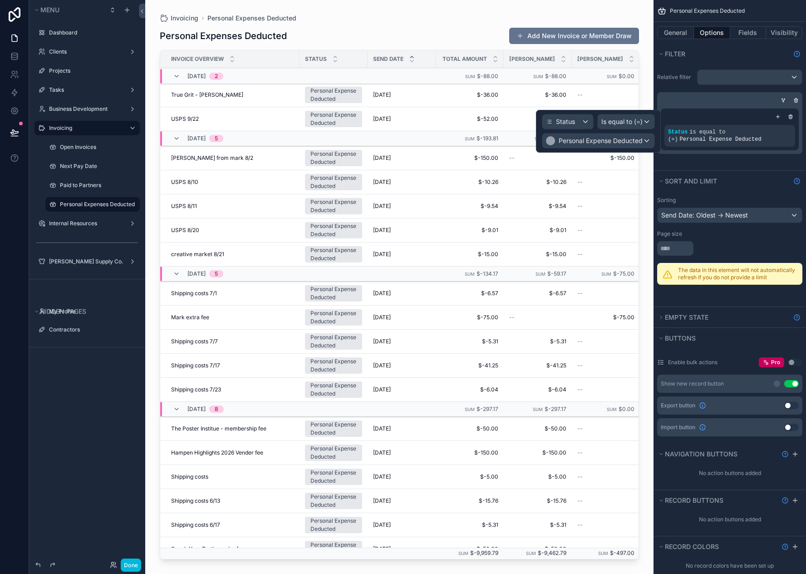
click at [647, 172] on div "scrollable content" at bounding box center [399, 281] width 508 height 563
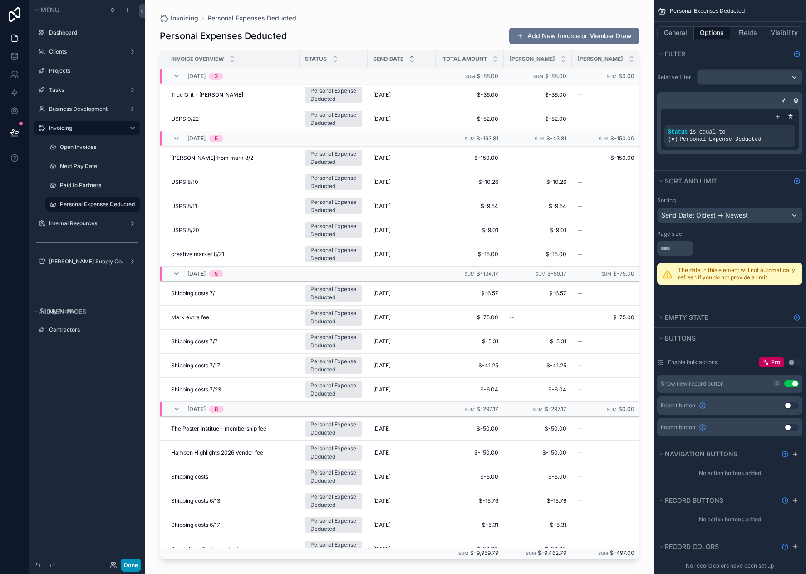
click at [128, 566] on button "Done" at bounding box center [131, 564] width 20 height 13
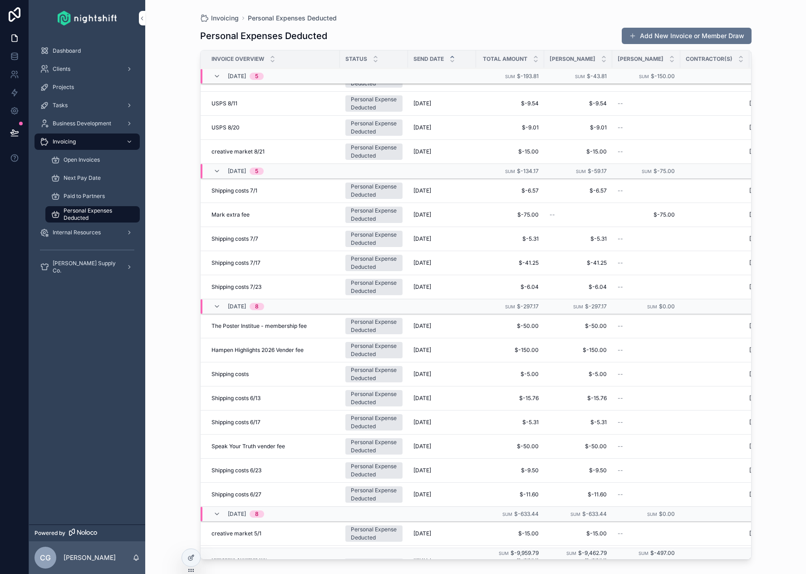
scroll to position [0, 0]
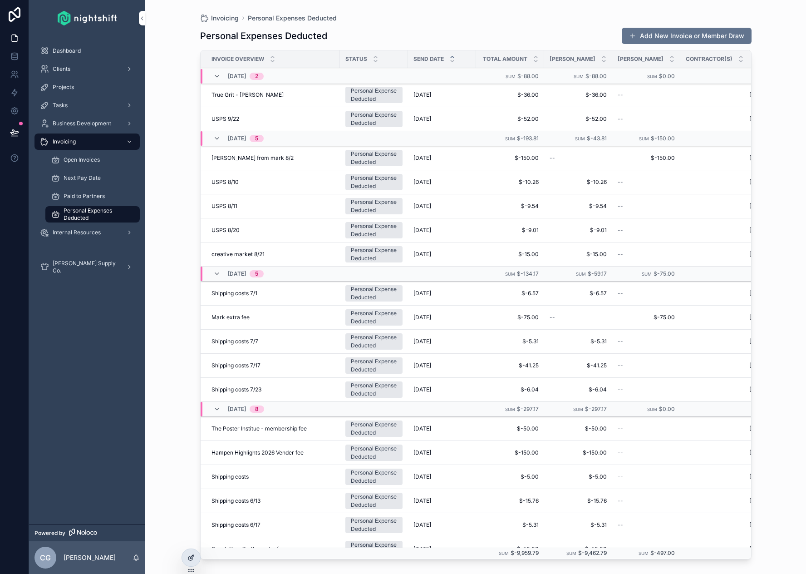
click at [191, 556] on icon at bounding box center [191, 557] width 7 height 7
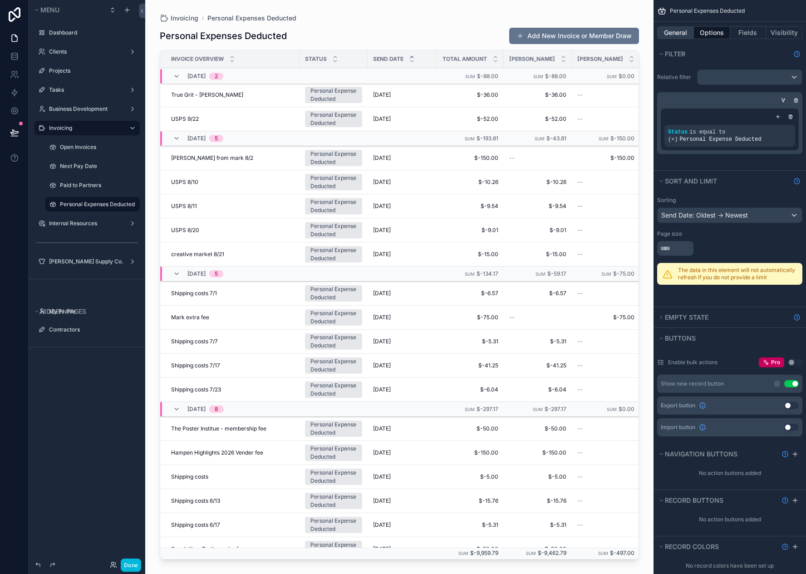
click at [681, 33] on button "General" at bounding box center [675, 32] width 37 height 13
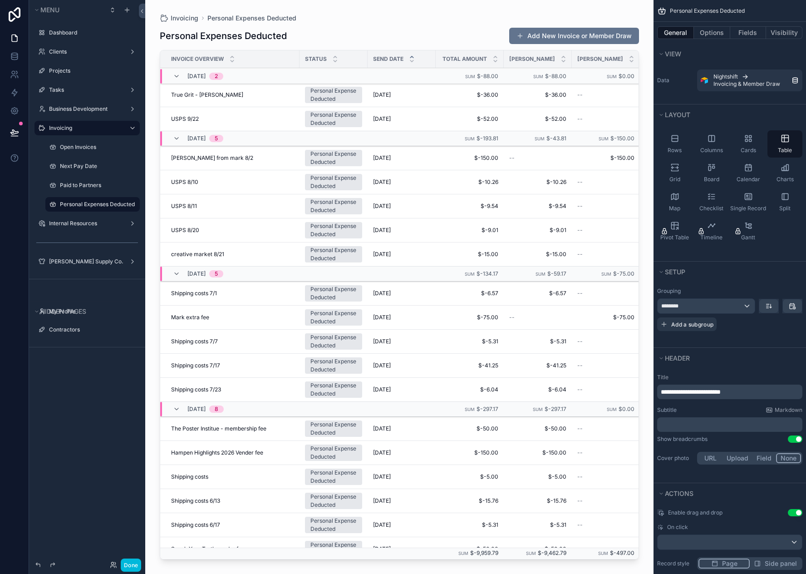
click at [689, 429] on p "﻿" at bounding box center [731, 424] width 140 height 9
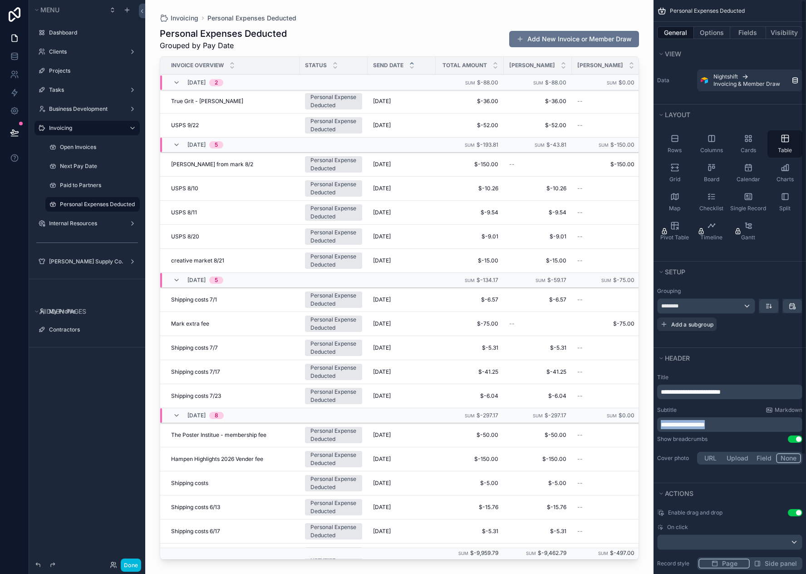
drag, startPoint x: 729, startPoint y: 424, endPoint x: 640, endPoint y: 430, distance: 89.2
click at [640, 430] on div "Dashboard Clients Projects Tasks Business Development Invoicing Open Invoices N…" at bounding box center [475, 287] width 661 height 574
click at [726, 444] on div "**********" at bounding box center [730, 420] width 153 height 100
drag, startPoint x: 80, startPoint y: 184, endPoint x: 89, endPoint y: 234, distance: 50.8
click at [80, 184] on label "Paid to Partners" at bounding box center [97, 185] width 74 height 7
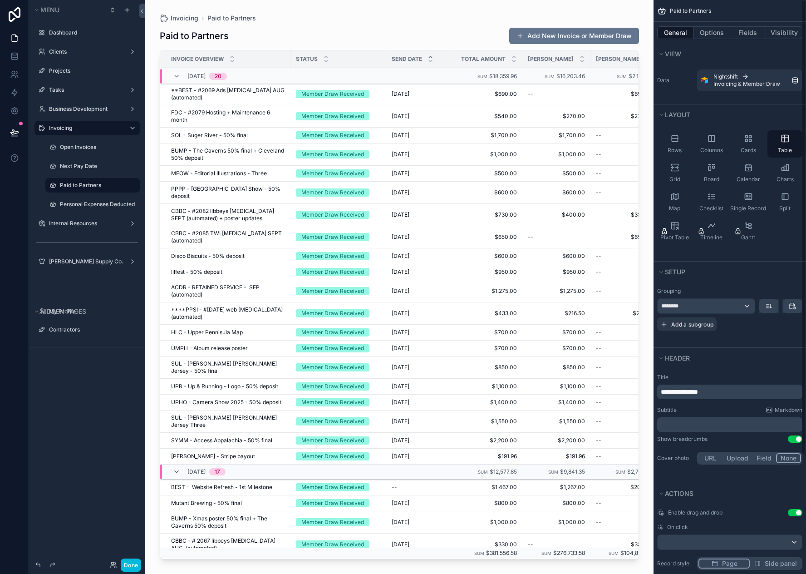
click at [703, 420] on div "﻿" at bounding box center [729, 424] width 145 height 15
click at [702, 426] on p "﻿" at bounding box center [731, 424] width 140 height 9
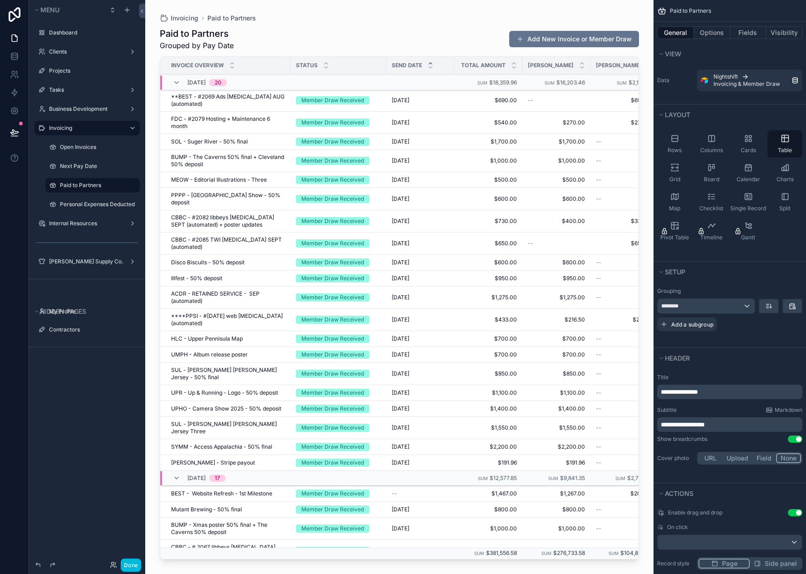
click at [731, 444] on div "**********" at bounding box center [730, 420] width 153 height 100
click at [133, 566] on button "Done" at bounding box center [131, 564] width 20 height 13
